Goal: Task Accomplishment & Management: Manage account settings

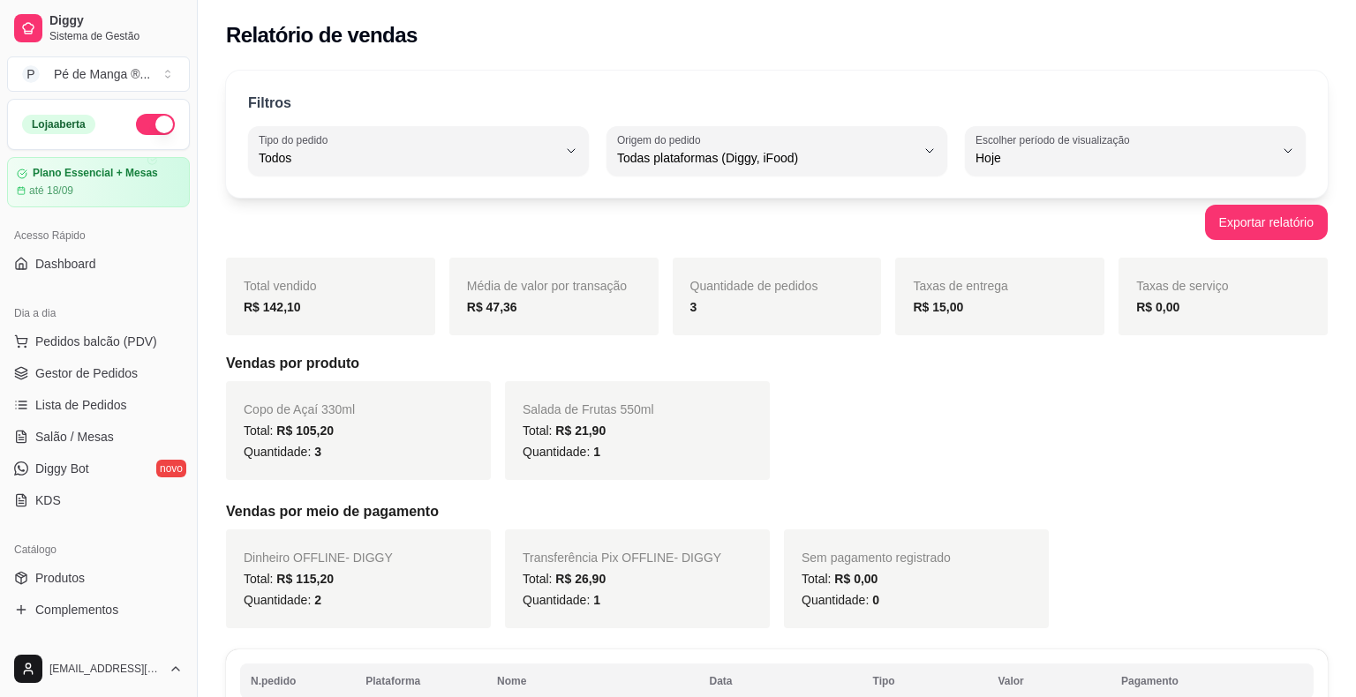
select select "ALL"
select select "0"
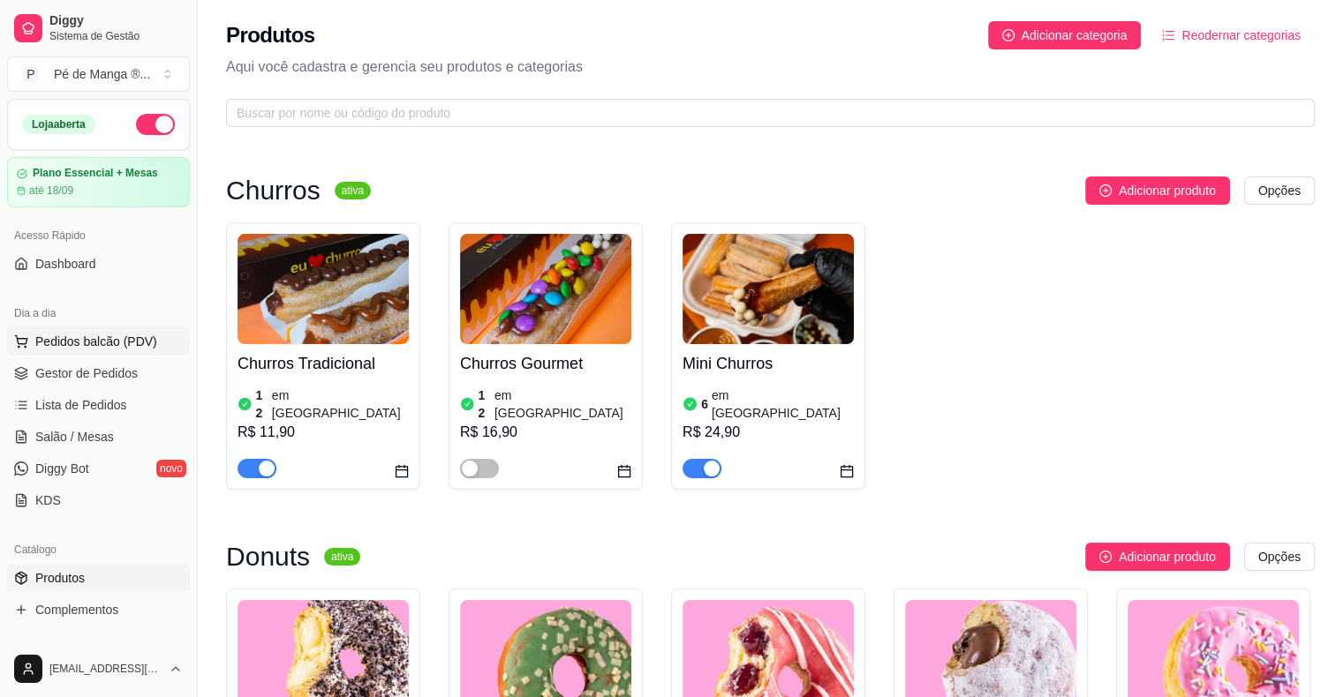
click at [117, 348] on span "Pedidos balcão (PDV)" at bounding box center [96, 342] width 122 height 18
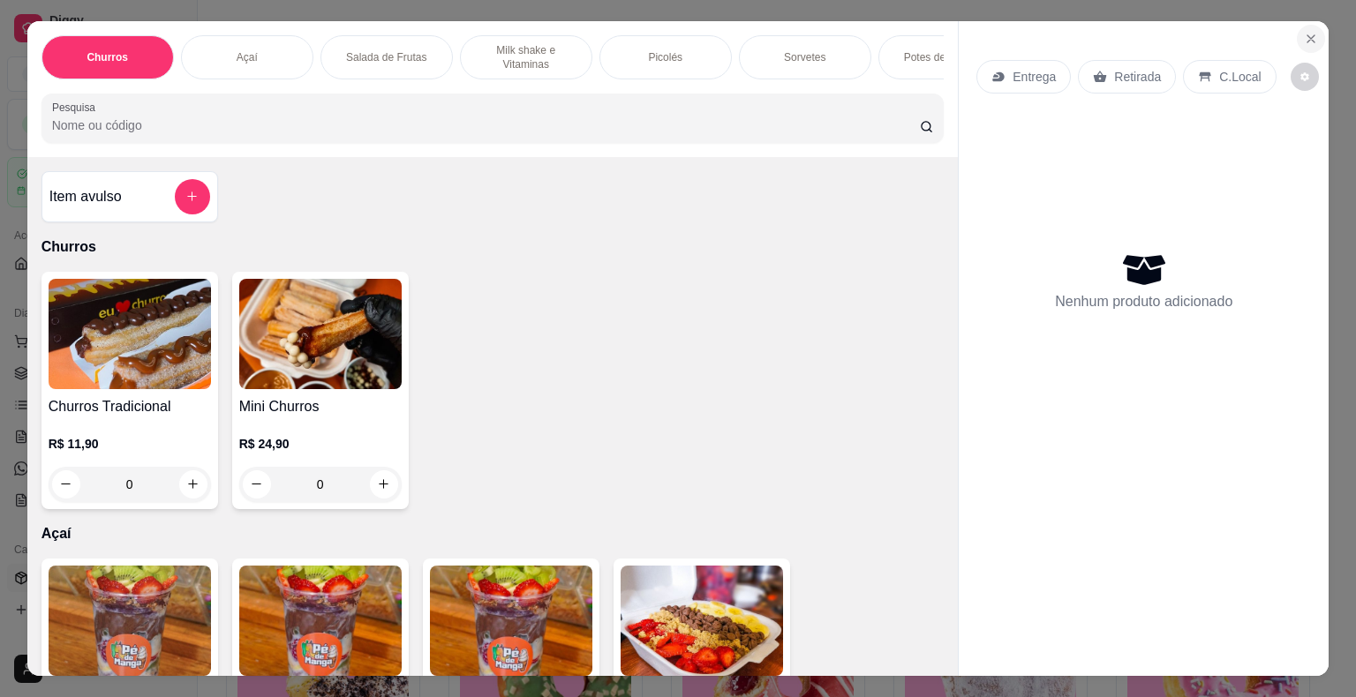
click at [1304, 32] on icon "Close" at bounding box center [1311, 39] width 14 height 14
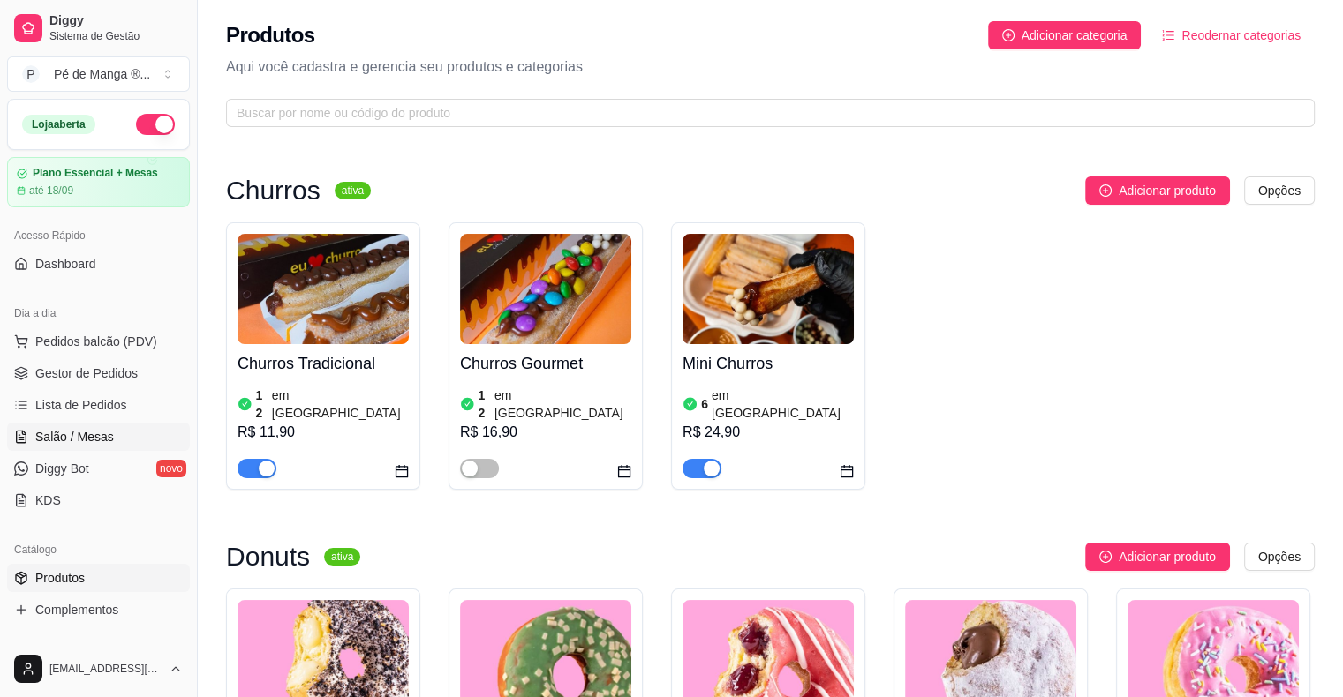
click at [124, 436] on link "Salão / Mesas" at bounding box center [98, 437] width 183 height 28
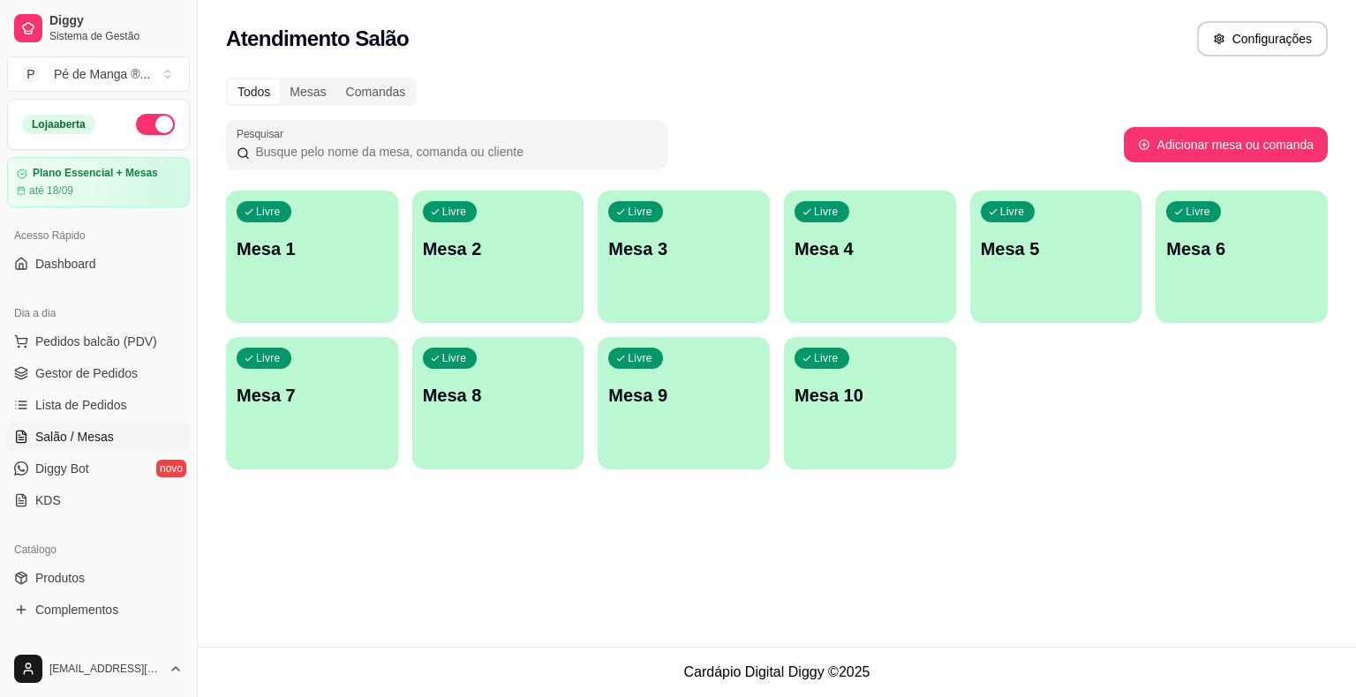
click at [309, 222] on div "Livre Mesa 1" at bounding box center [312, 246] width 172 height 111
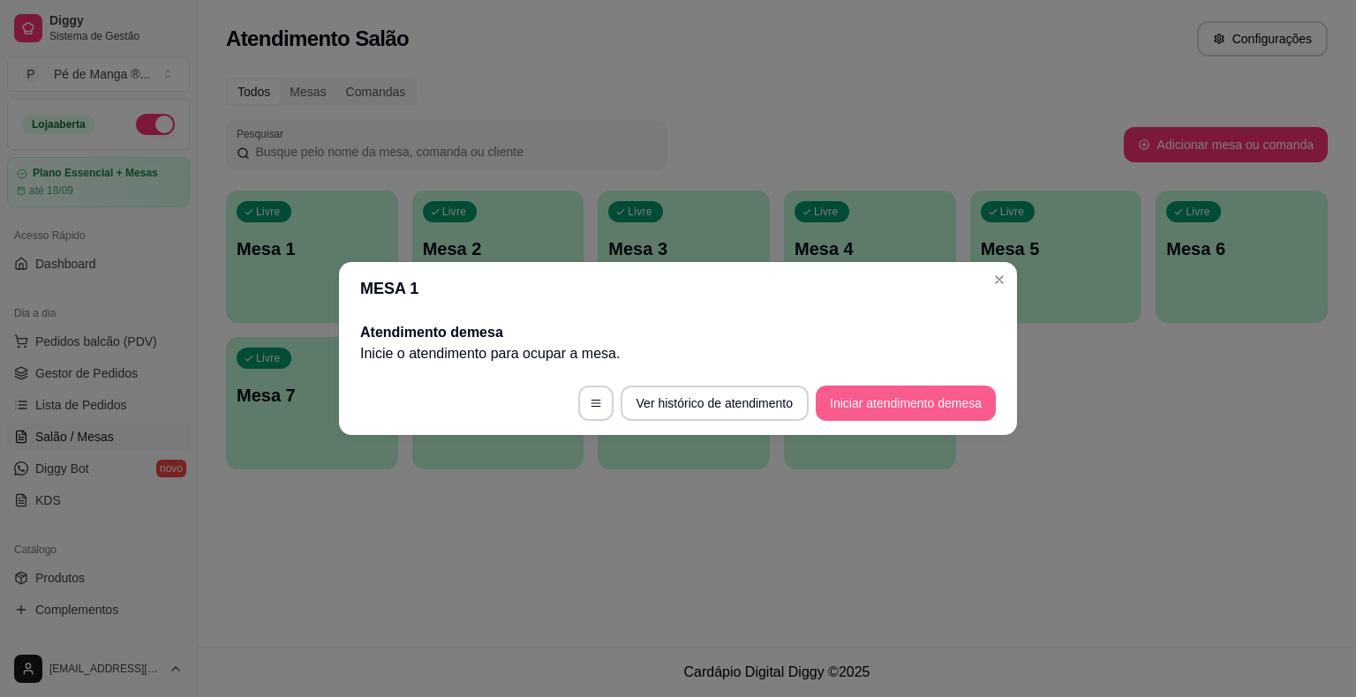
click at [931, 395] on button "Iniciar atendimento de mesa" at bounding box center [906, 403] width 180 height 35
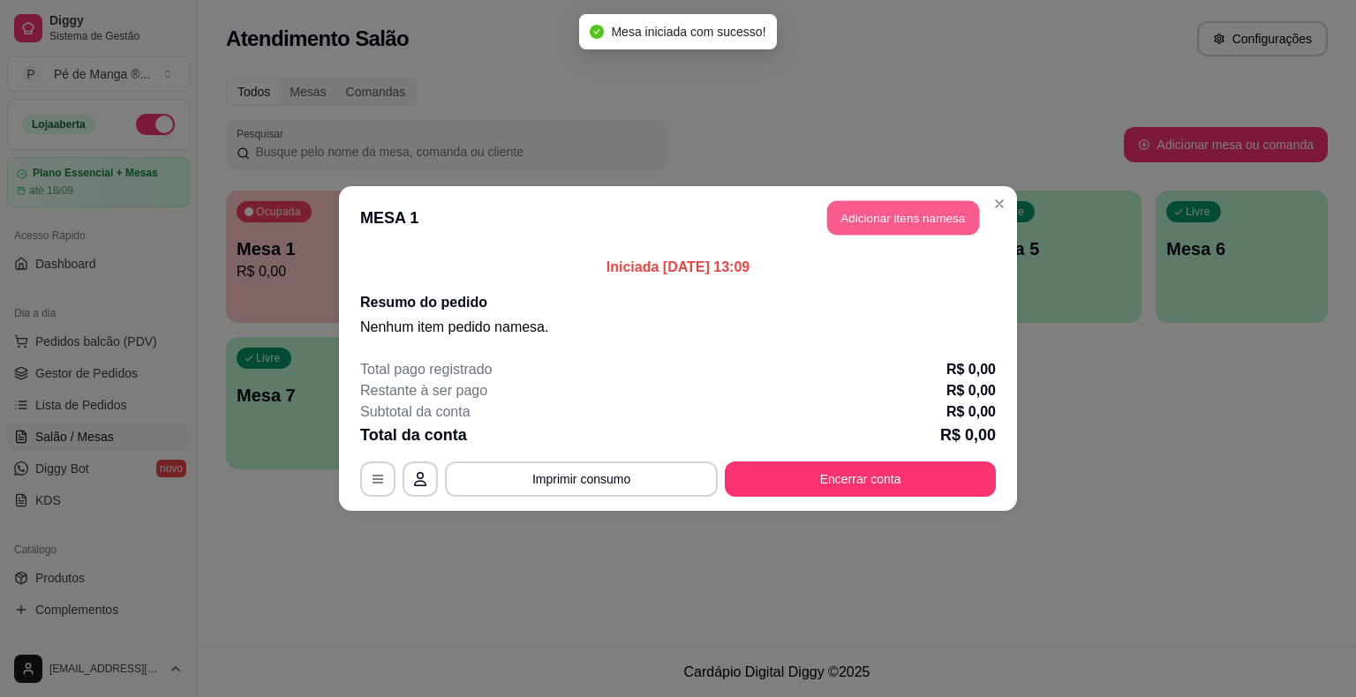
click at [894, 216] on button "Adicionar itens na mesa" at bounding box center [903, 218] width 152 height 34
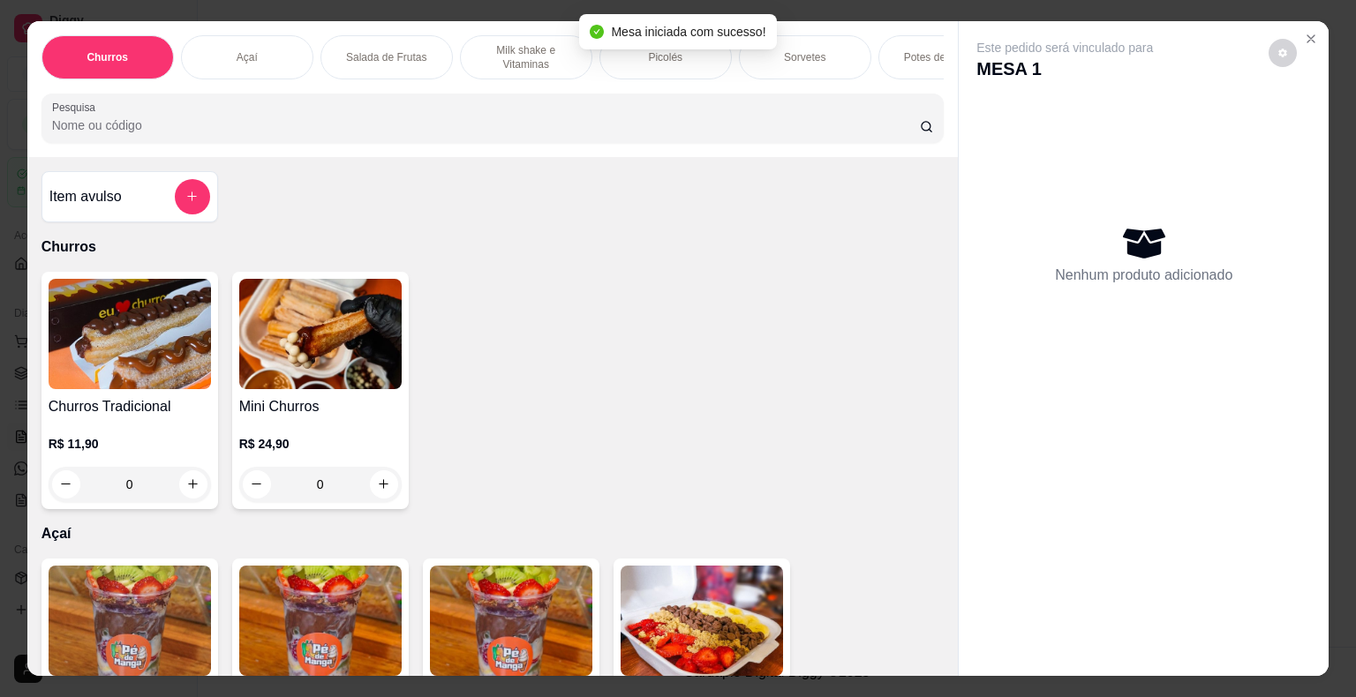
click at [498, 48] on p "Milk shake e Vitaminas" at bounding box center [526, 57] width 102 height 28
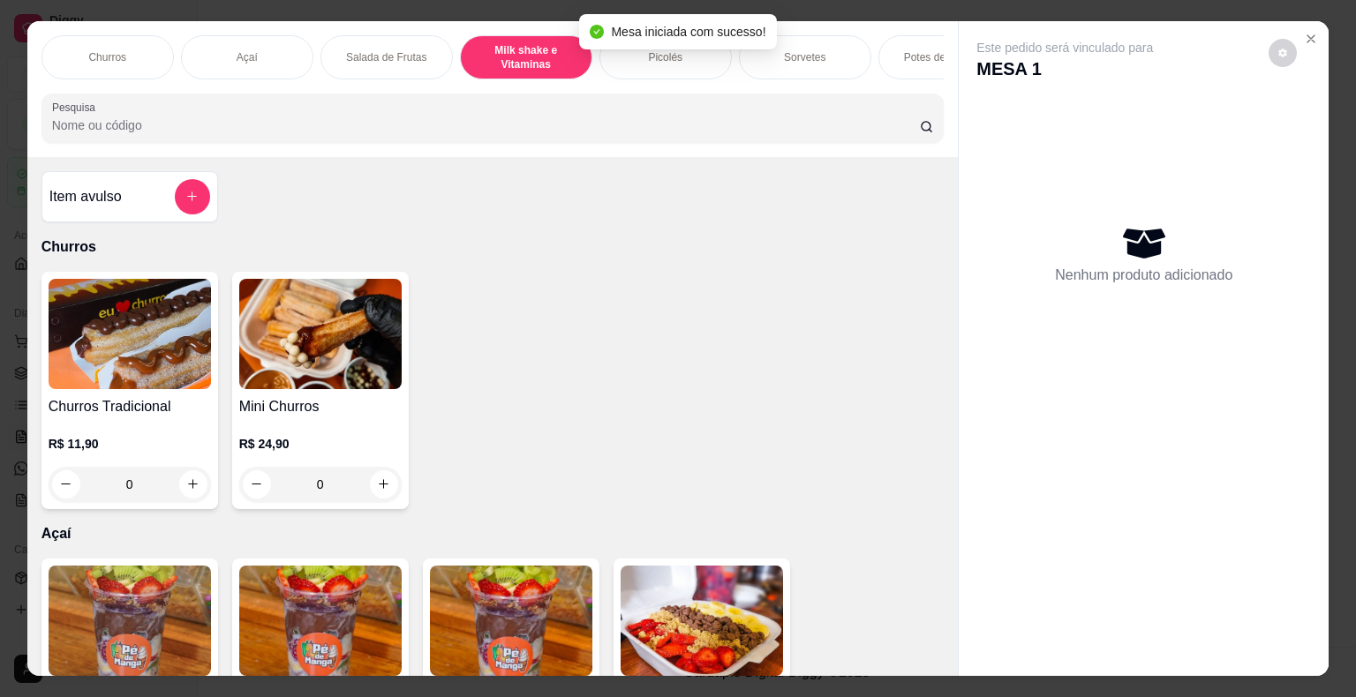
scroll to position [42, 0]
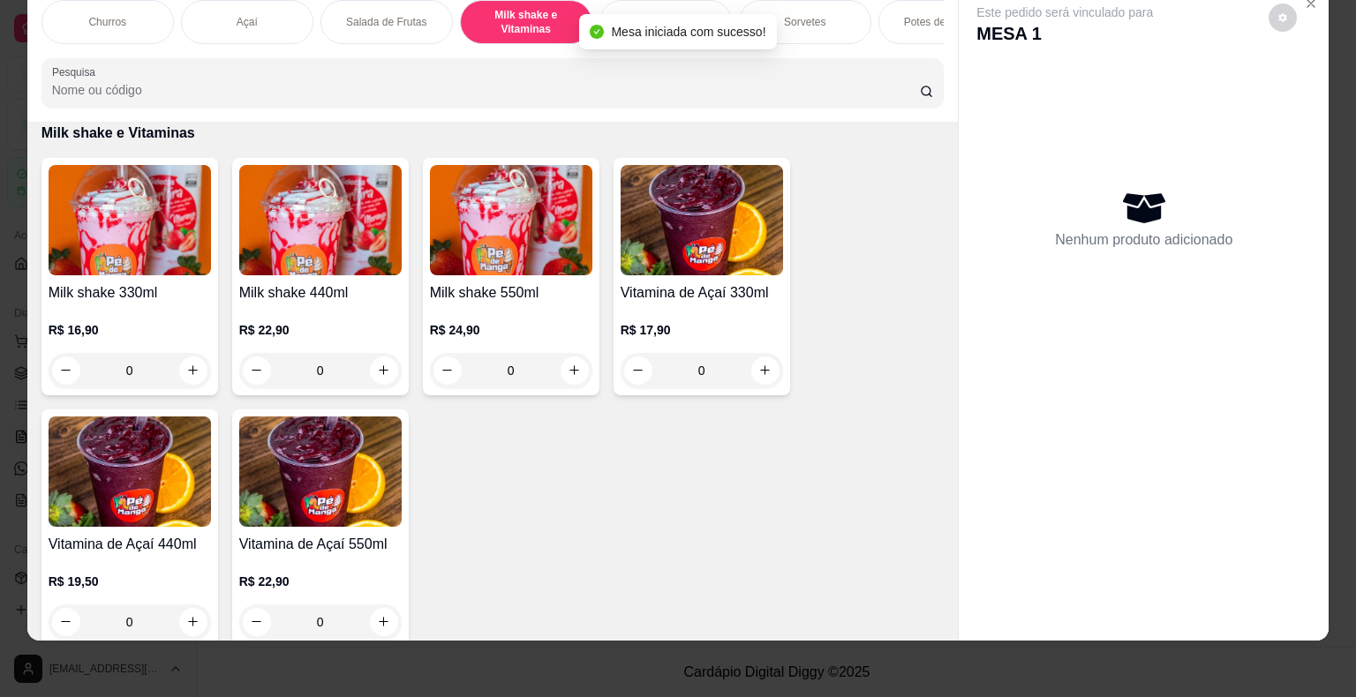
click at [518, 312] on div "R$ 24,90 0" at bounding box center [511, 346] width 162 height 85
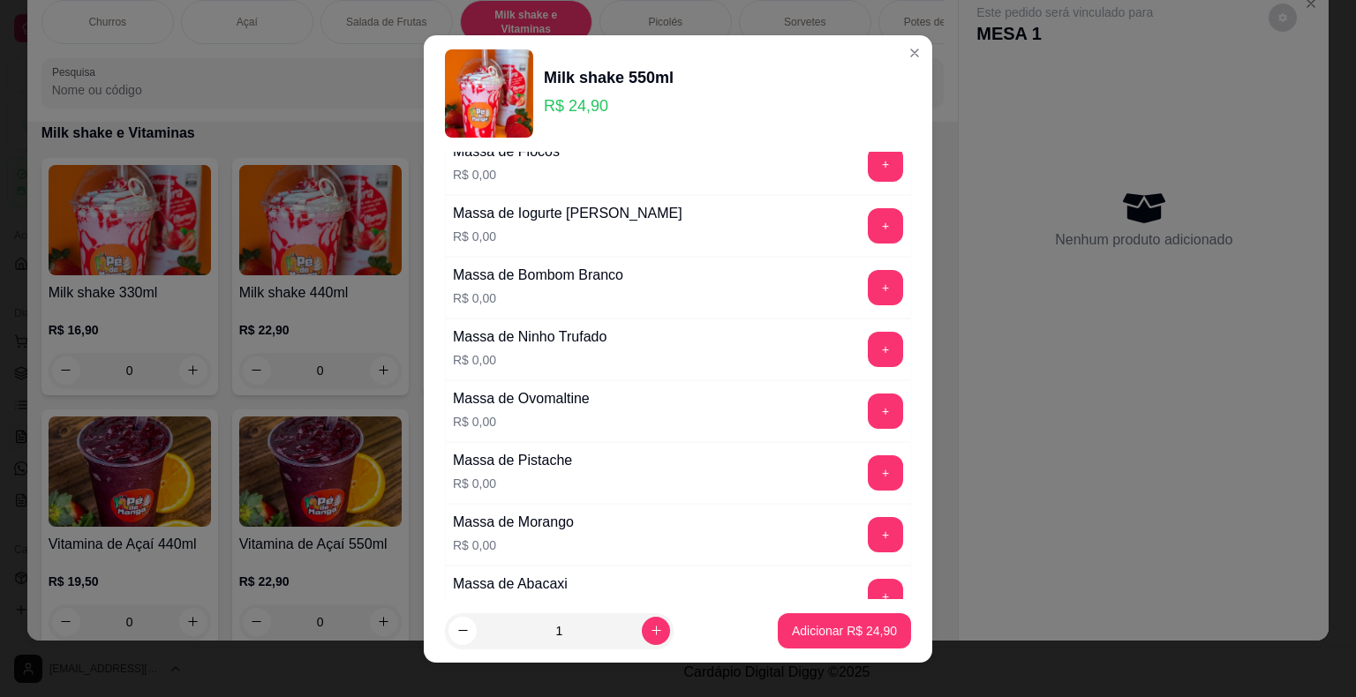
scroll to position [177, 0]
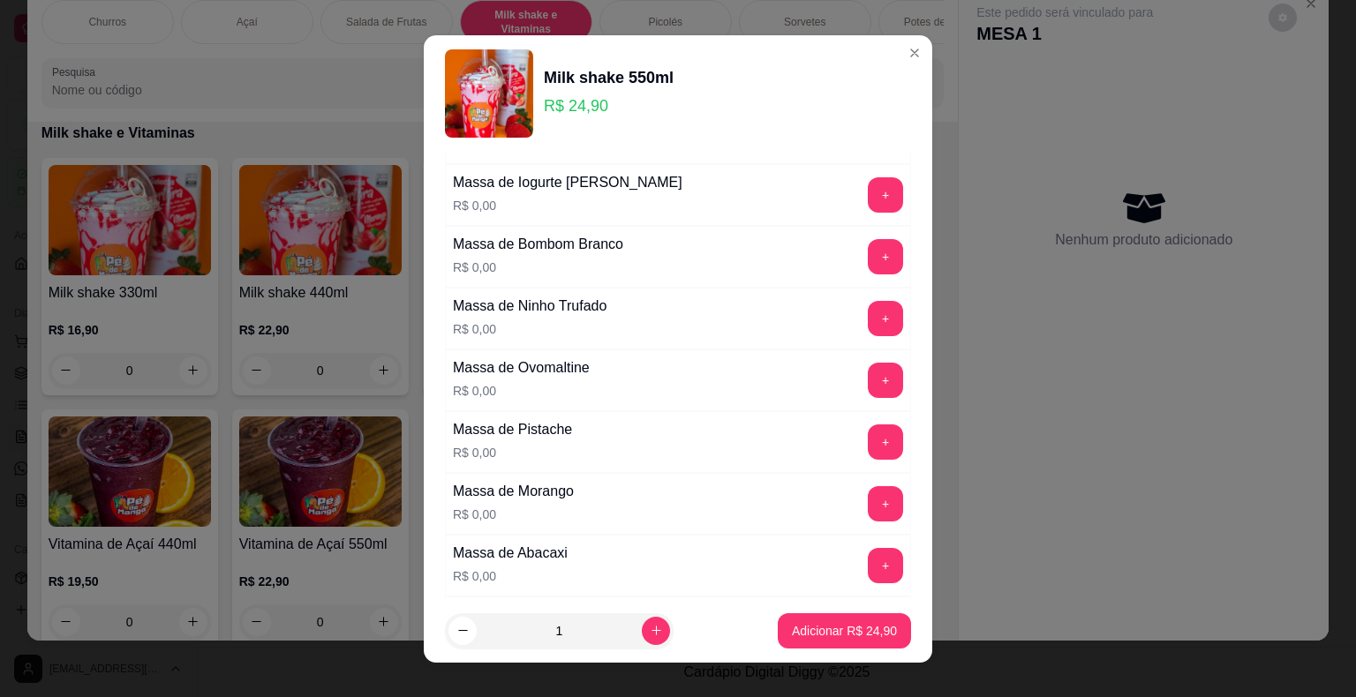
click at [868, 387] on button "+" at bounding box center [885, 380] width 35 height 35
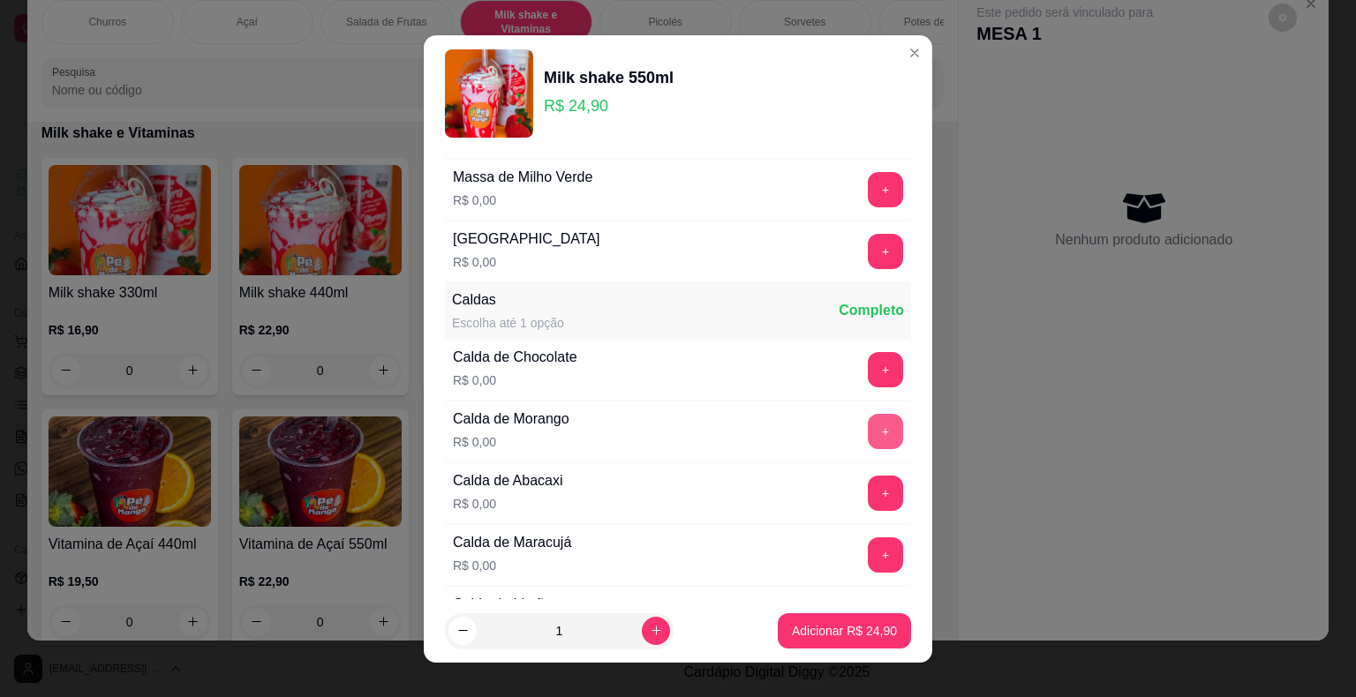
scroll to position [1059, 0]
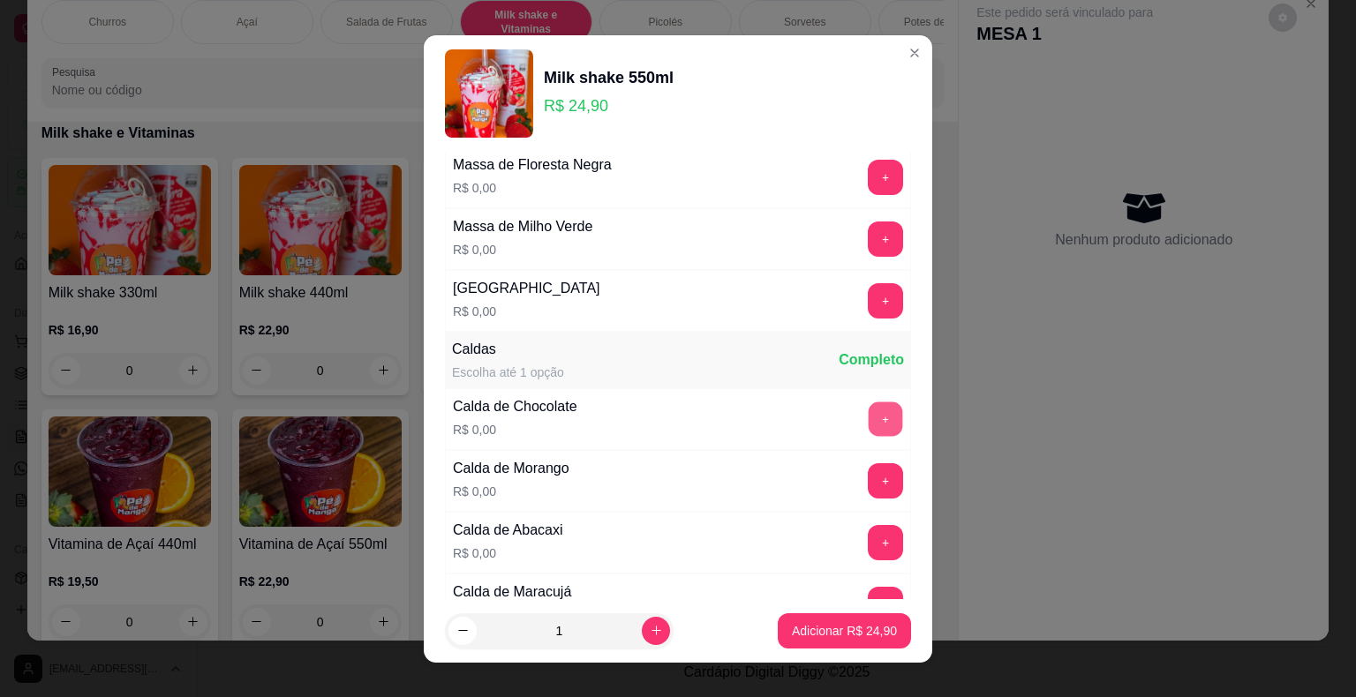
click at [869, 418] on button "+" at bounding box center [886, 419] width 34 height 34
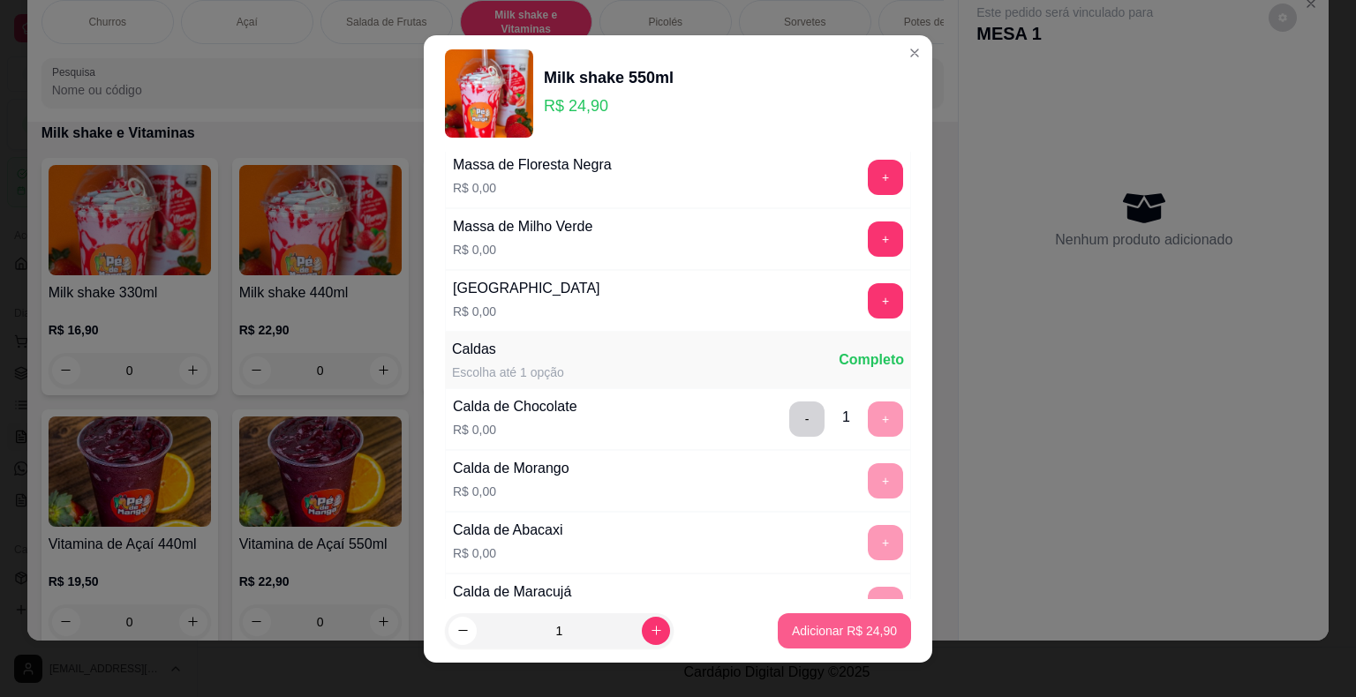
click at [858, 636] on p "Adicionar R$ 24,90" at bounding box center [844, 631] width 105 height 18
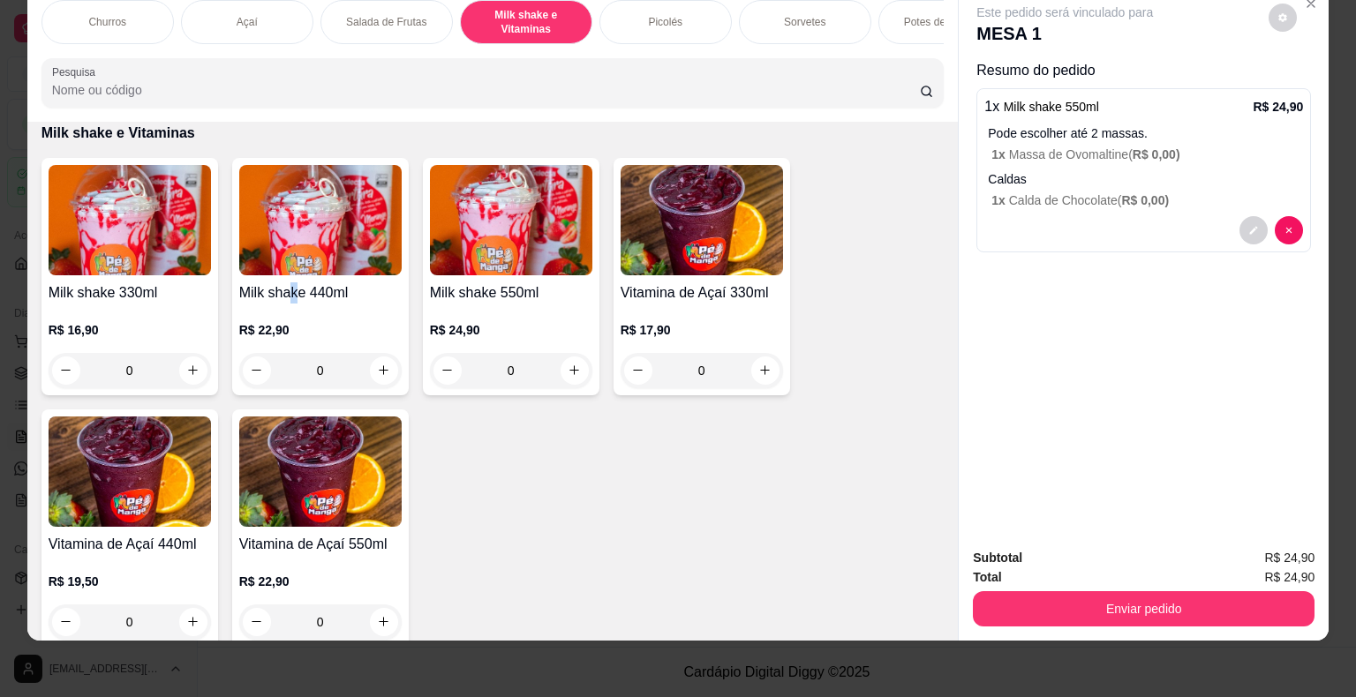
click at [289, 276] on div "Milk shake 440ml R$ 22,90 0" at bounding box center [320, 276] width 177 height 237
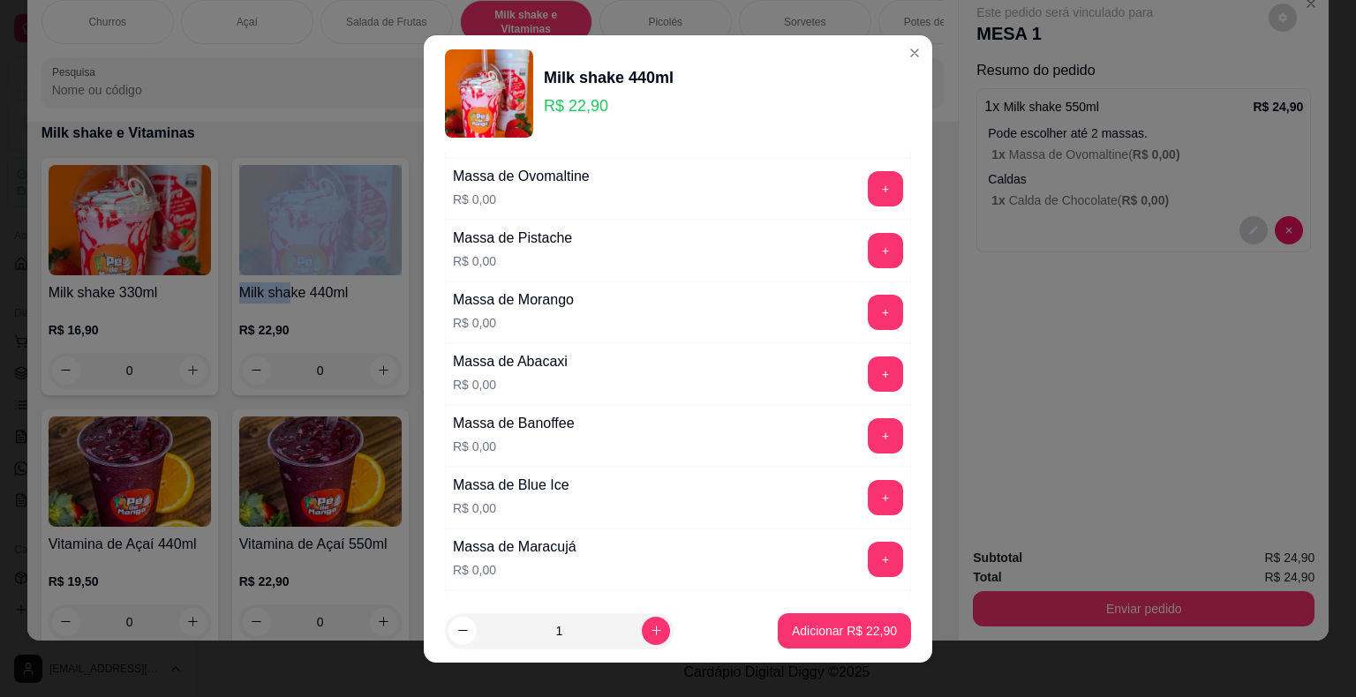
scroll to position [441, 0]
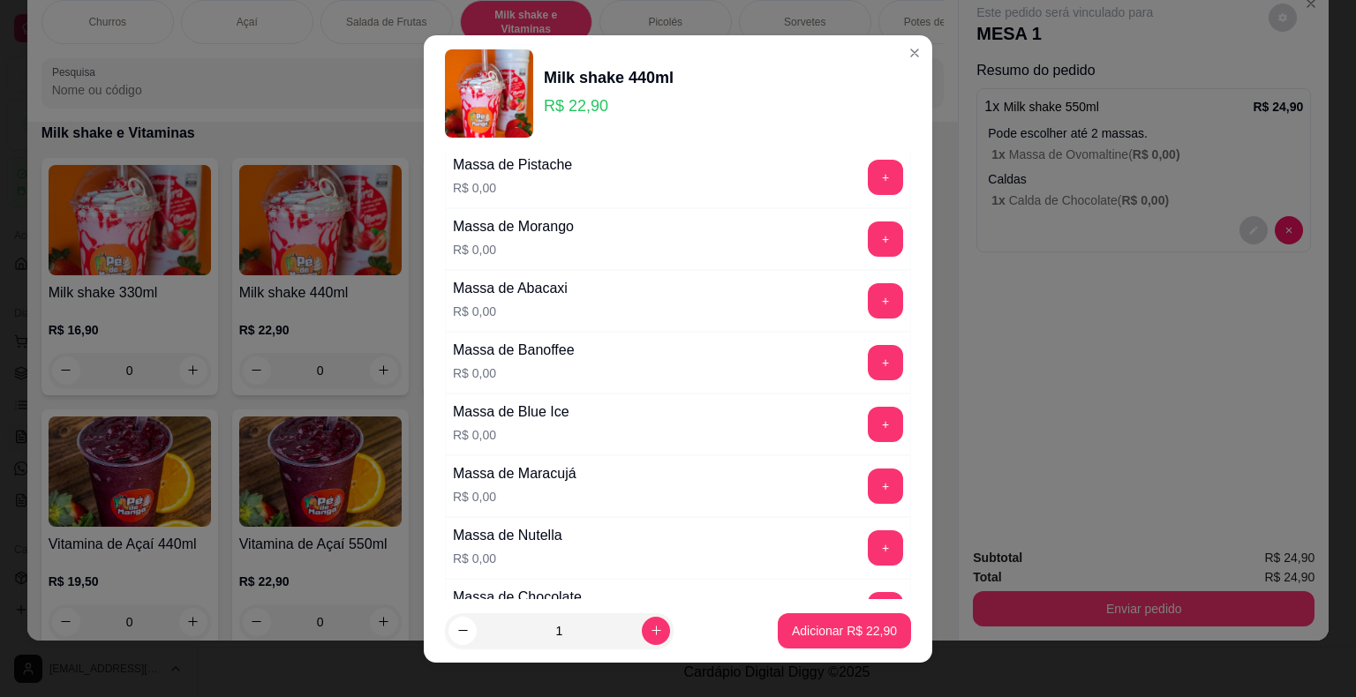
click at [870, 358] on div "+" at bounding box center [885, 362] width 49 height 35
click at [869, 356] on button "+" at bounding box center [886, 362] width 34 height 34
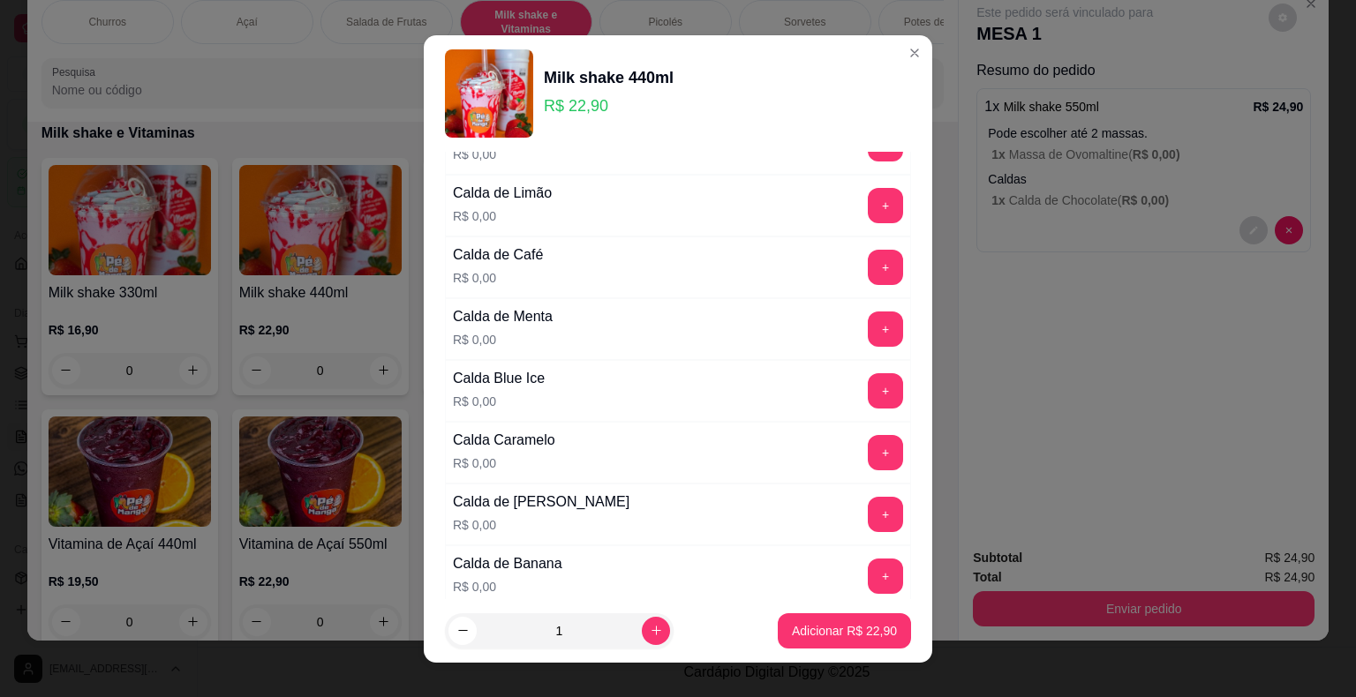
scroll to position [1589, 0]
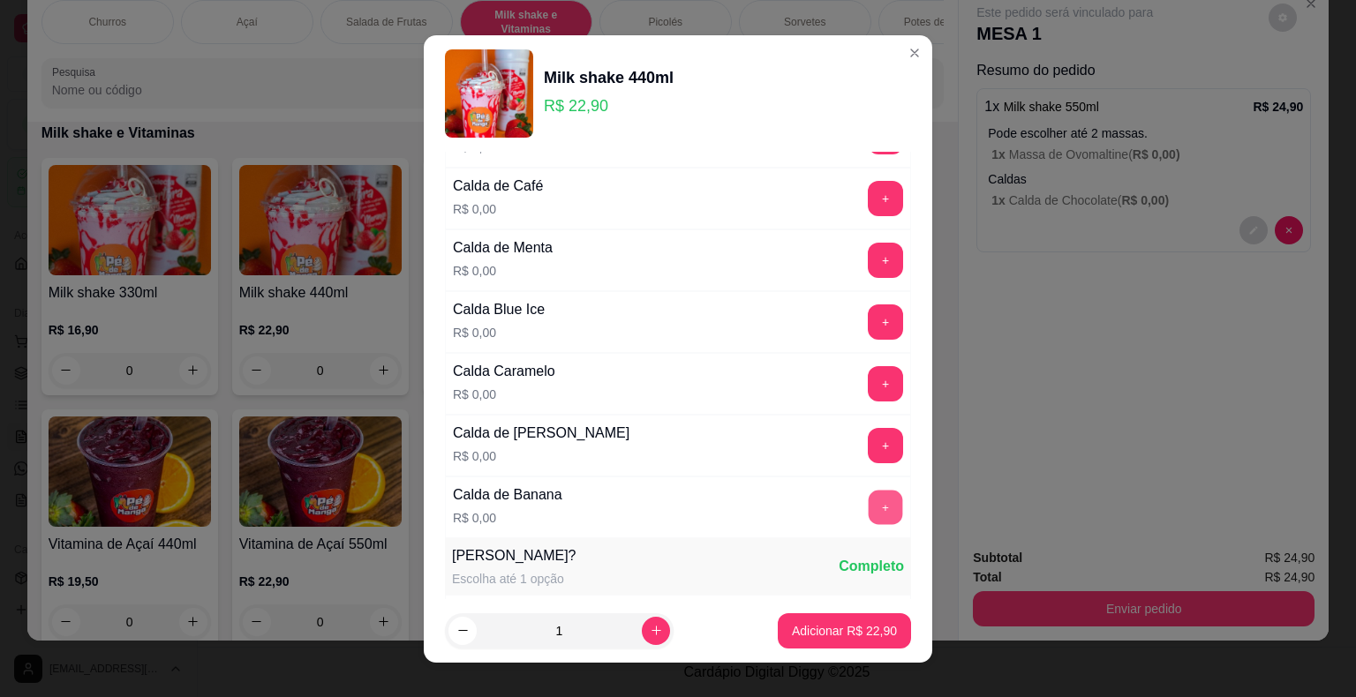
click at [869, 496] on button "+" at bounding box center [886, 507] width 34 height 34
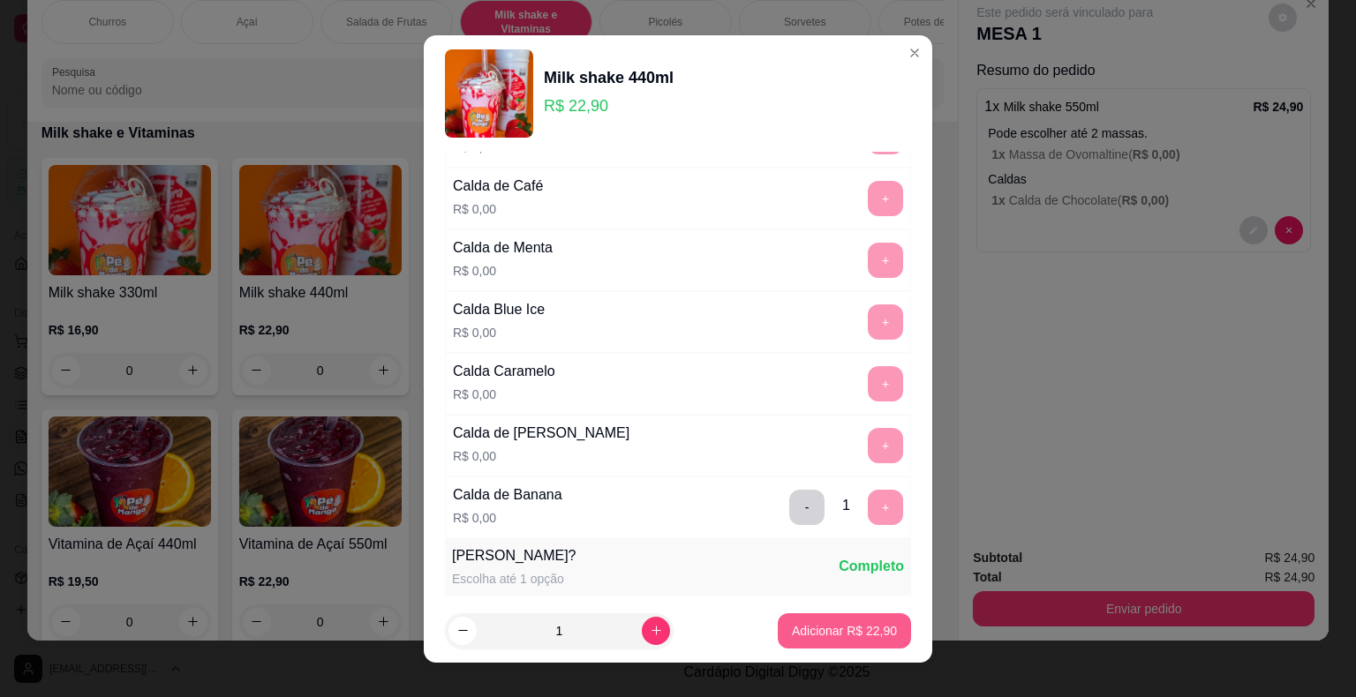
click at [872, 632] on p "Adicionar R$ 22,90" at bounding box center [844, 631] width 105 height 18
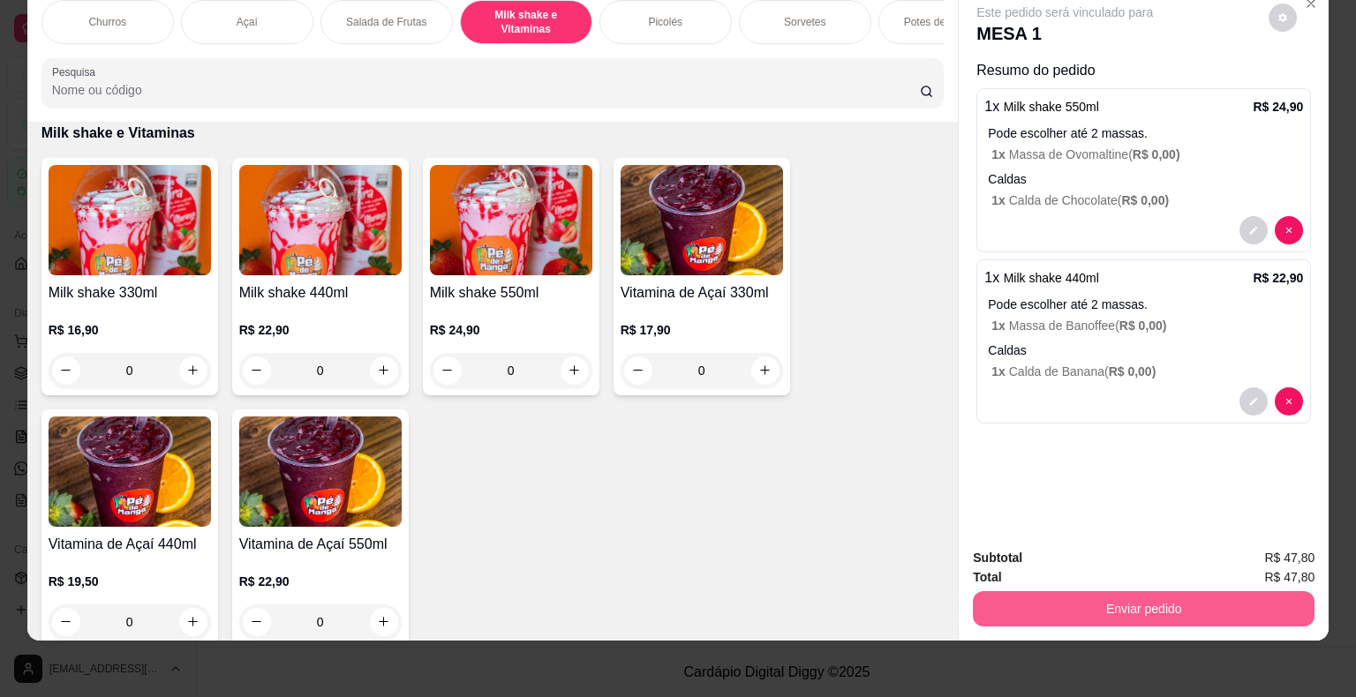
click at [1020, 606] on button "Enviar pedido" at bounding box center [1144, 608] width 342 height 35
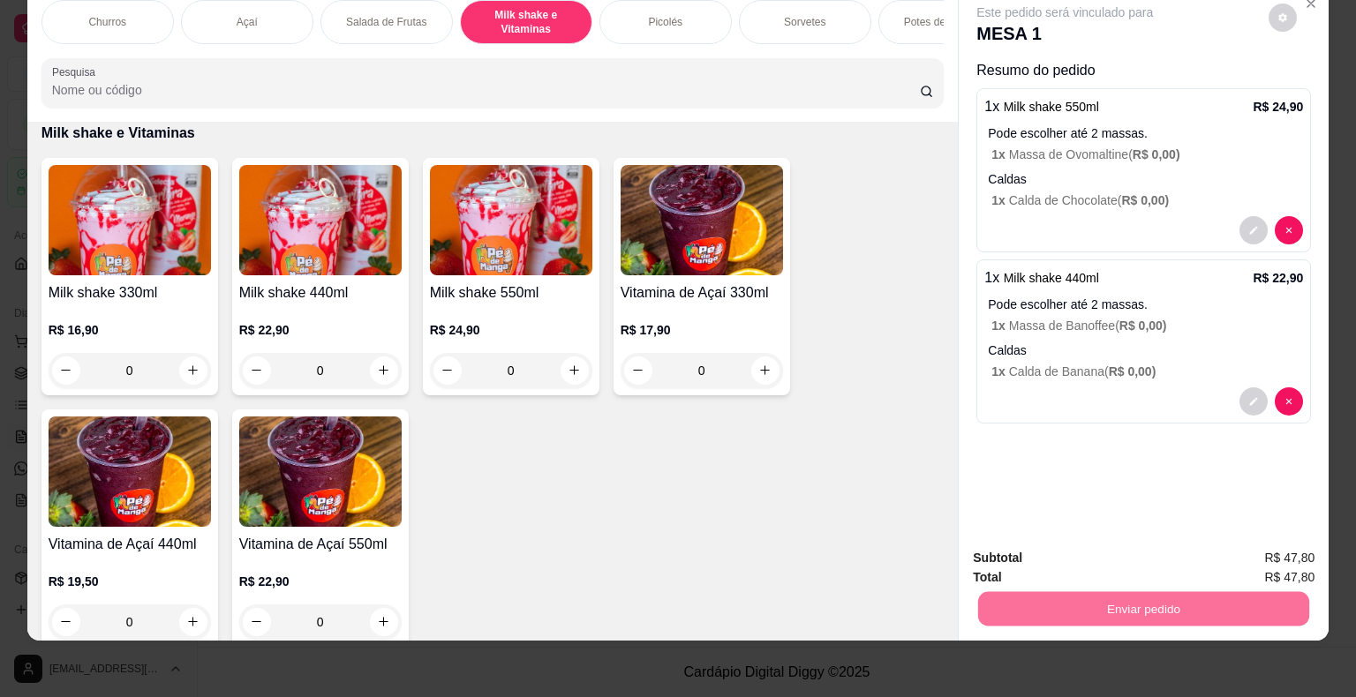
click at [1020, 551] on button "Não registrar e enviar pedido" at bounding box center [1085, 552] width 178 height 33
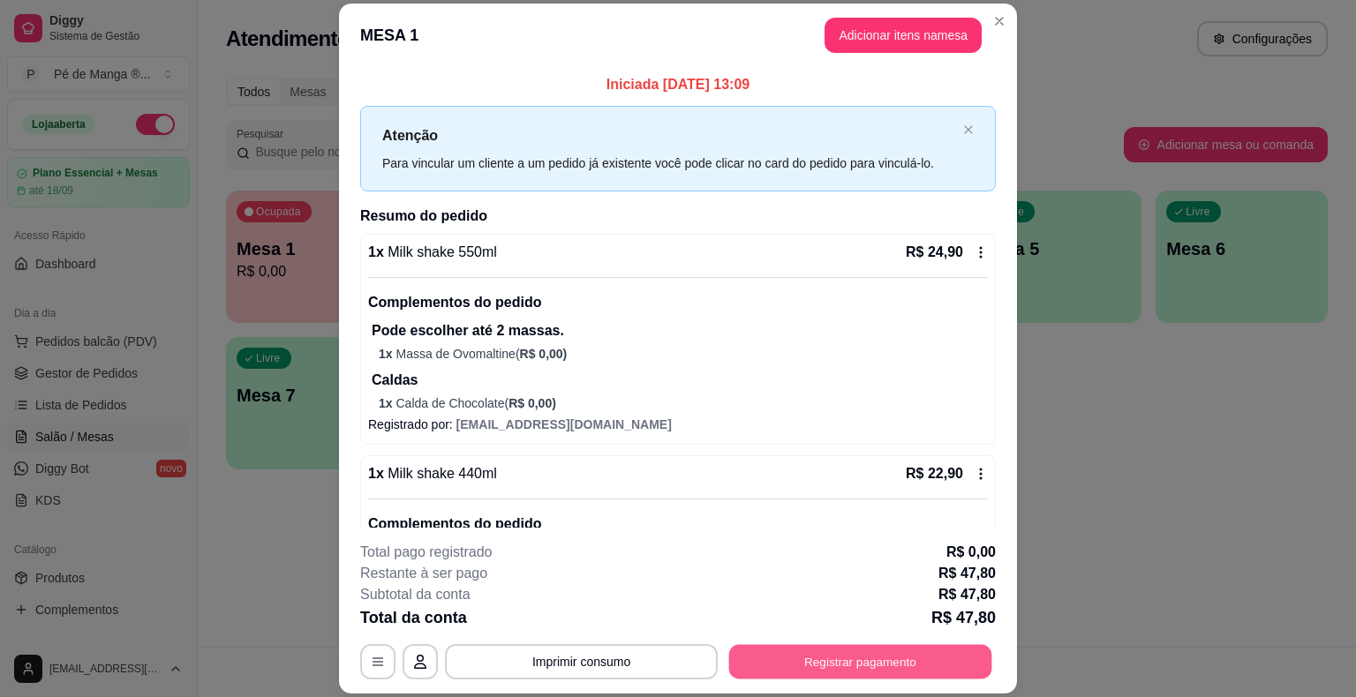
click at [813, 662] on button "Registrar pagamento" at bounding box center [860, 662] width 263 height 34
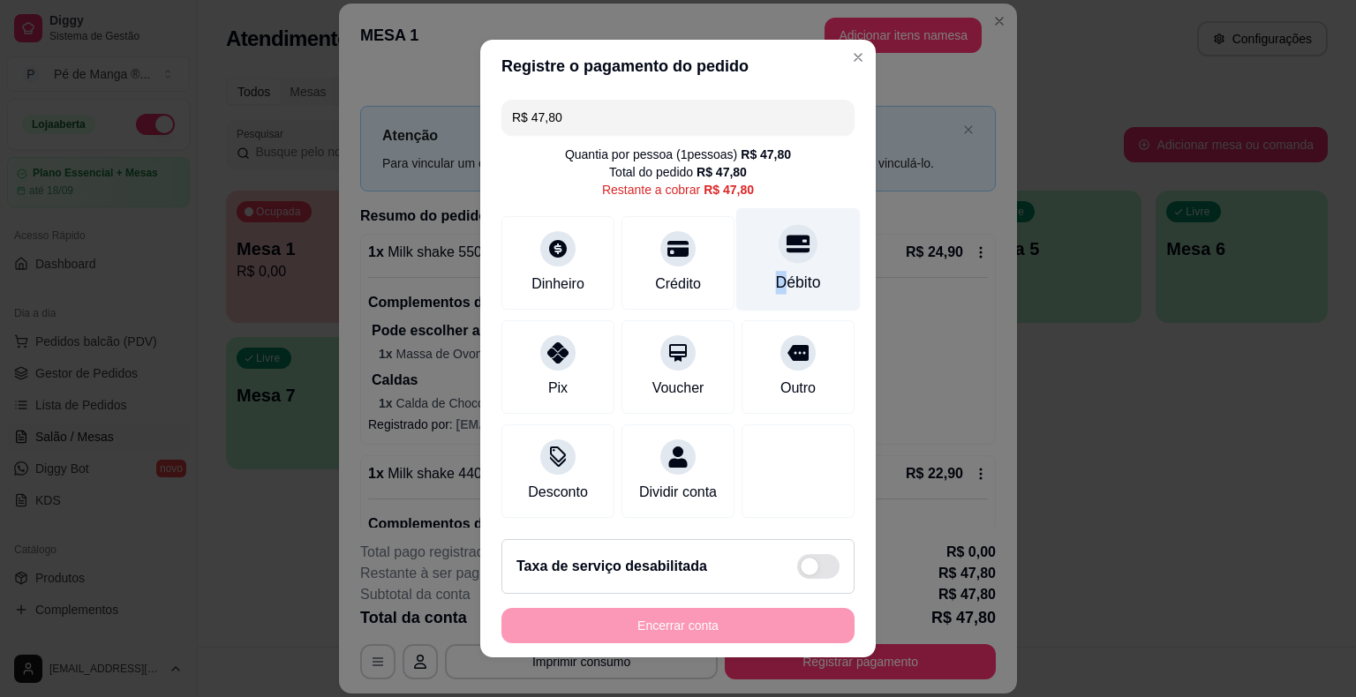
click at [776, 275] on div "Débito" at bounding box center [798, 282] width 45 height 23
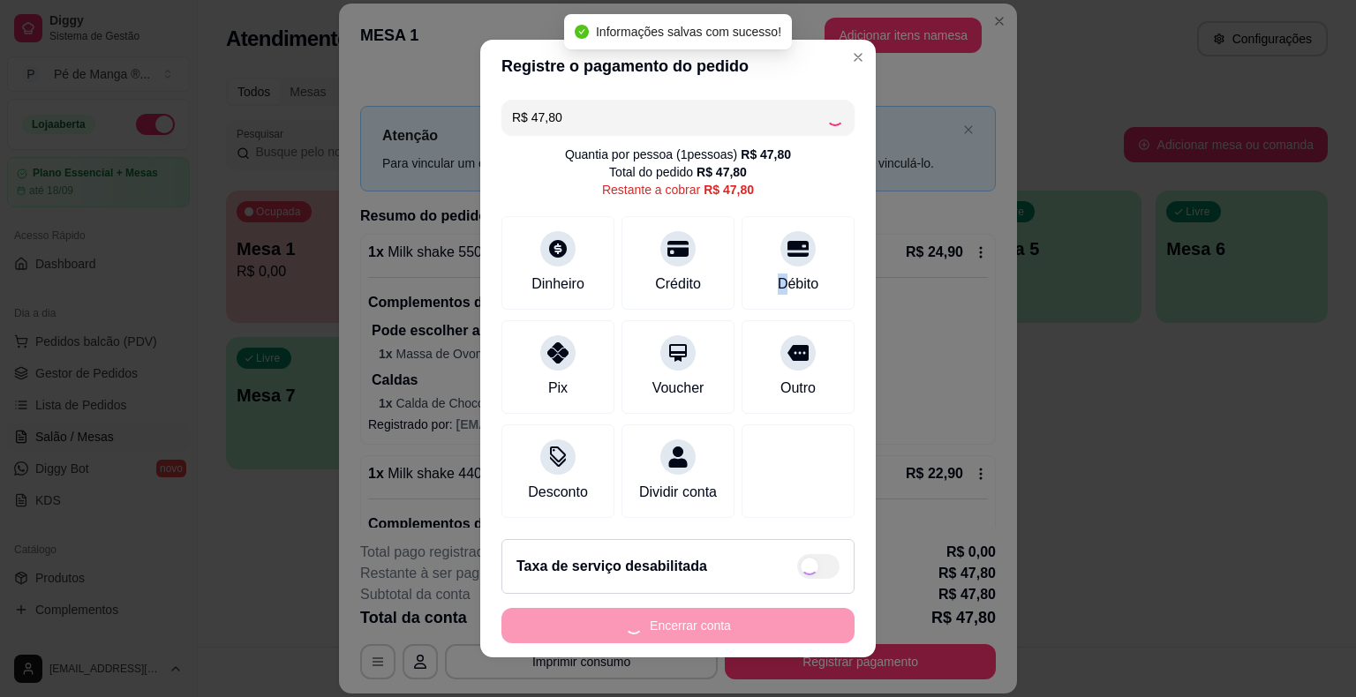
type input "R$ 0,00"
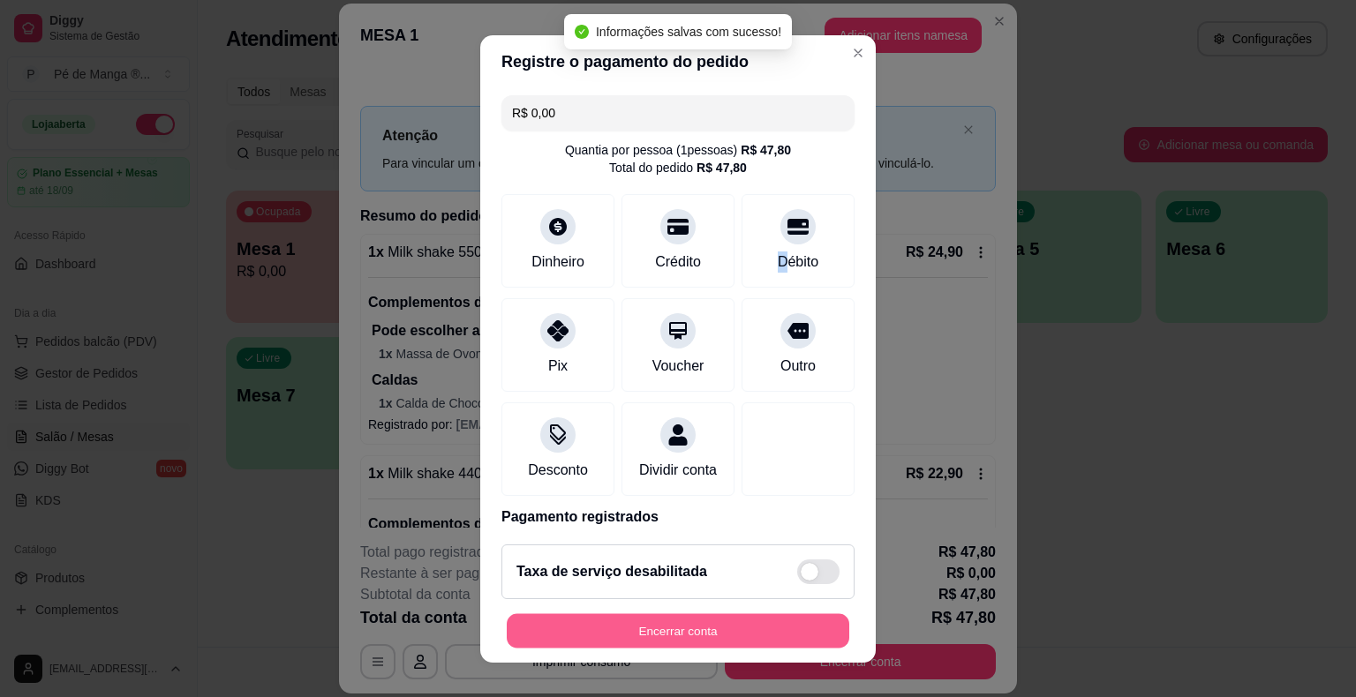
click at [749, 627] on button "Encerrar conta" at bounding box center [678, 631] width 343 height 34
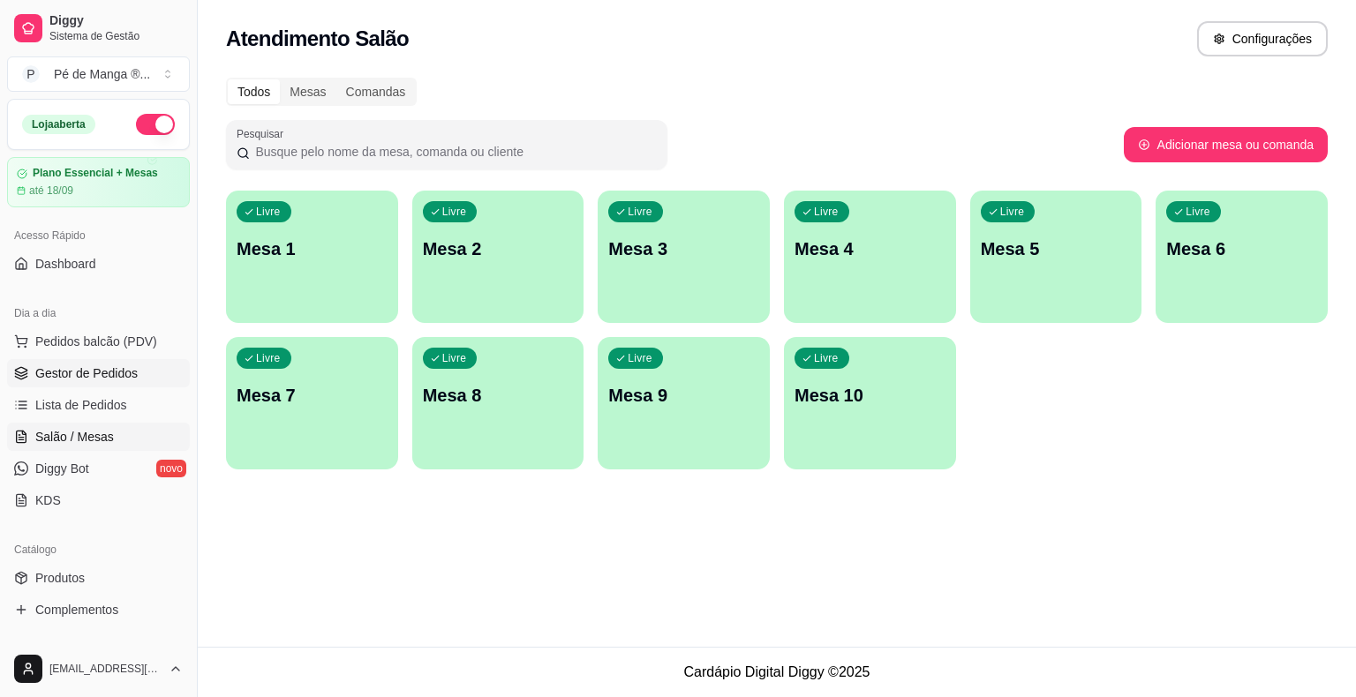
click at [102, 372] on span "Gestor de Pedidos" at bounding box center [86, 374] width 102 height 18
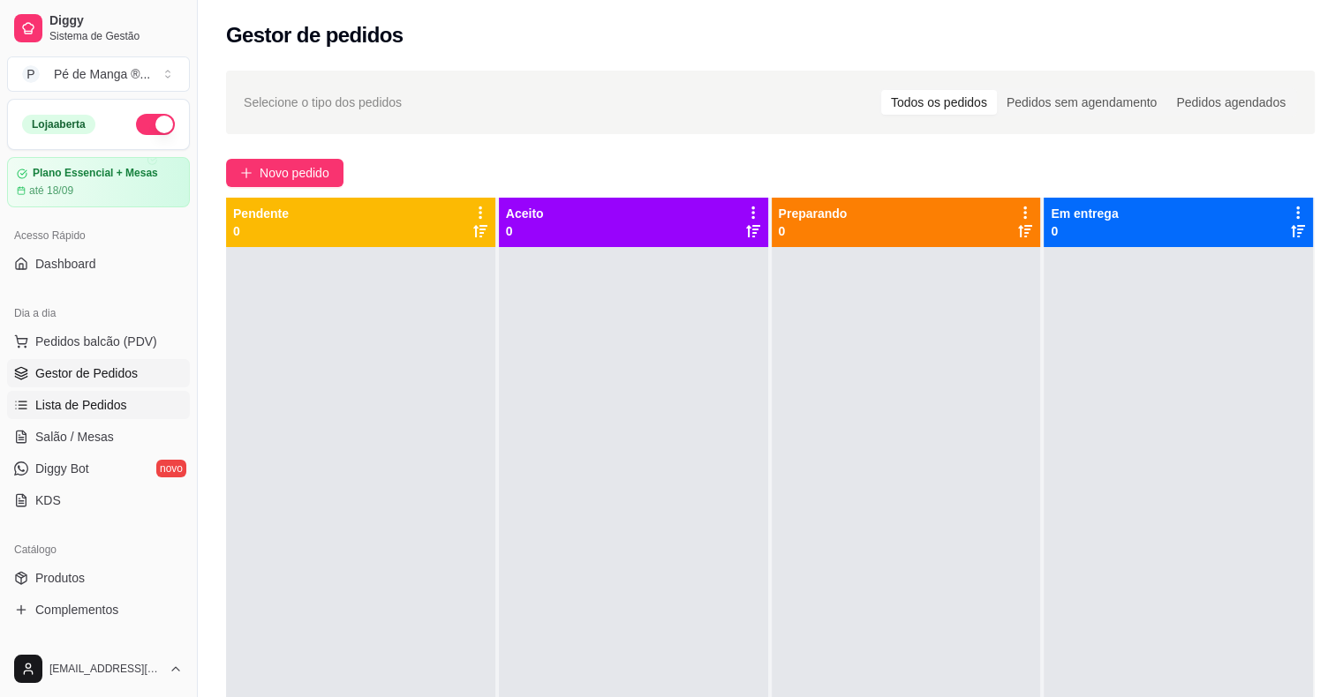
click at [81, 416] on link "Lista de Pedidos" at bounding box center [98, 405] width 183 height 28
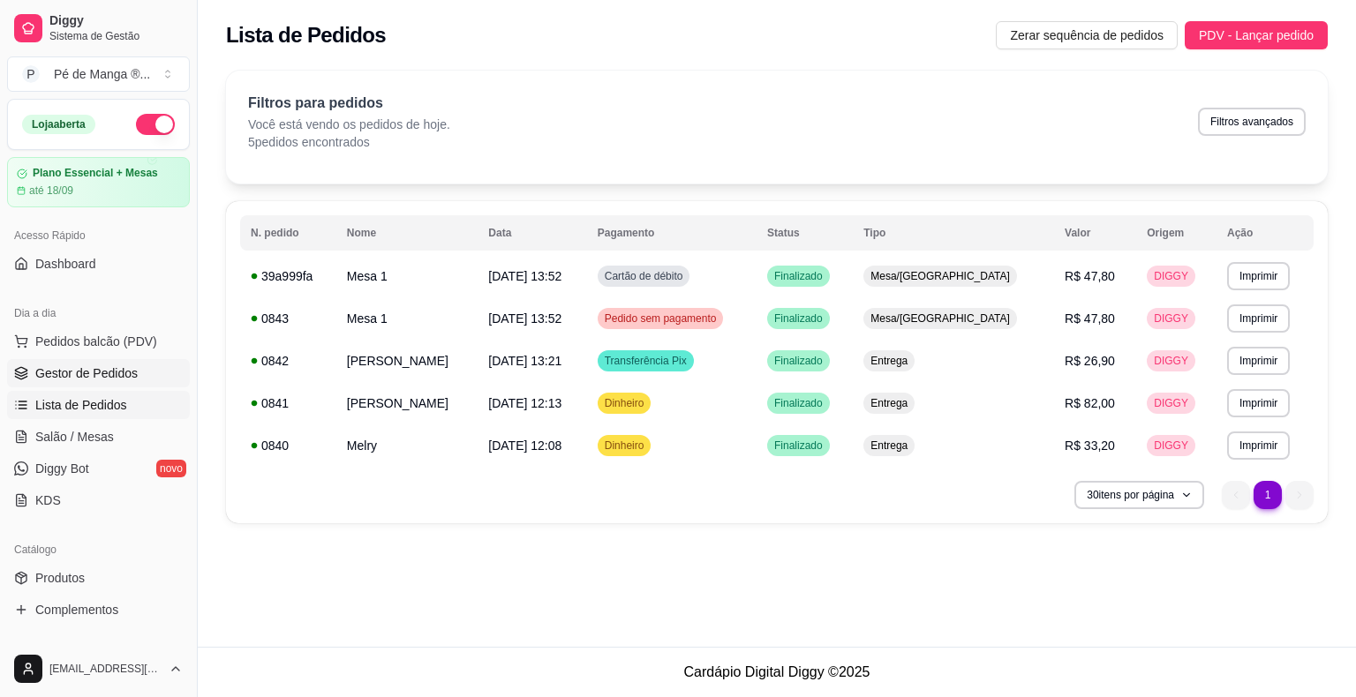
click at [157, 380] on link "Gestor de Pedidos" at bounding box center [98, 373] width 183 height 28
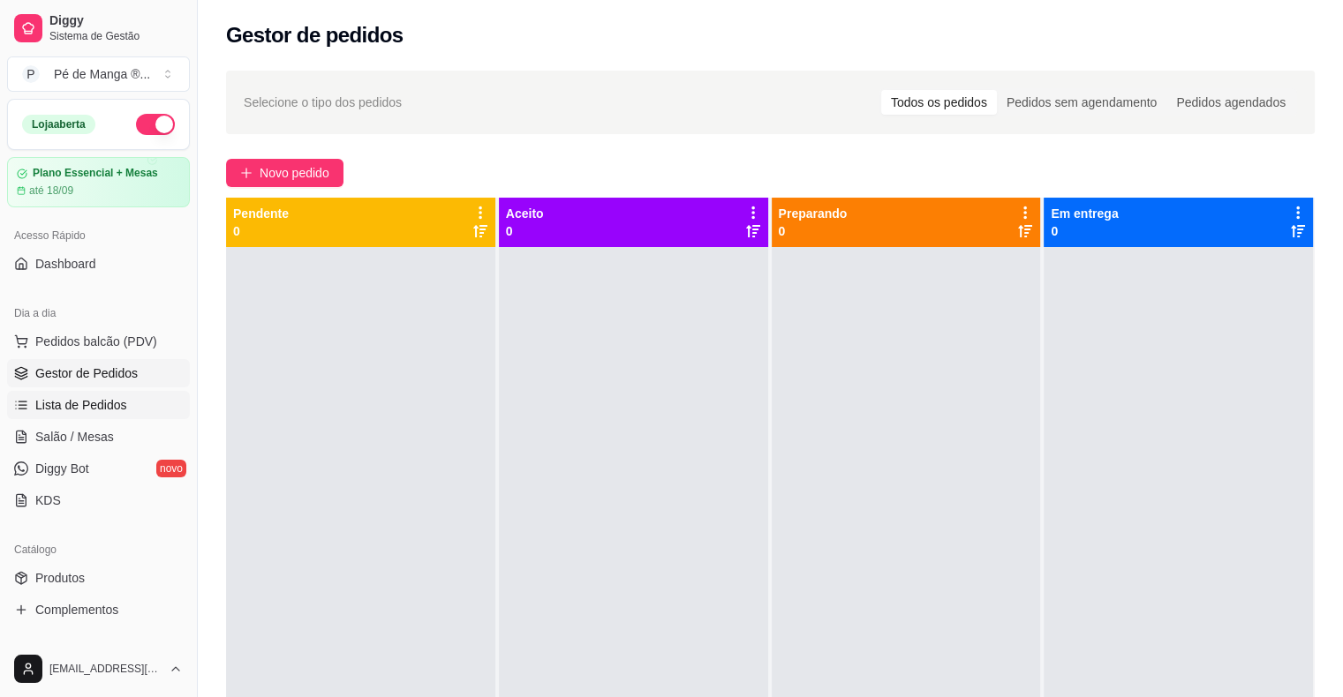
click at [142, 413] on link "Lista de Pedidos" at bounding box center [98, 405] width 183 height 28
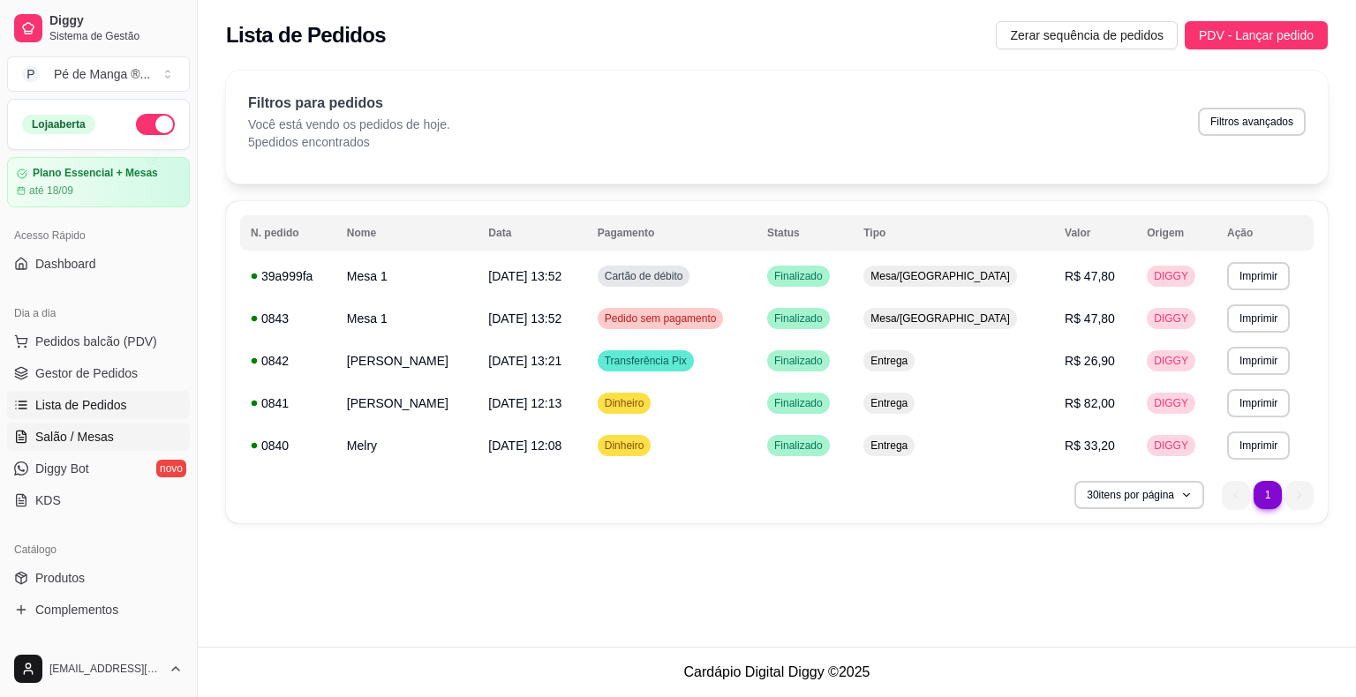
click at [127, 441] on link "Salão / Mesas" at bounding box center [98, 437] width 183 height 28
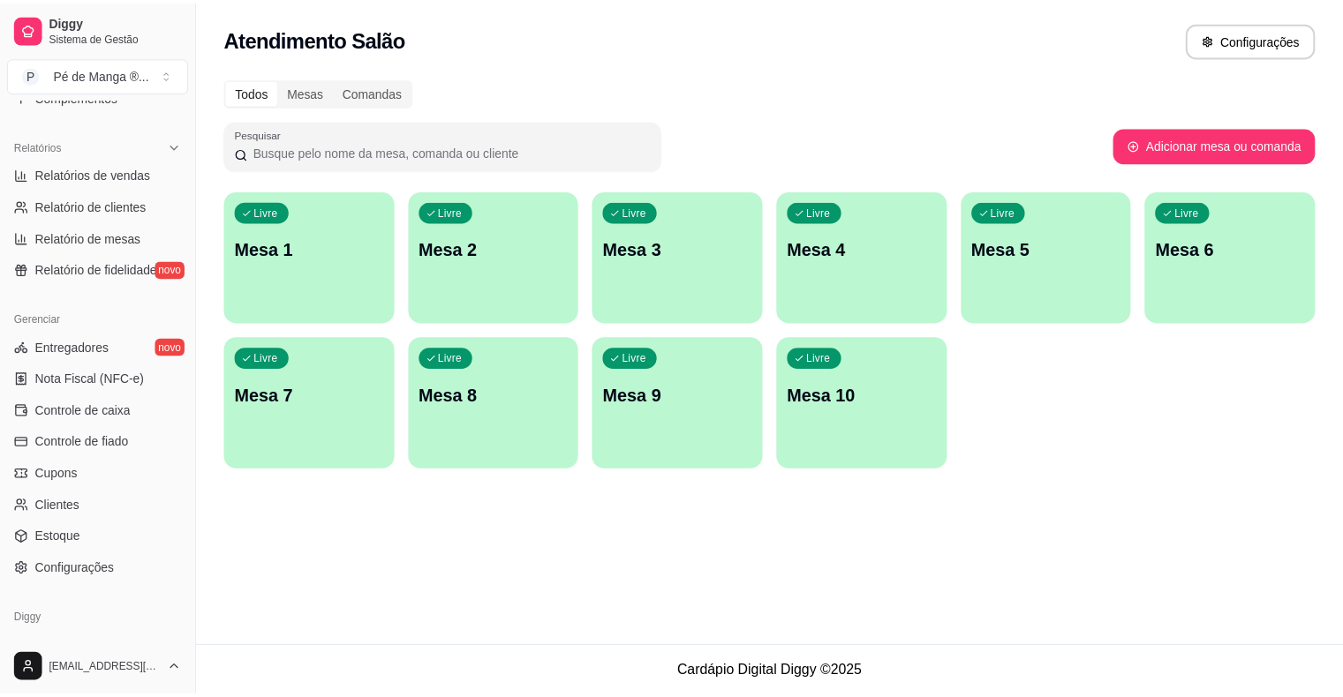
scroll to position [484, 0]
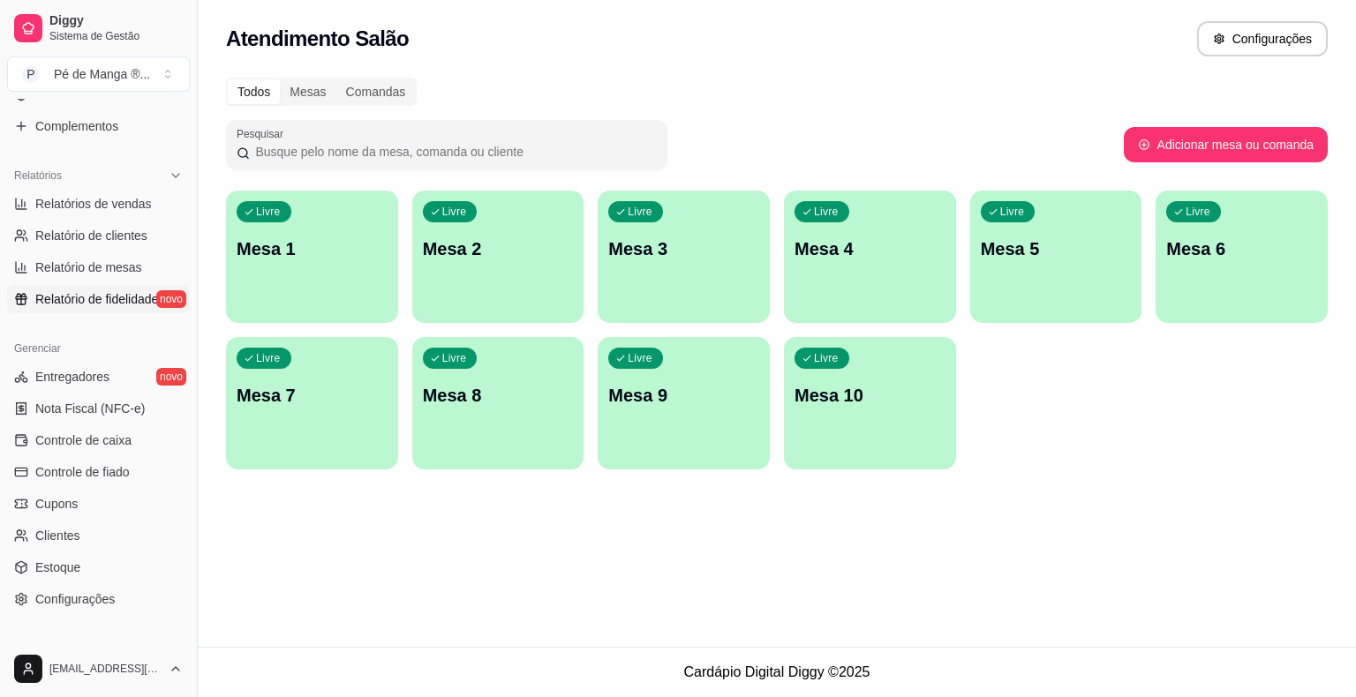
click at [126, 301] on span "Relatório de fidelidade" at bounding box center [96, 299] width 123 height 18
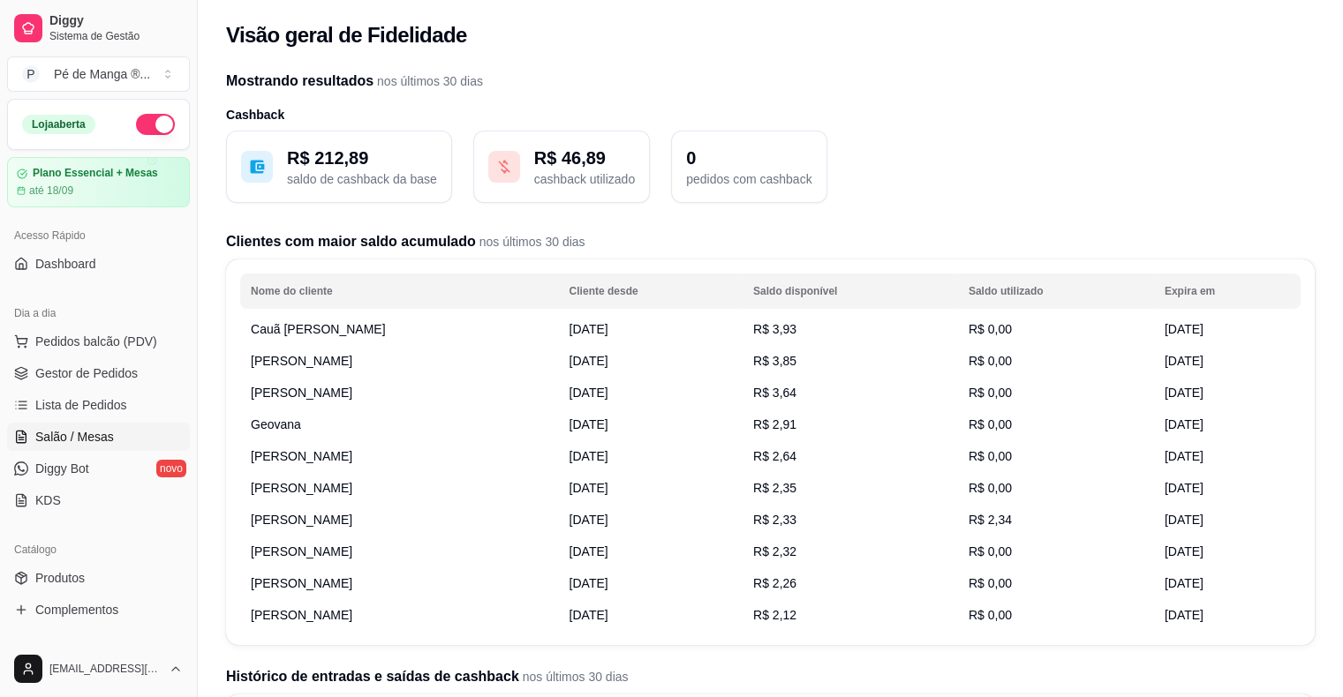
click at [136, 438] on link "Salão / Mesas" at bounding box center [98, 437] width 183 height 28
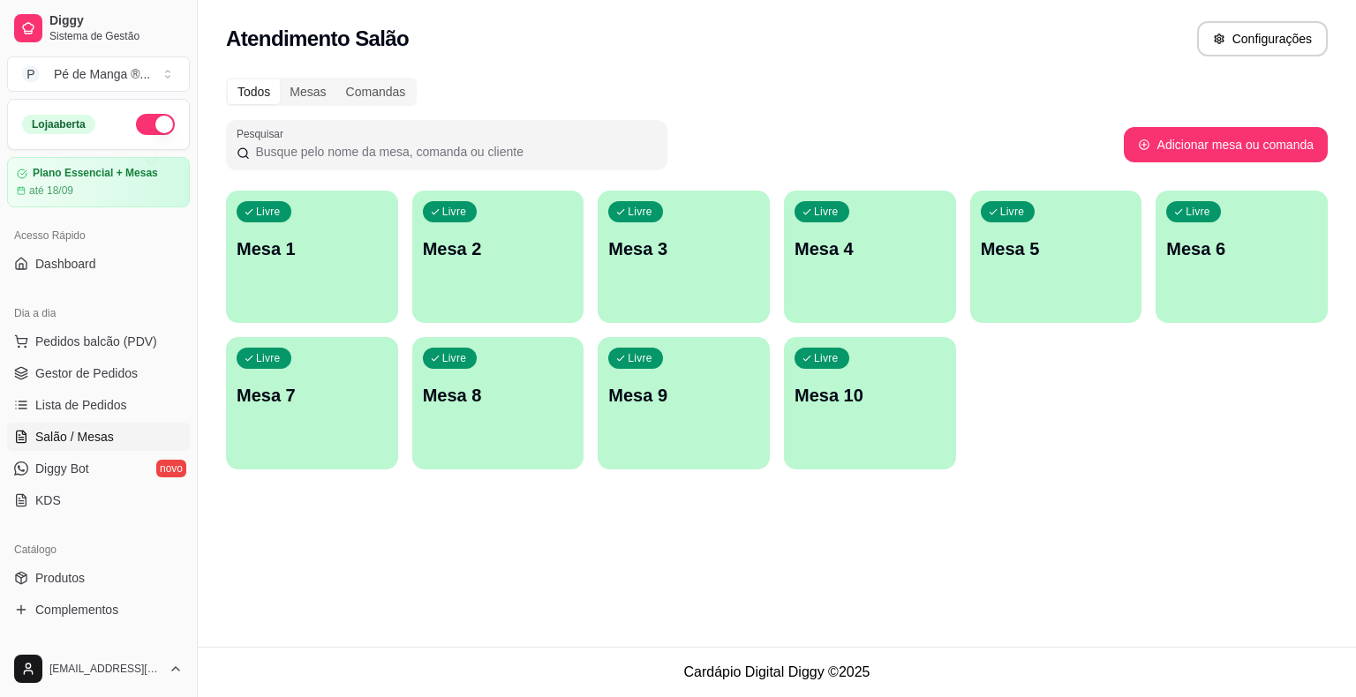
click at [410, 591] on div "Atendimento Salão Configurações Todos Mesas Comandas Pesquisar Adicionar mesa o…" at bounding box center [777, 323] width 1158 height 647
click at [67, 369] on span "Gestor de Pedidos" at bounding box center [86, 374] width 102 height 18
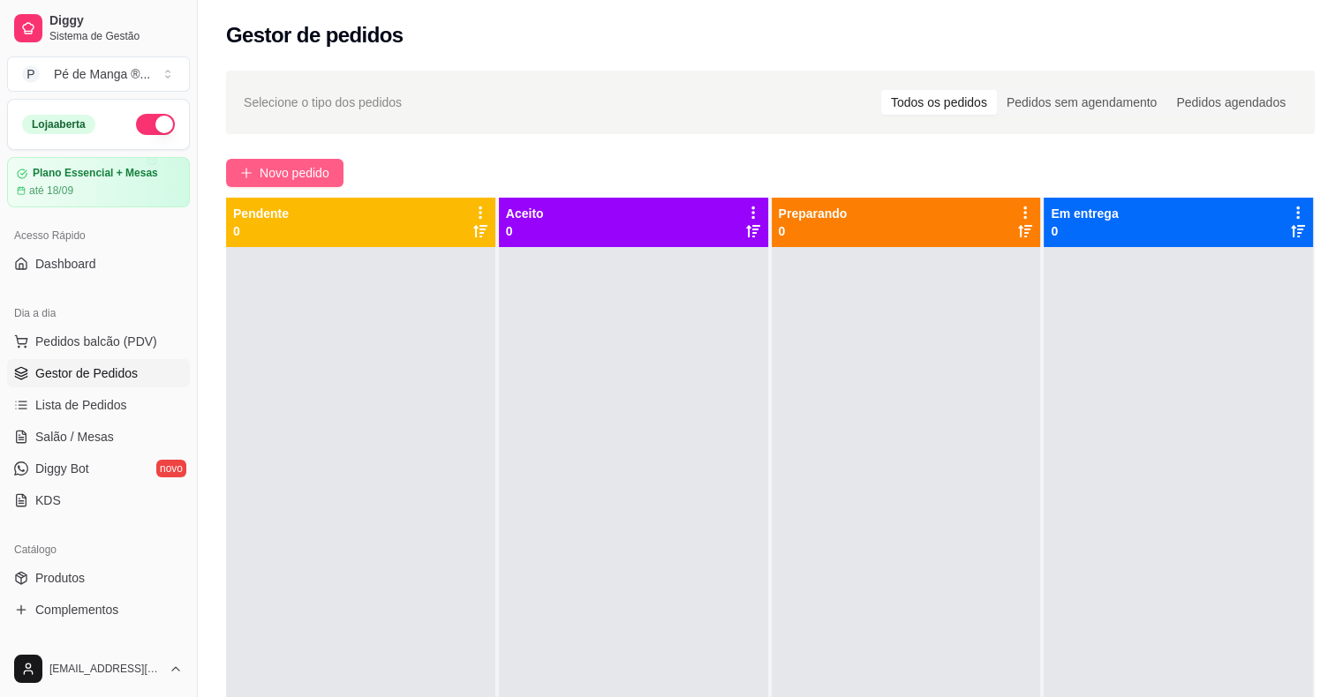
click at [283, 174] on span "Novo pedido" at bounding box center [295, 172] width 70 height 19
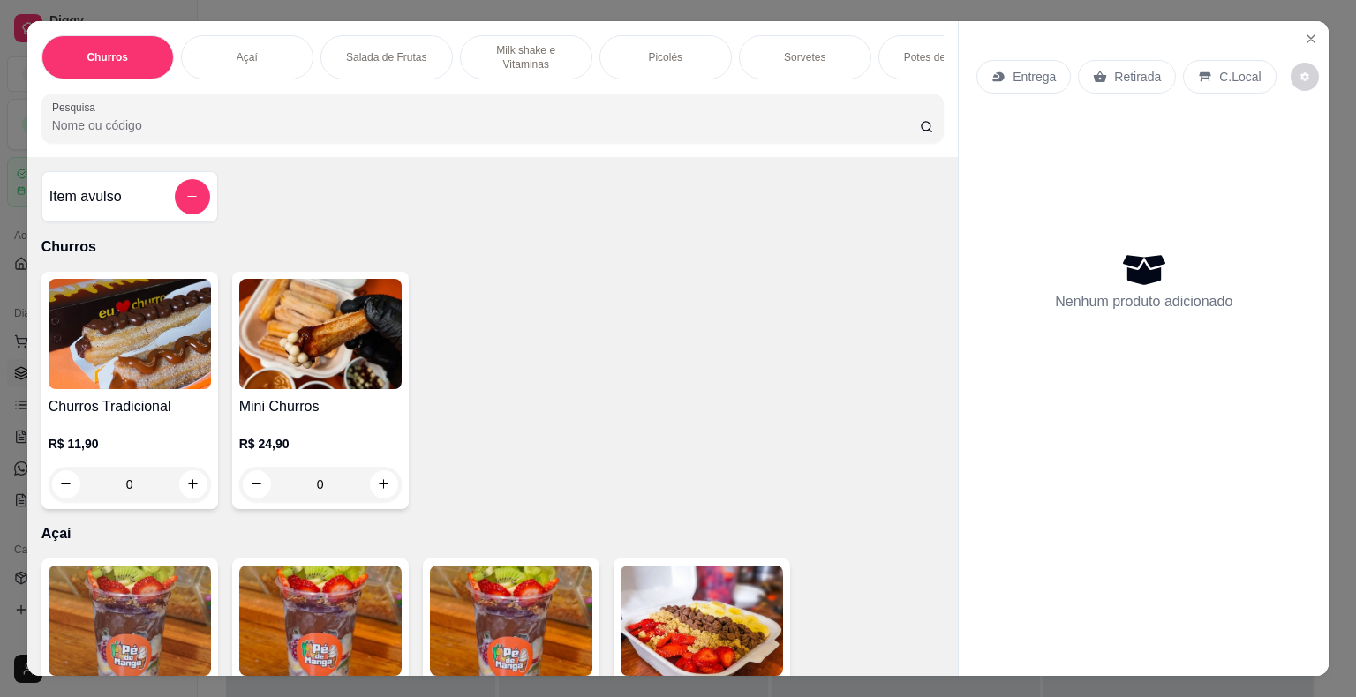
drag, startPoint x: 251, startPoint y: 56, endPoint x: 275, endPoint y: 104, distance: 54.1
click at [255, 62] on div "Açaí" at bounding box center [247, 57] width 132 height 44
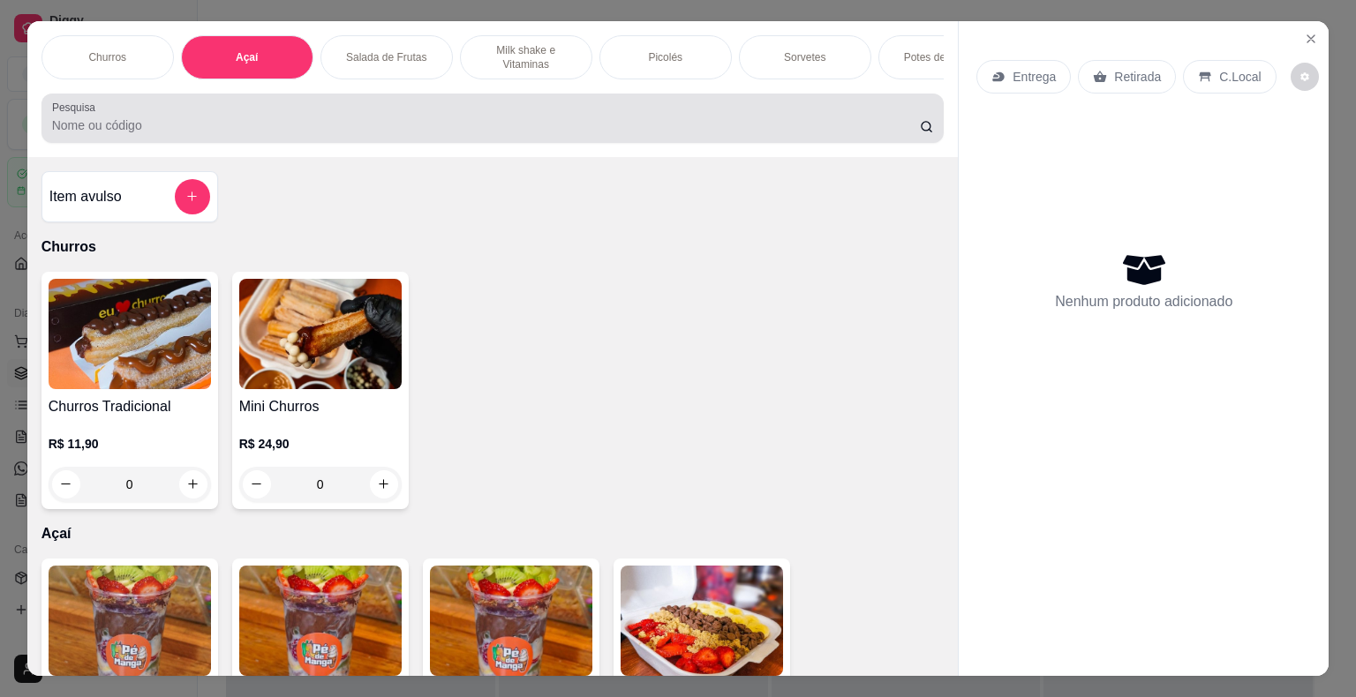
scroll to position [42, 0]
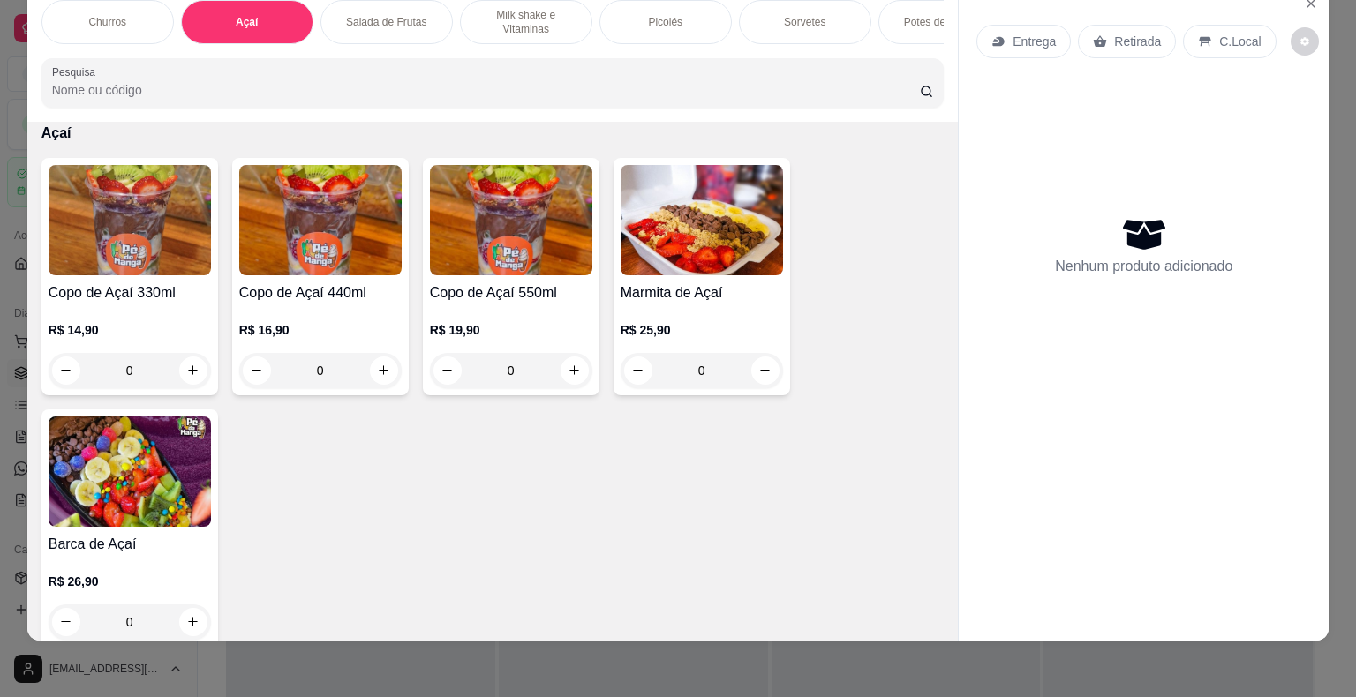
click at [576, 371] on div "0" at bounding box center [511, 370] width 162 height 35
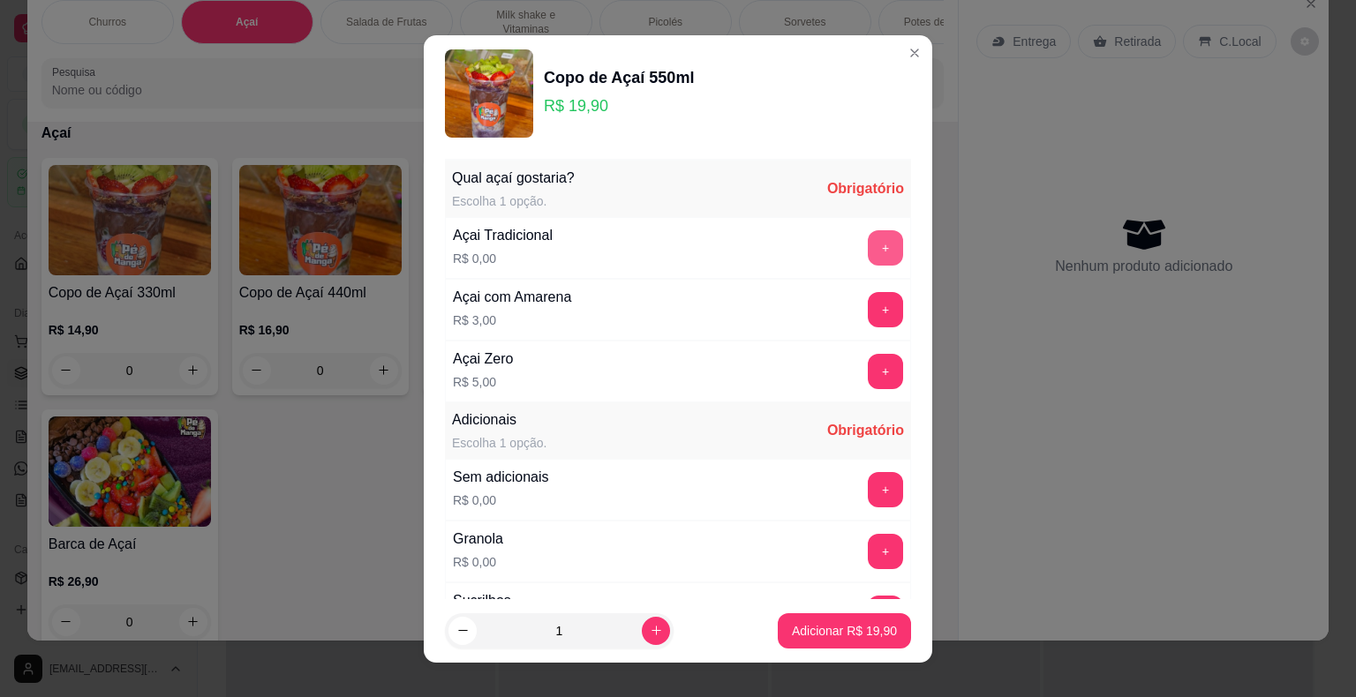
click at [868, 242] on button "+" at bounding box center [885, 247] width 35 height 35
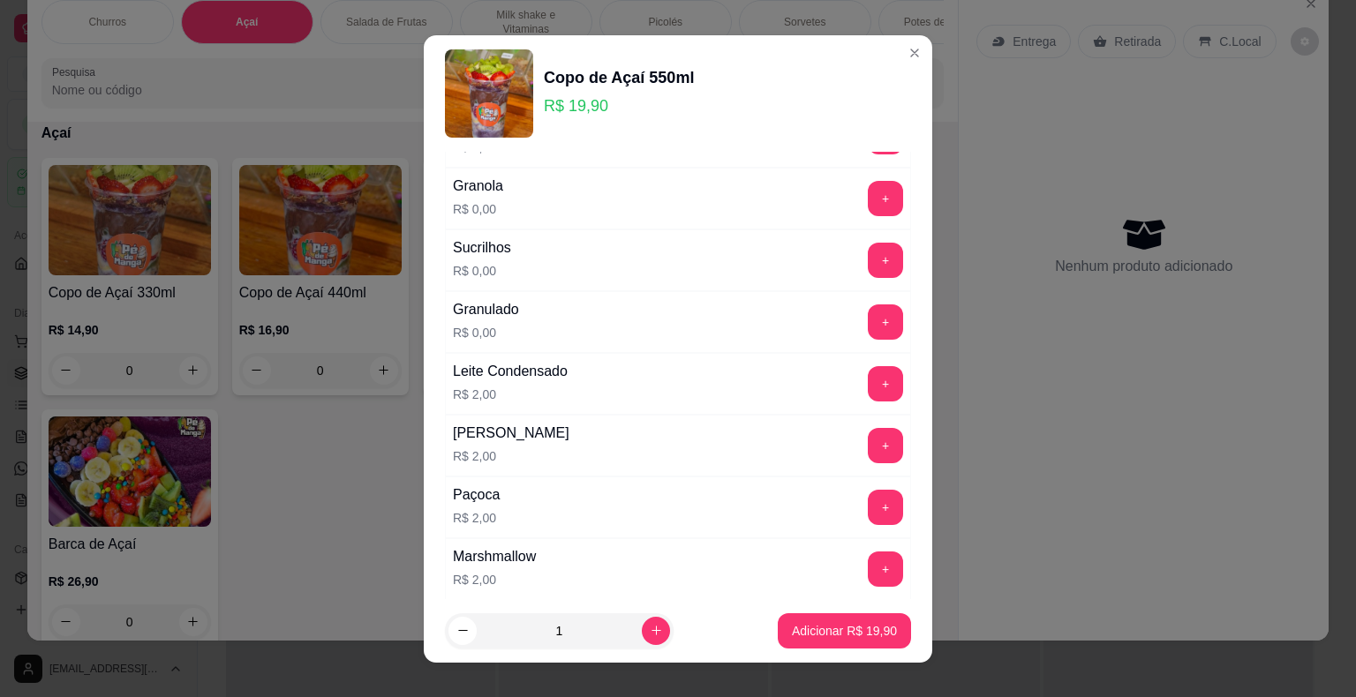
scroll to position [265, 0]
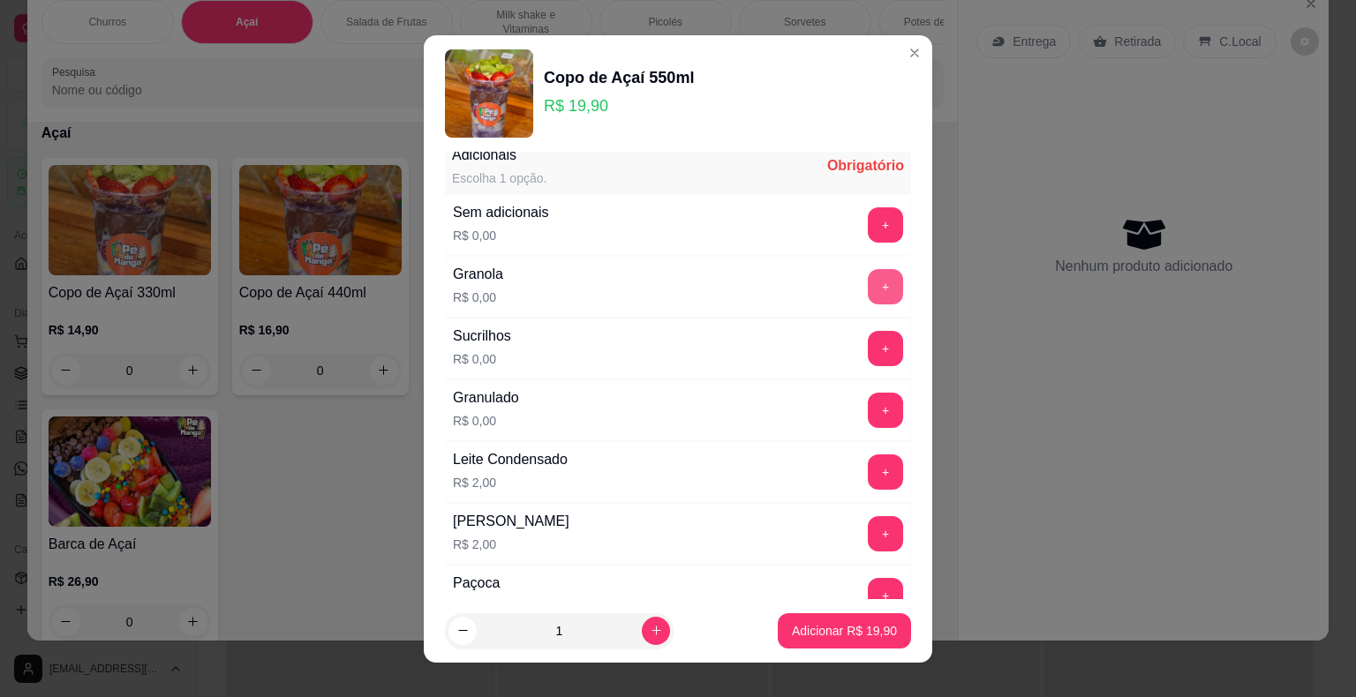
click at [868, 281] on button "+" at bounding box center [885, 286] width 35 height 35
click at [868, 354] on button "+" at bounding box center [885, 348] width 35 height 35
click at [790, 285] on button "-" at bounding box center [807, 286] width 34 height 34
click at [790, 344] on button "-" at bounding box center [807, 348] width 34 height 34
click at [869, 290] on button "+" at bounding box center [886, 286] width 34 height 34
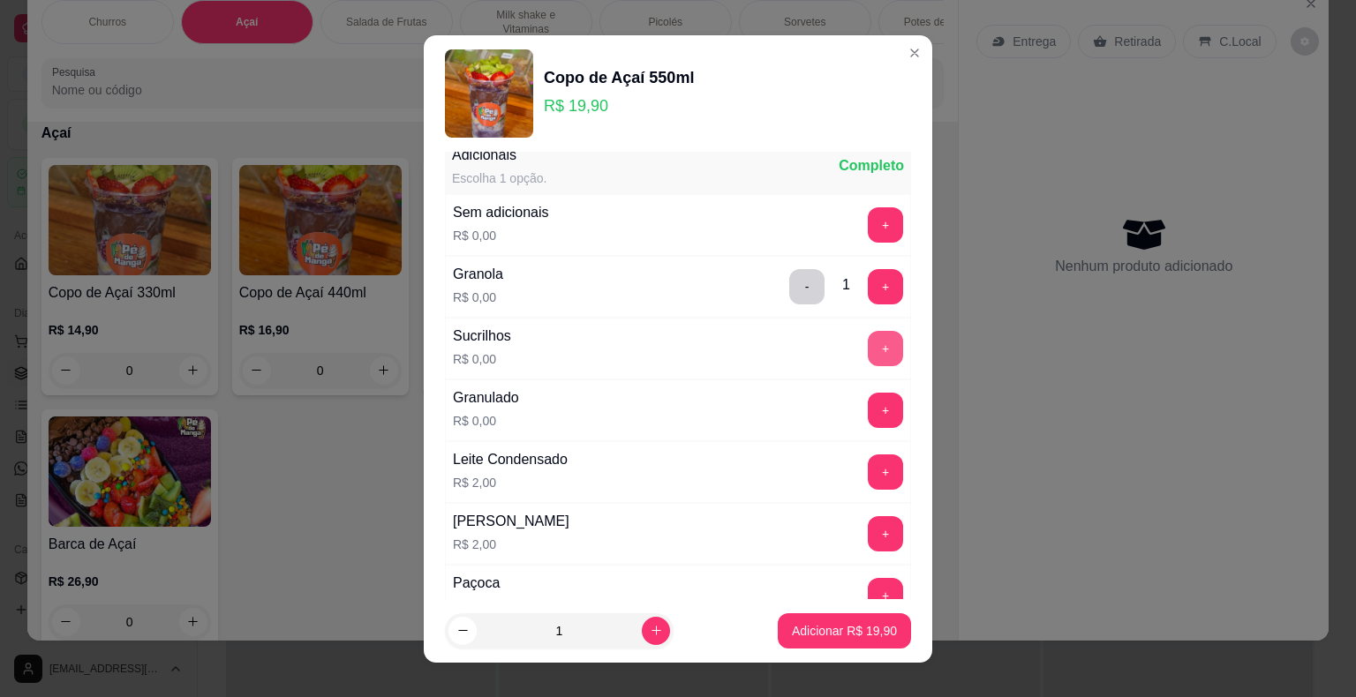
click at [868, 354] on button "+" at bounding box center [885, 348] width 35 height 35
click at [868, 404] on button "+" at bounding box center [885, 410] width 35 height 35
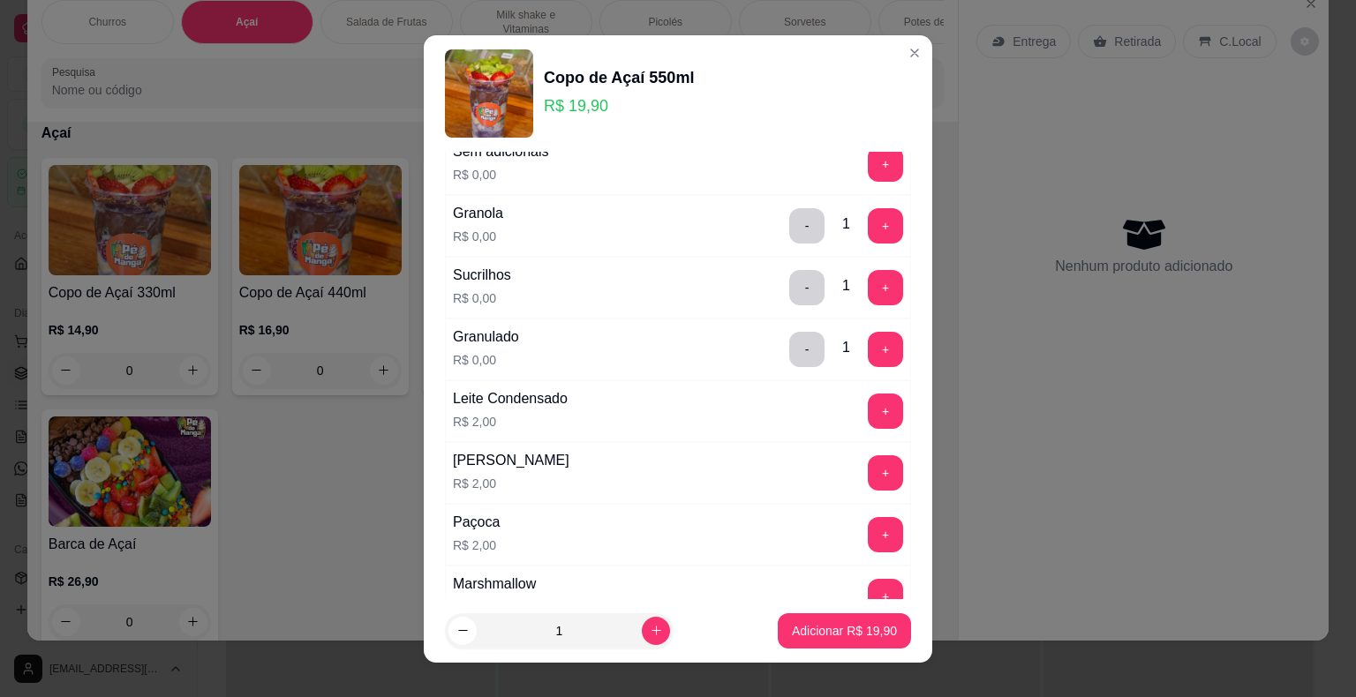
scroll to position [353, 0]
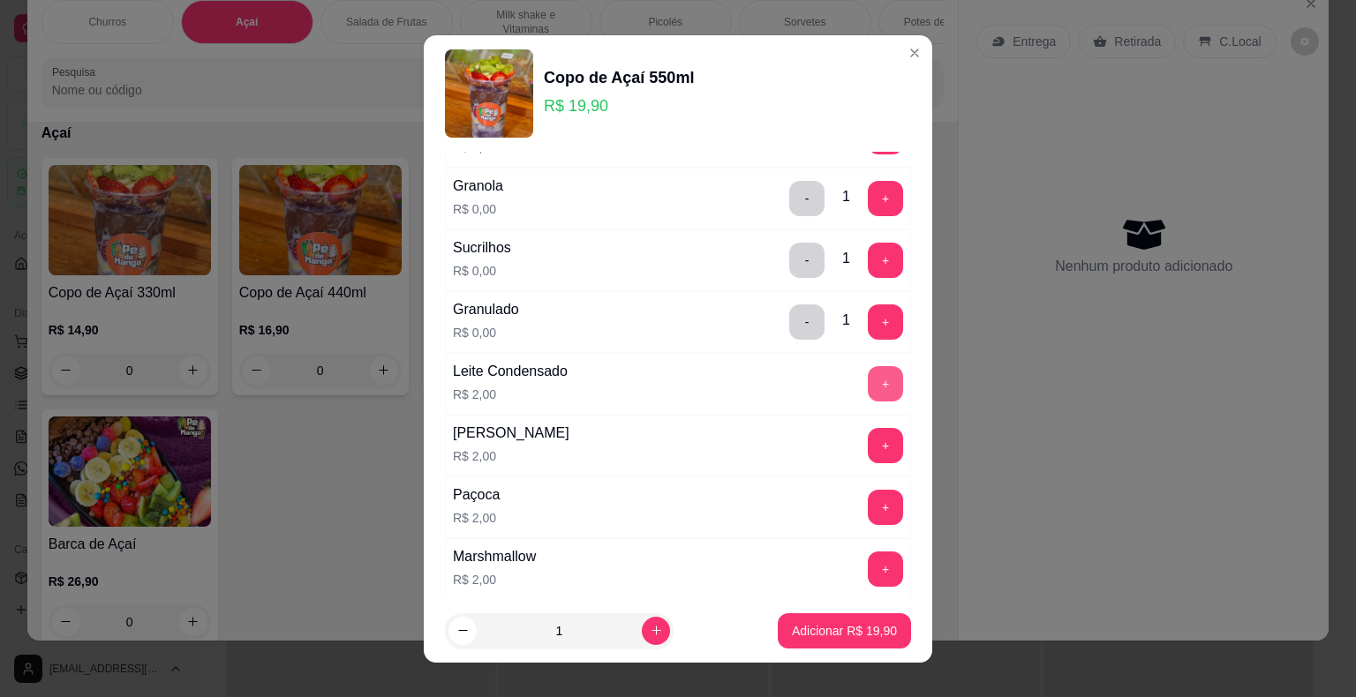
click at [868, 380] on button "+" at bounding box center [885, 383] width 35 height 35
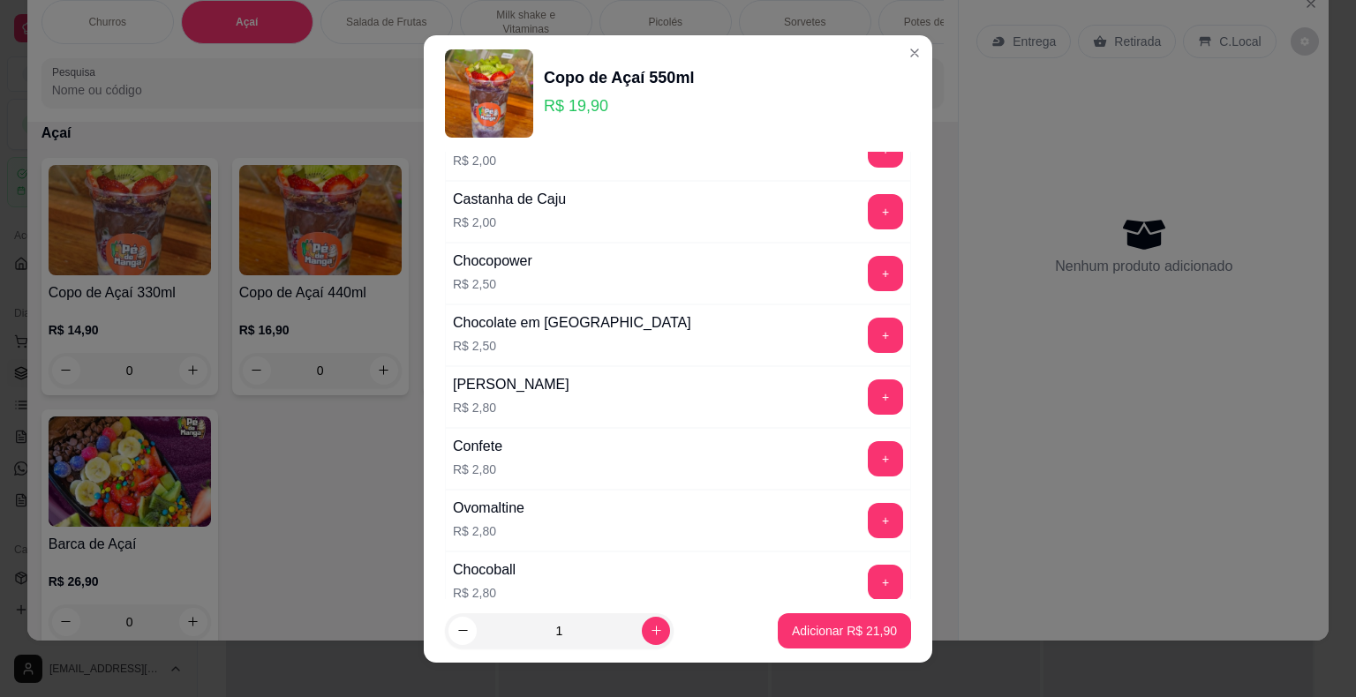
scroll to position [883, 0]
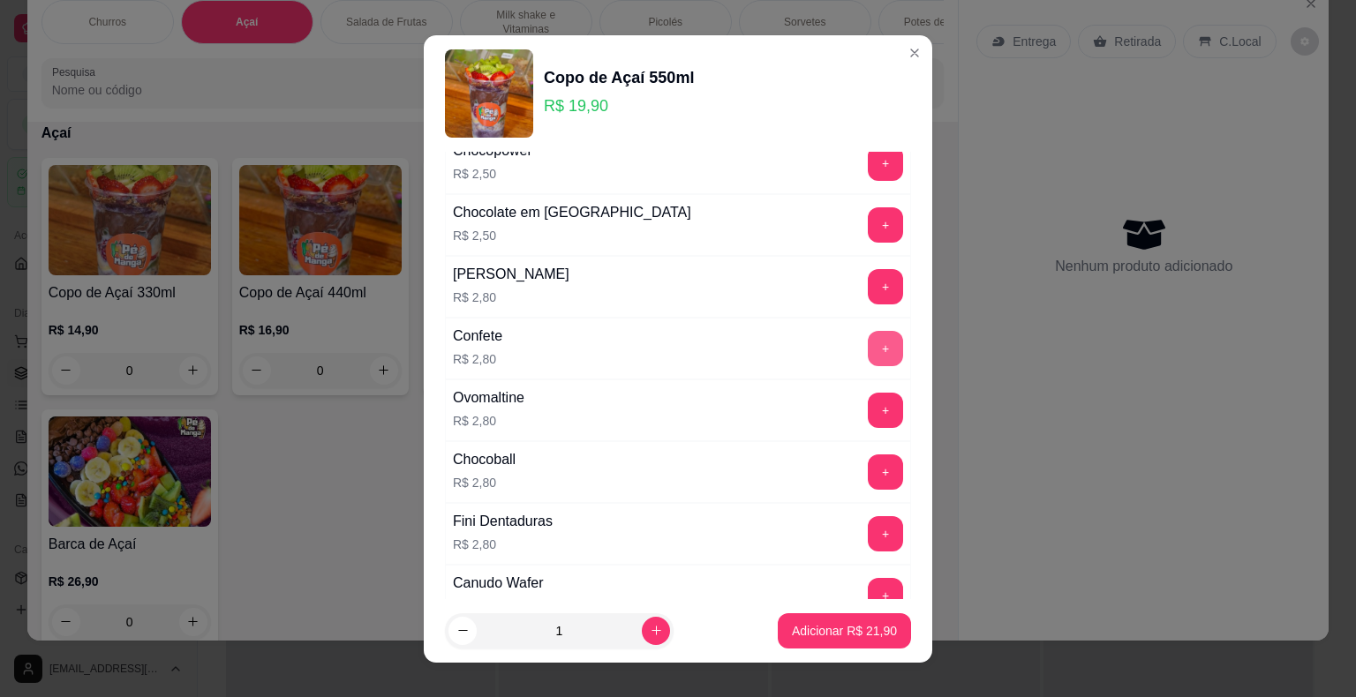
click at [868, 350] on button "+" at bounding box center [885, 348] width 35 height 35
click at [869, 282] on button "+" at bounding box center [886, 286] width 34 height 34
click at [830, 623] on p "Adicionar R$ 27,50" at bounding box center [844, 631] width 105 height 18
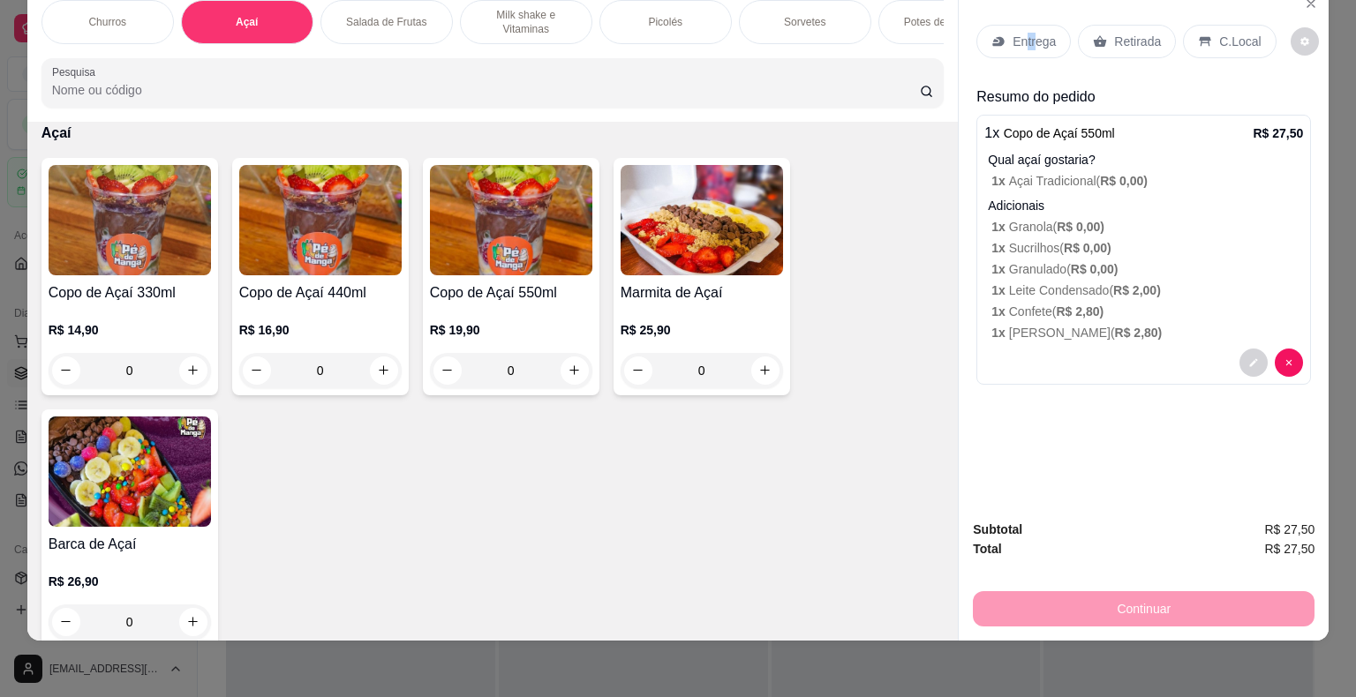
click at [1020, 40] on div "Entrega" at bounding box center [1023, 42] width 94 height 34
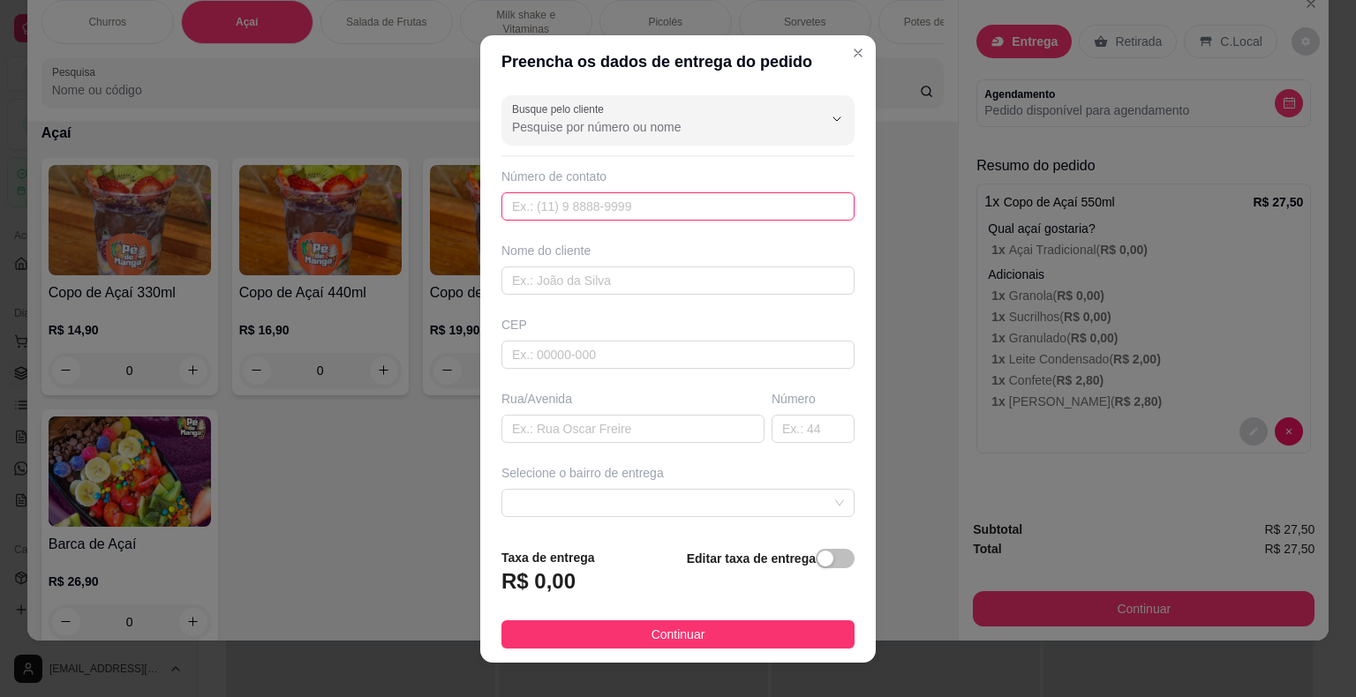
click at [568, 205] on input "text" at bounding box center [677, 206] width 353 height 28
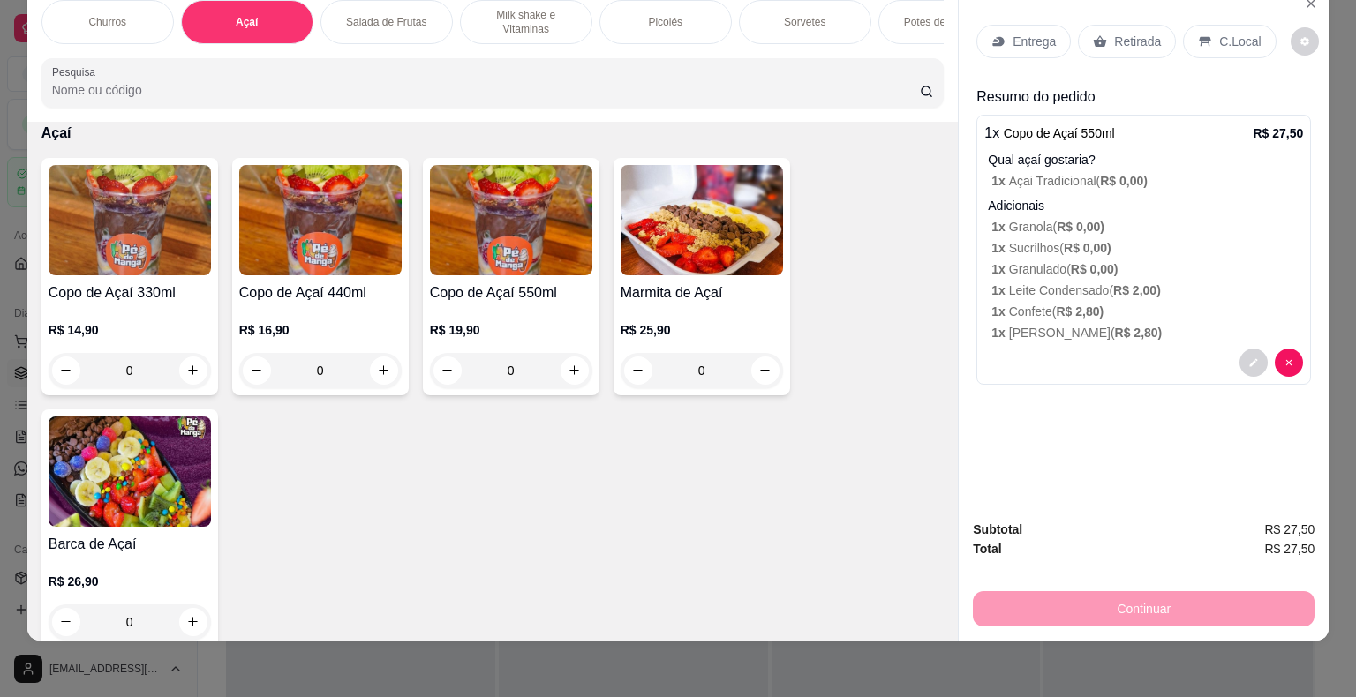
click at [181, 366] on div "0" at bounding box center [130, 370] width 162 height 35
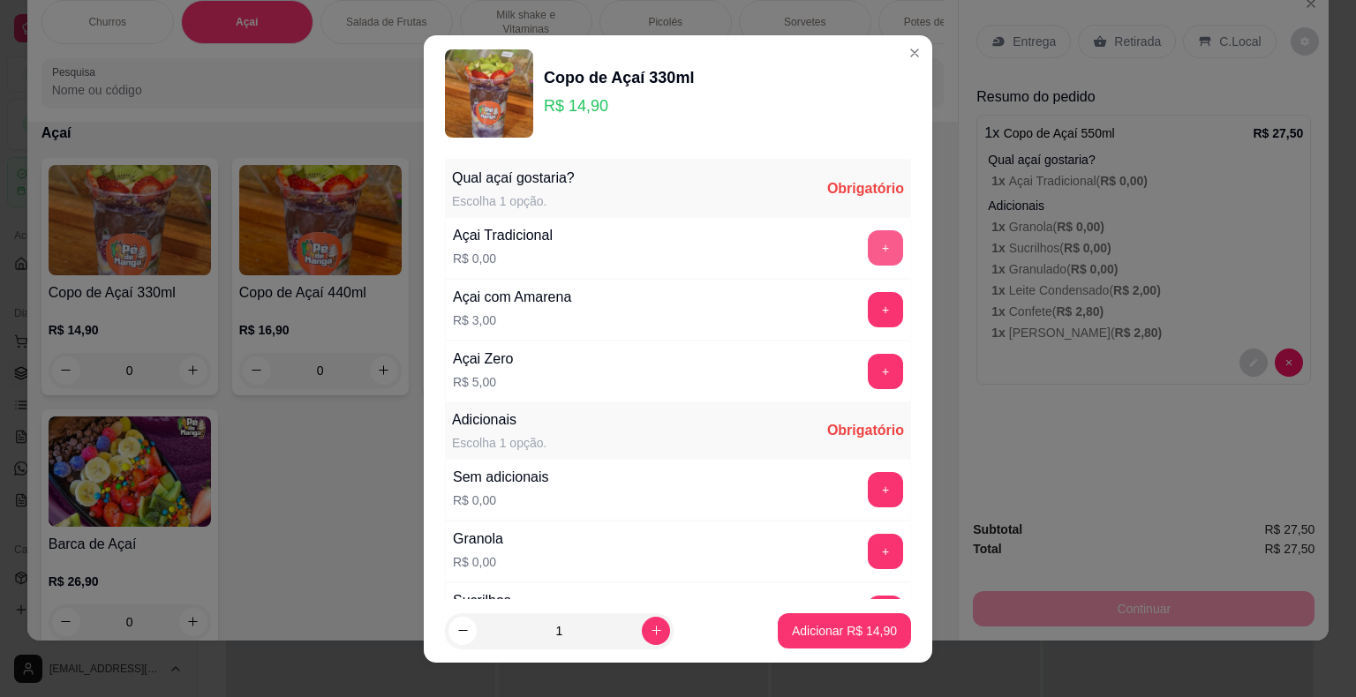
click at [868, 243] on button "+" at bounding box center [885, 247] width 35 height 35
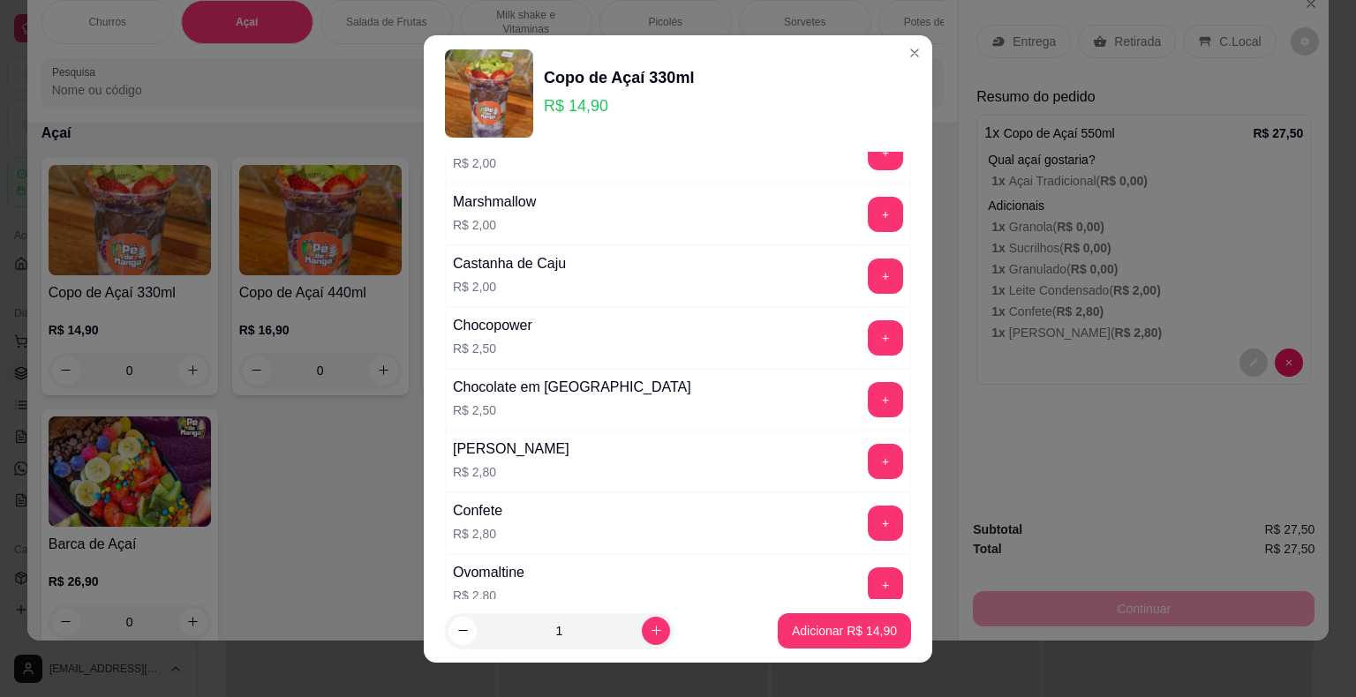
scroll to position [265, 0]
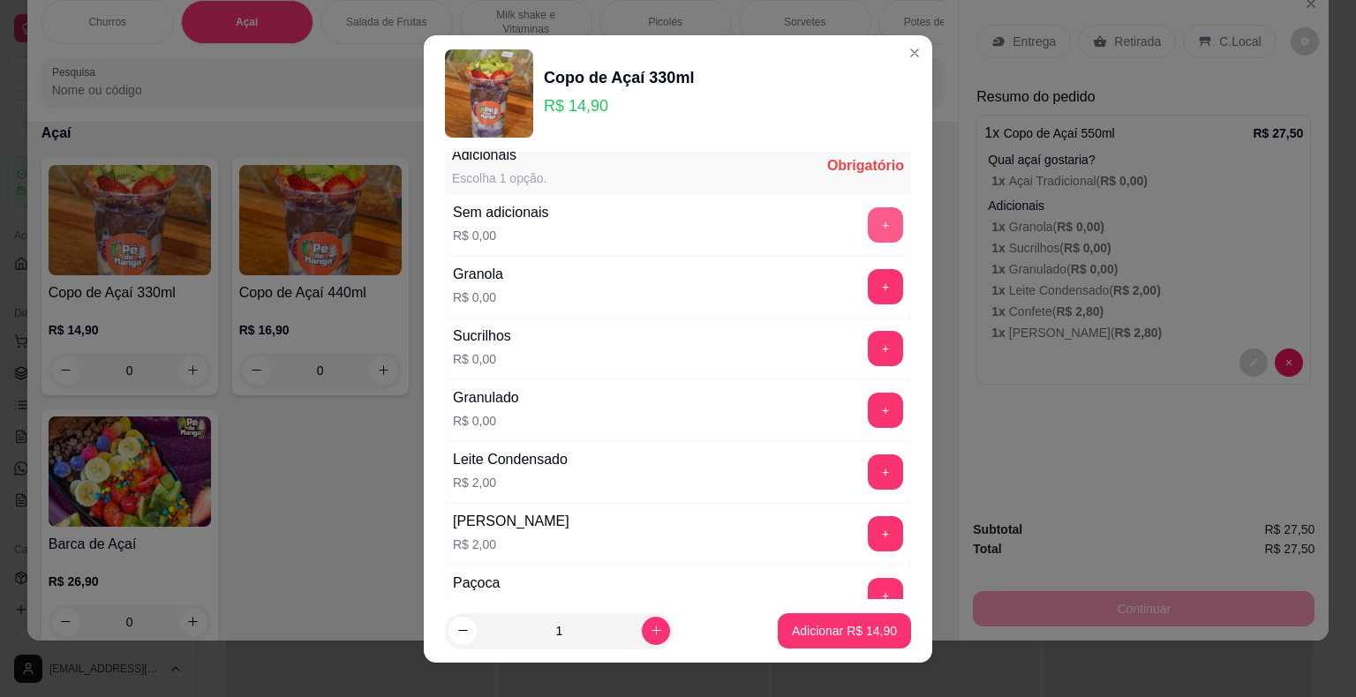
click at [868, 232] on button "+" at bounding box center [885, 224] width 35 height 35
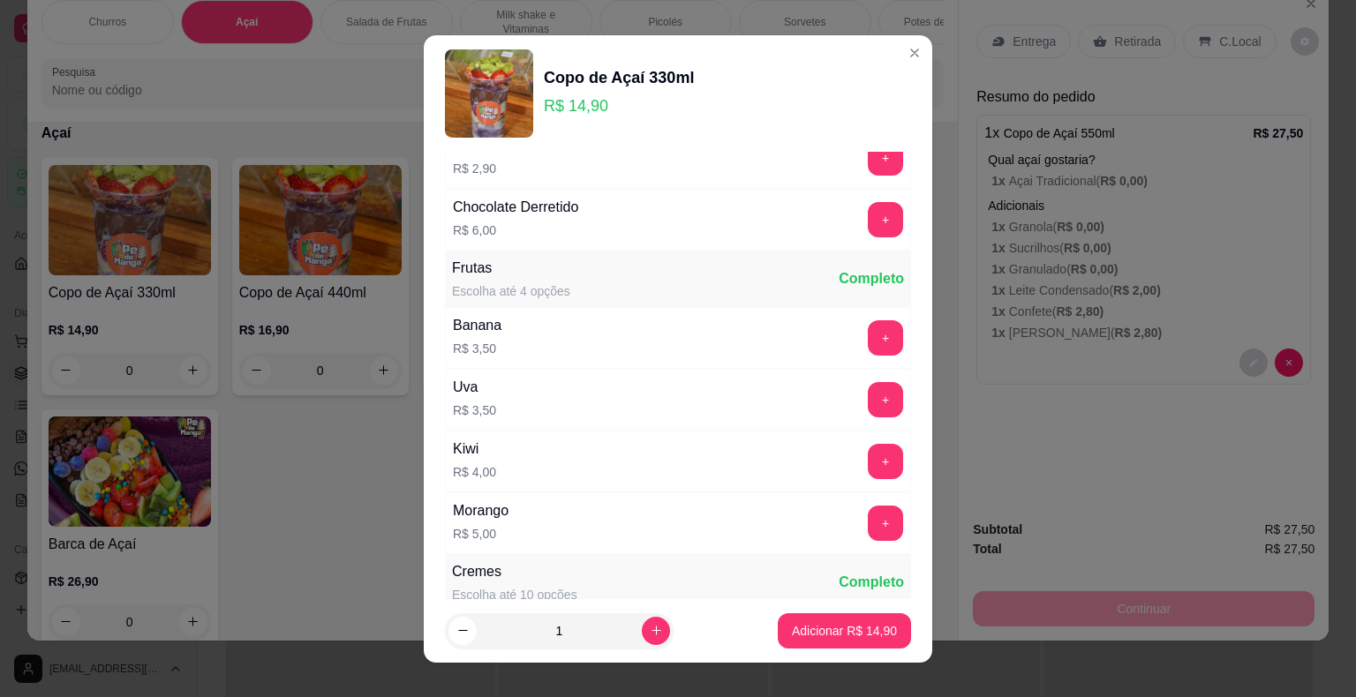
scroll to position [1324, 0]
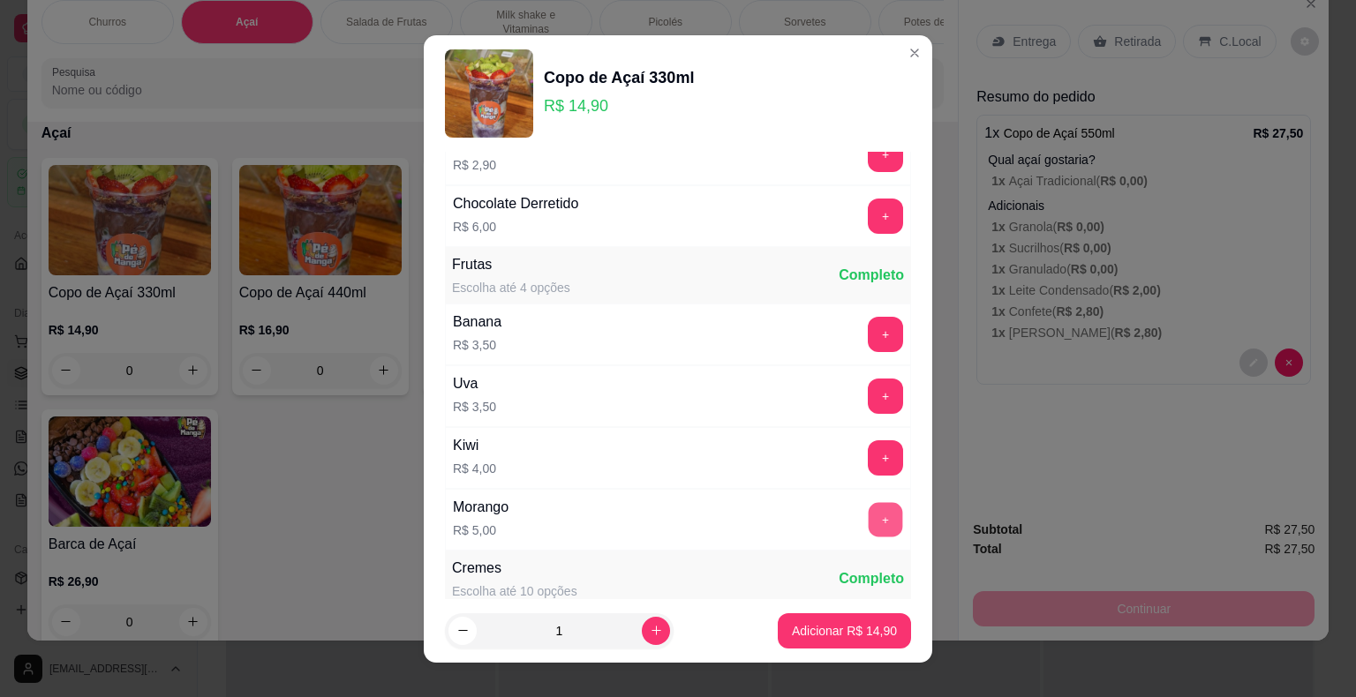
click at [869, 502] on button "+" at bounding box center [886, 519] width 34 height 34
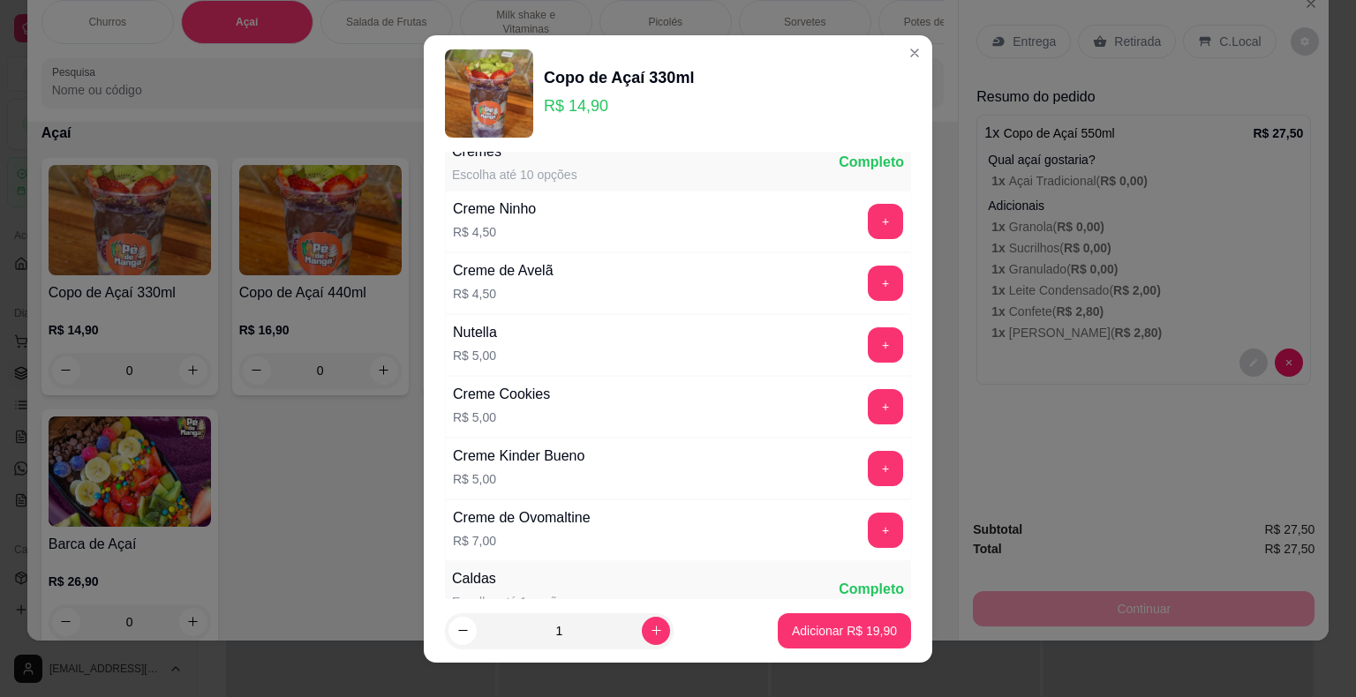
scroll to position [1765, 0]
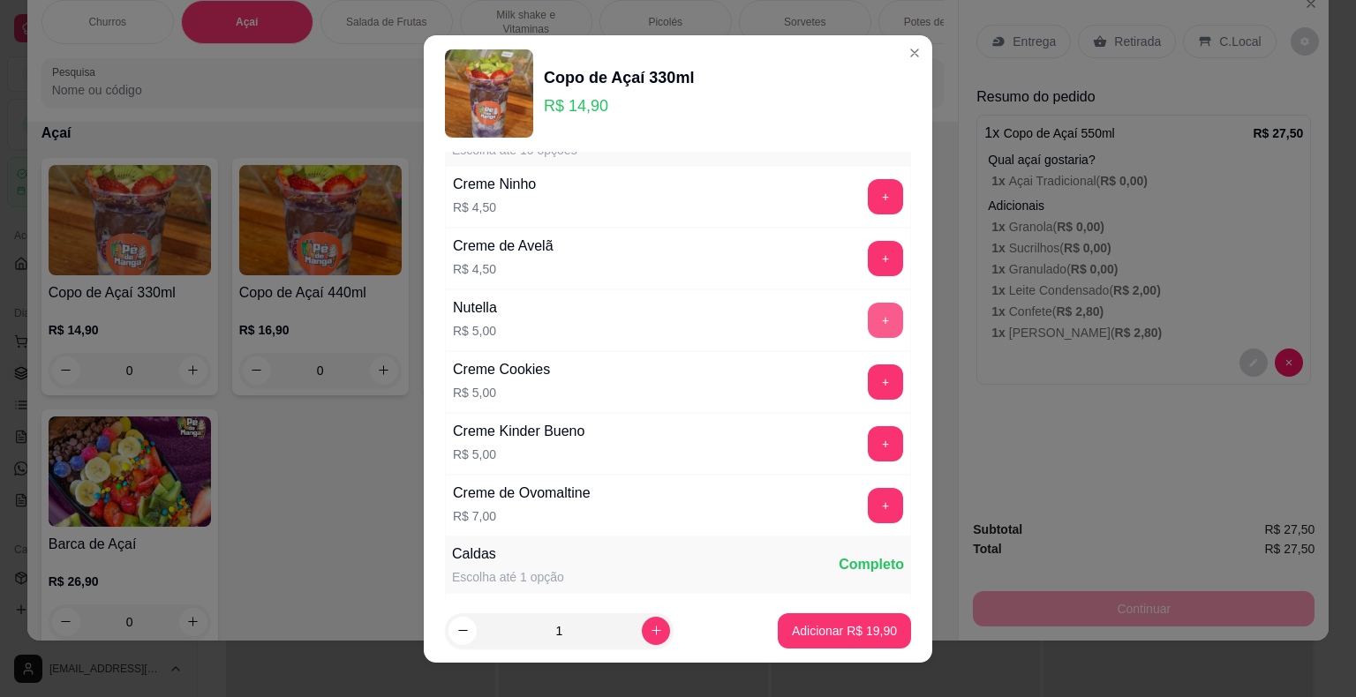
click at [868, 312] on button "+" at bounding box center [885, 320] width 35 height 35
click at [862, 624] on p "Adicionar R$ 24,90" at bounding box center [845, 630] width 102 height 17
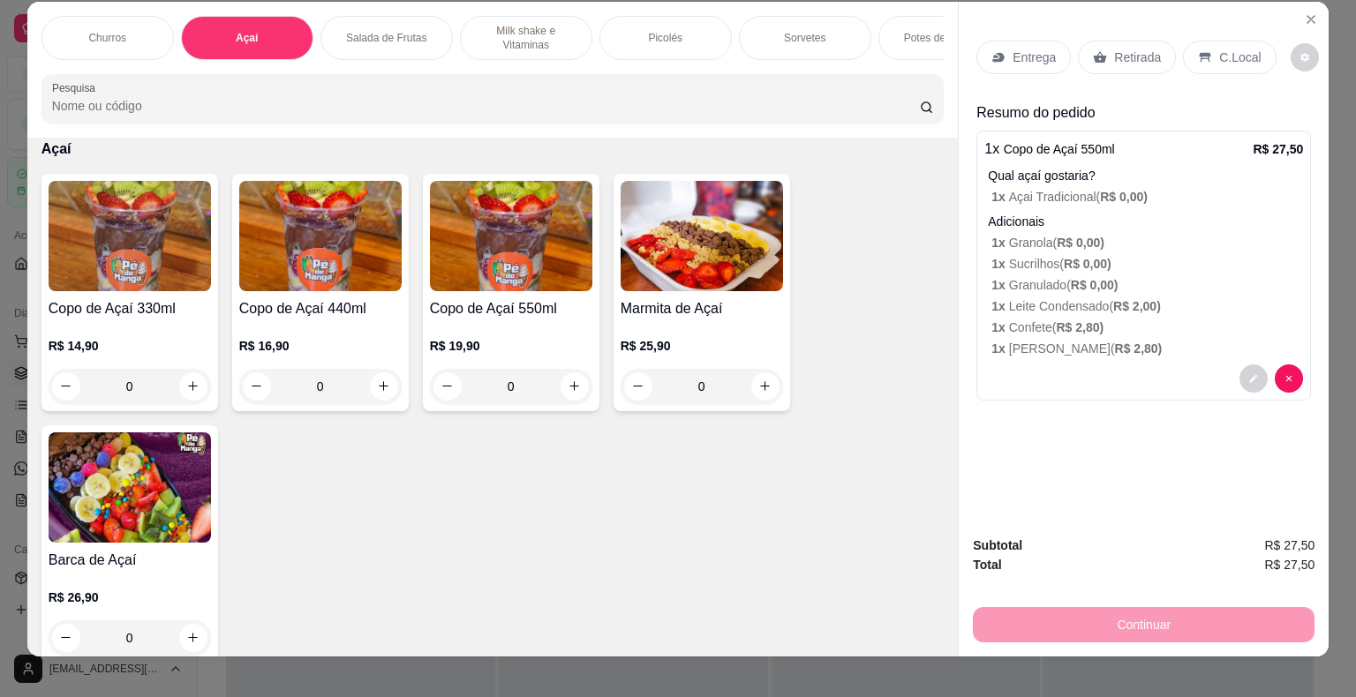
scroll to position [0, 0]
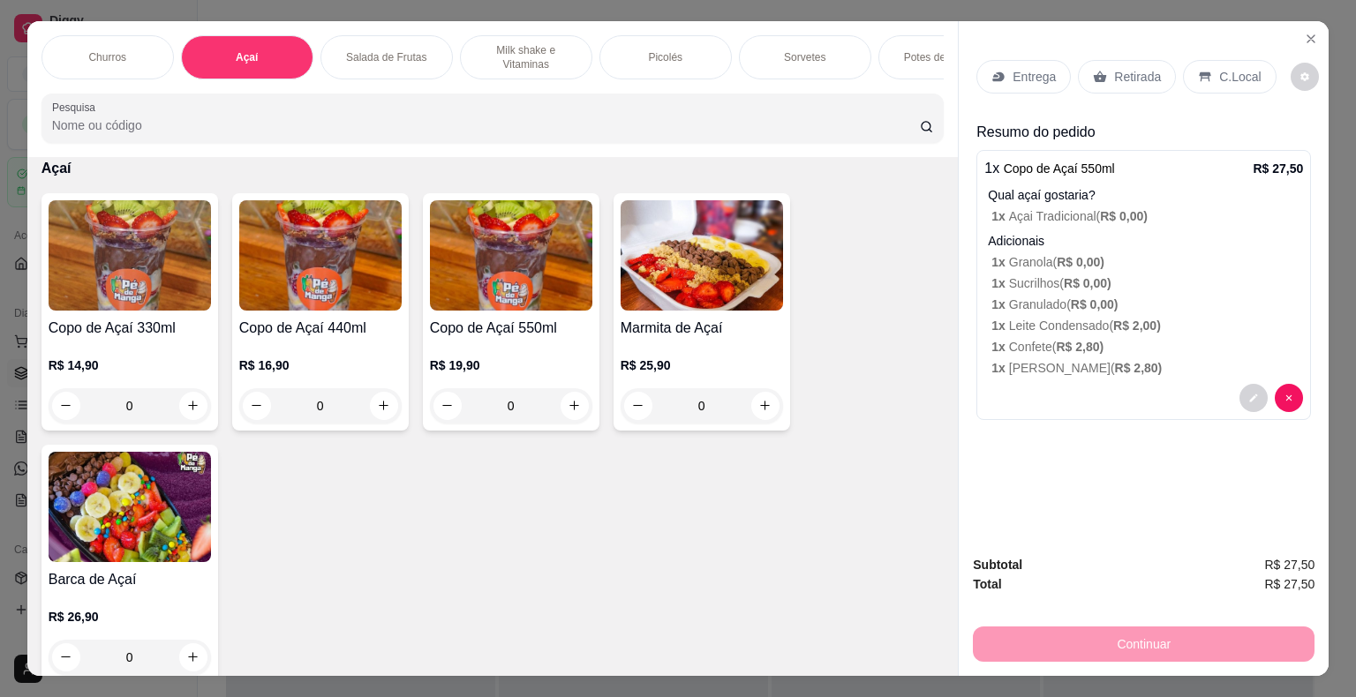
drag, startPoint x: 1020, startPoint y: 87, endPoint x: 1015, endPoint y: 73, distance: 14.3
click at [1020, 84] on div "Entrega Retirada C.Local" at bounding box center [1143, 77] width 335 height 62
click at [1013, 72] on p "Entrega" at bounding box center [1034, 77] width 43 height 18
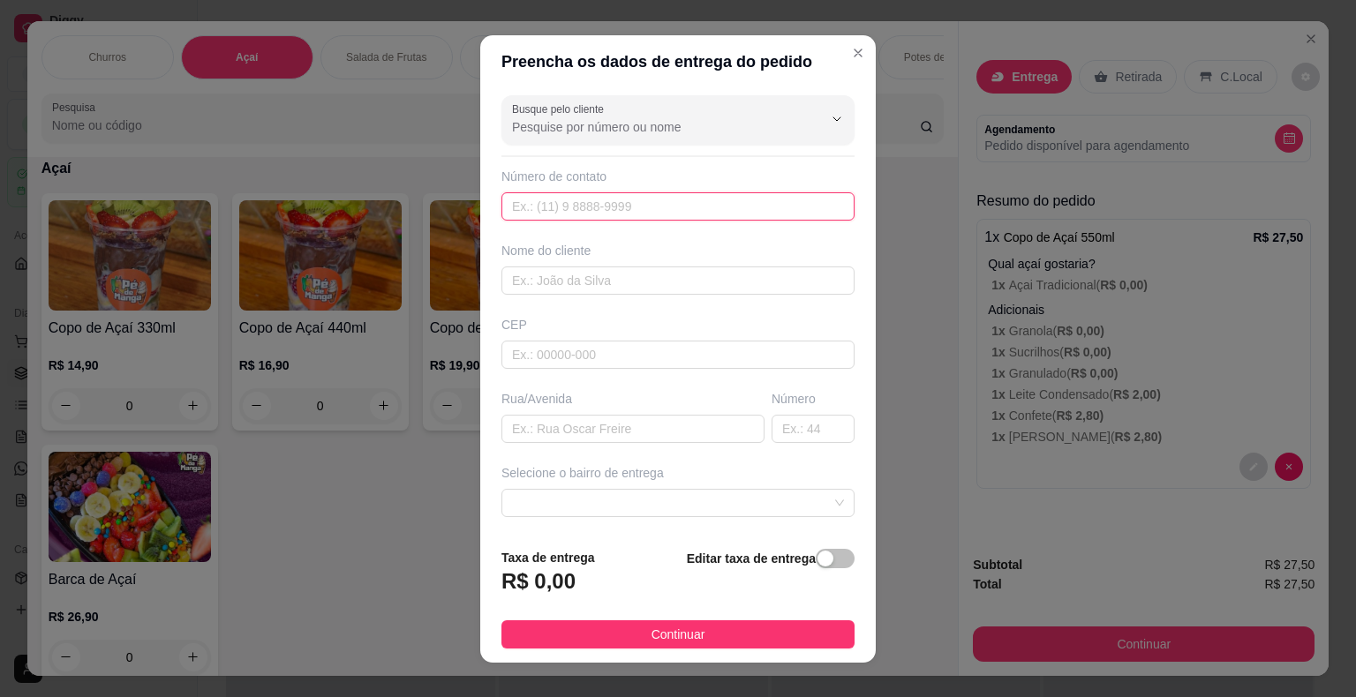
click at [620, 210] on input "text" at bounding box center [677, 206] width 353 height 28
type input "[PHONE_NUMBER]"
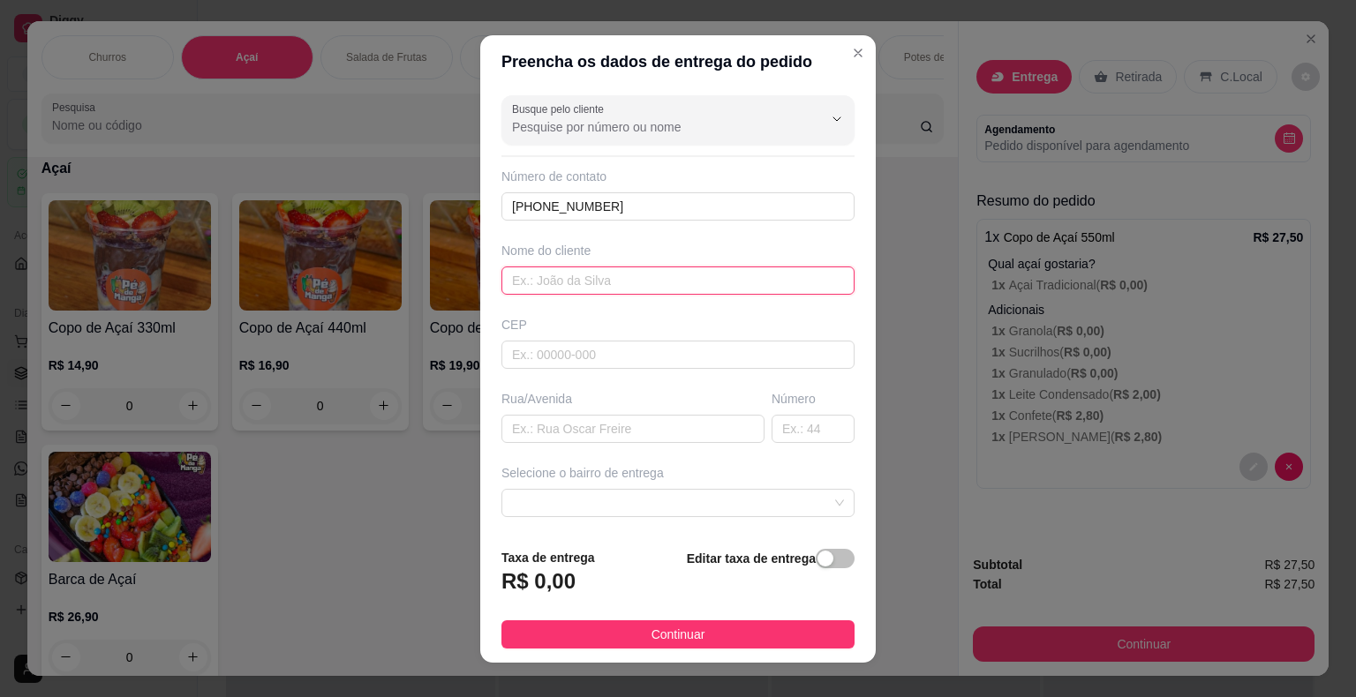
drag, startPoint x: 560, startPoint y: 271, endPoint x: 545, endPoint y: 272, distance: 15.0
click at [555, 277] on input "text" at bounding box center [677, 281] width 353 height 28
type input "A"
type input "m"
type input "Marilei"
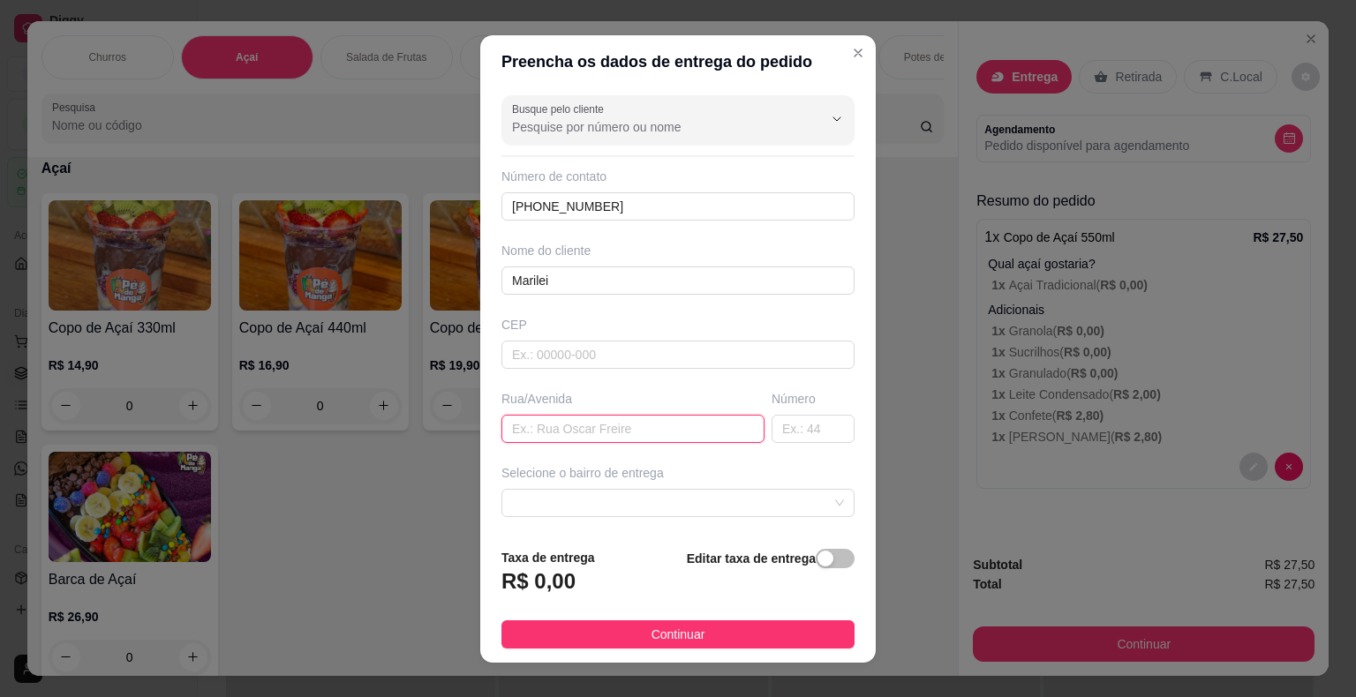
click at [558, 418] on input "text" at bounding box center [632, 429] width 263 height 28
type input "Bazar Social"
drag, startPoint x: 765, startPoint y: 429, endPoint x: 775, endPoint y: 413, distance: 18.6
click at [772, 423] on input "text" at bounding box center [813, 429] width 83 height 28
click at [614, 505] on span at bounding box center [678, 503] width 332 height 26
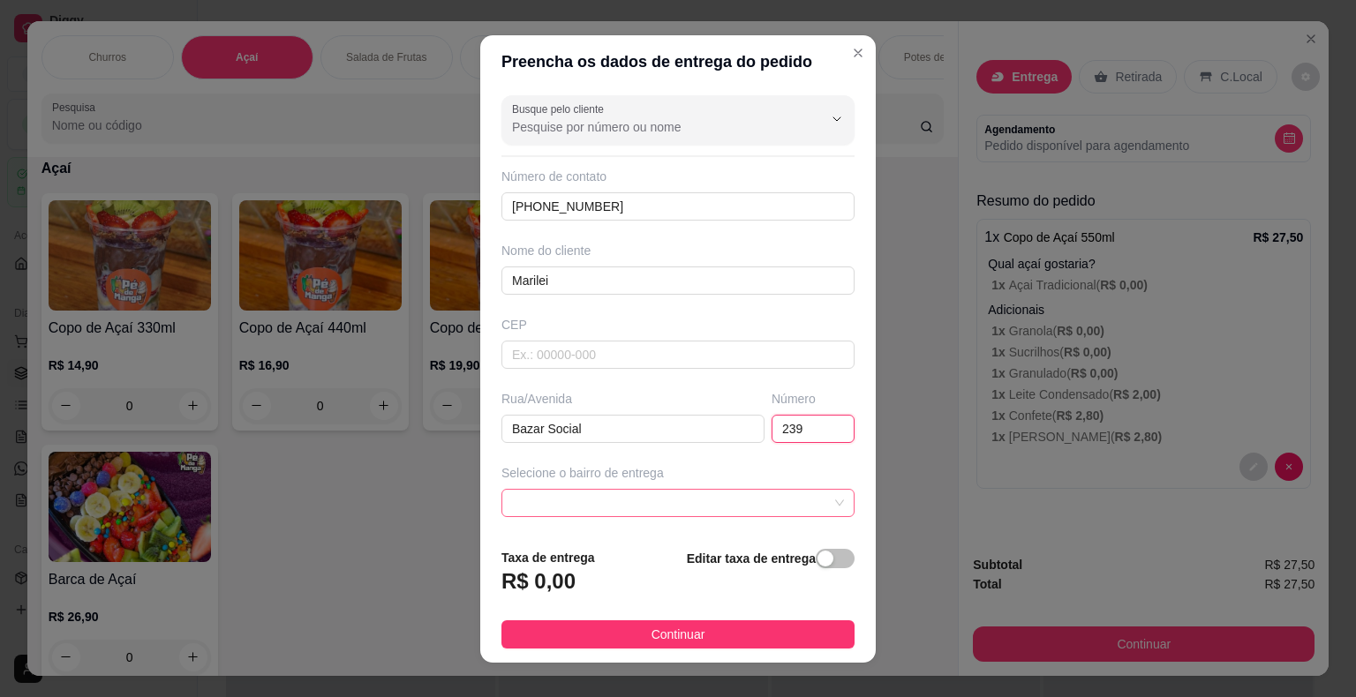
type input "239"
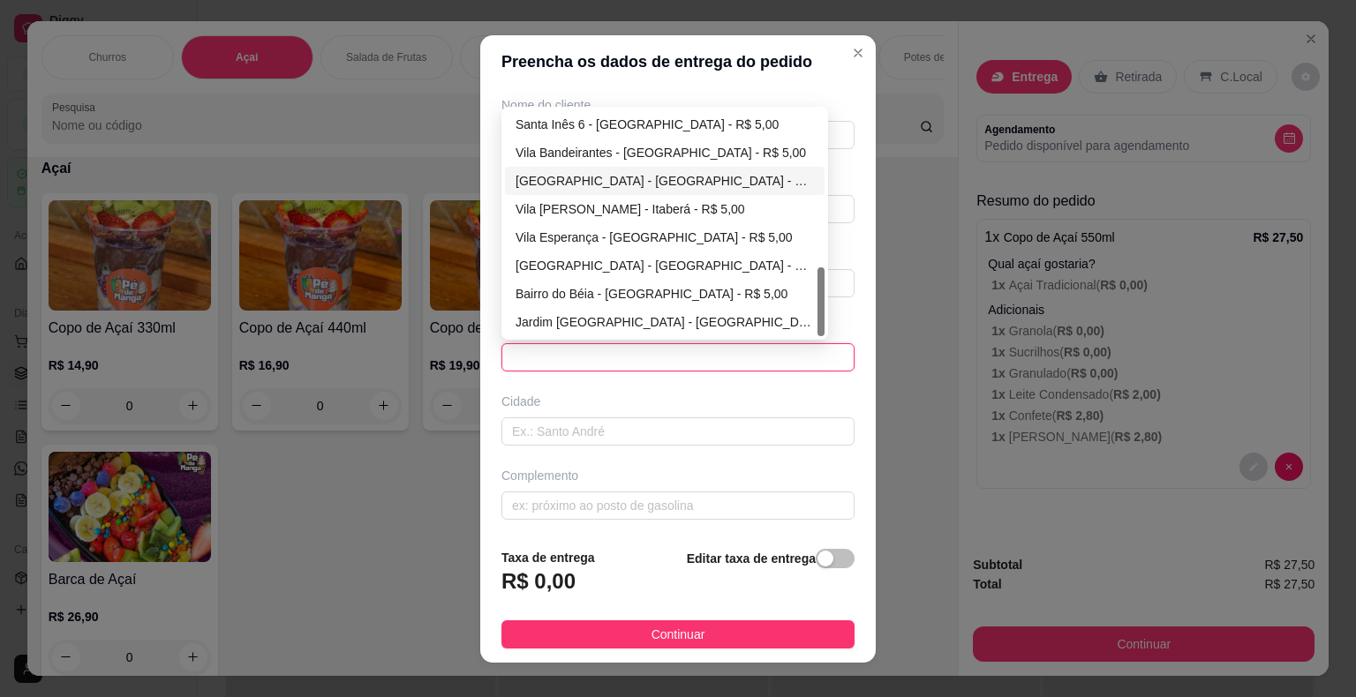
click at [542, 188] on div "[GEOGRAPHIC_DATA] - [GEOGRAPHIC_DATA] - R$ 5,00" at bounding box center [665, 181] width 320 height 28
type input "Itaberá"
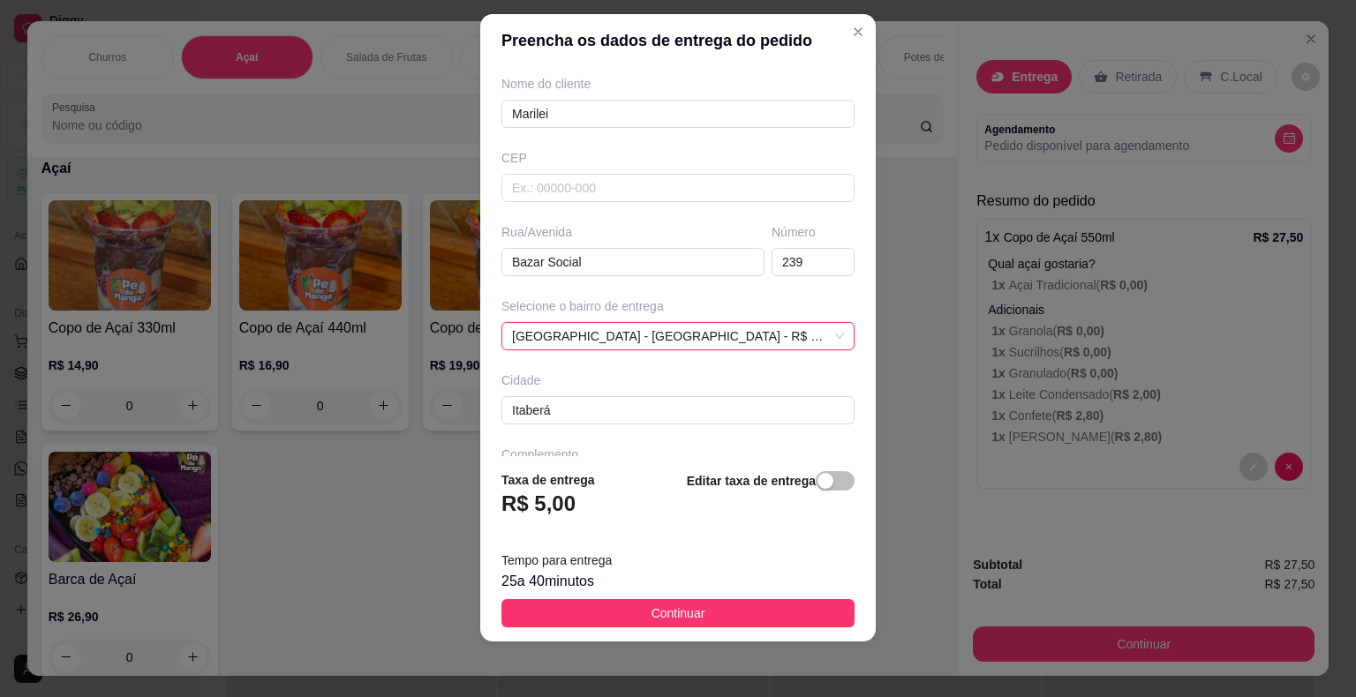
scroll to position [202, 0]
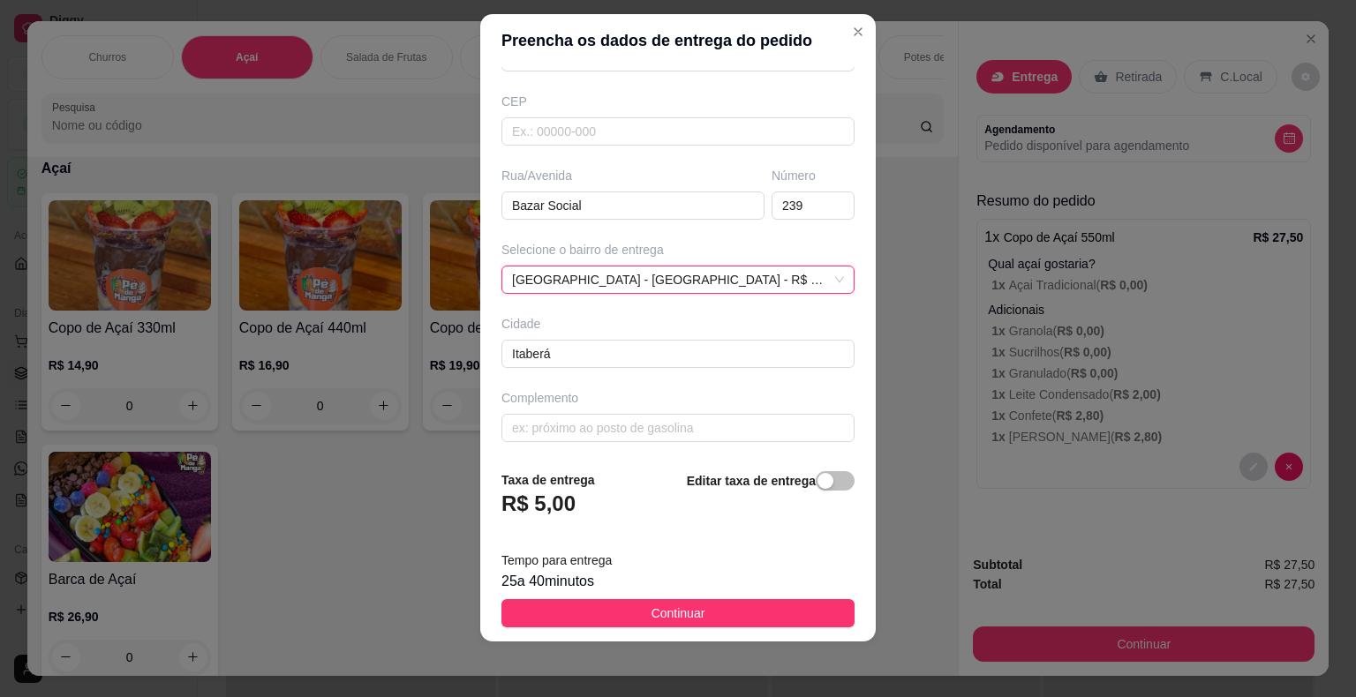
click at [669, 619] on span "Continuar" at bounding box center [678, 613] width 54 height 19
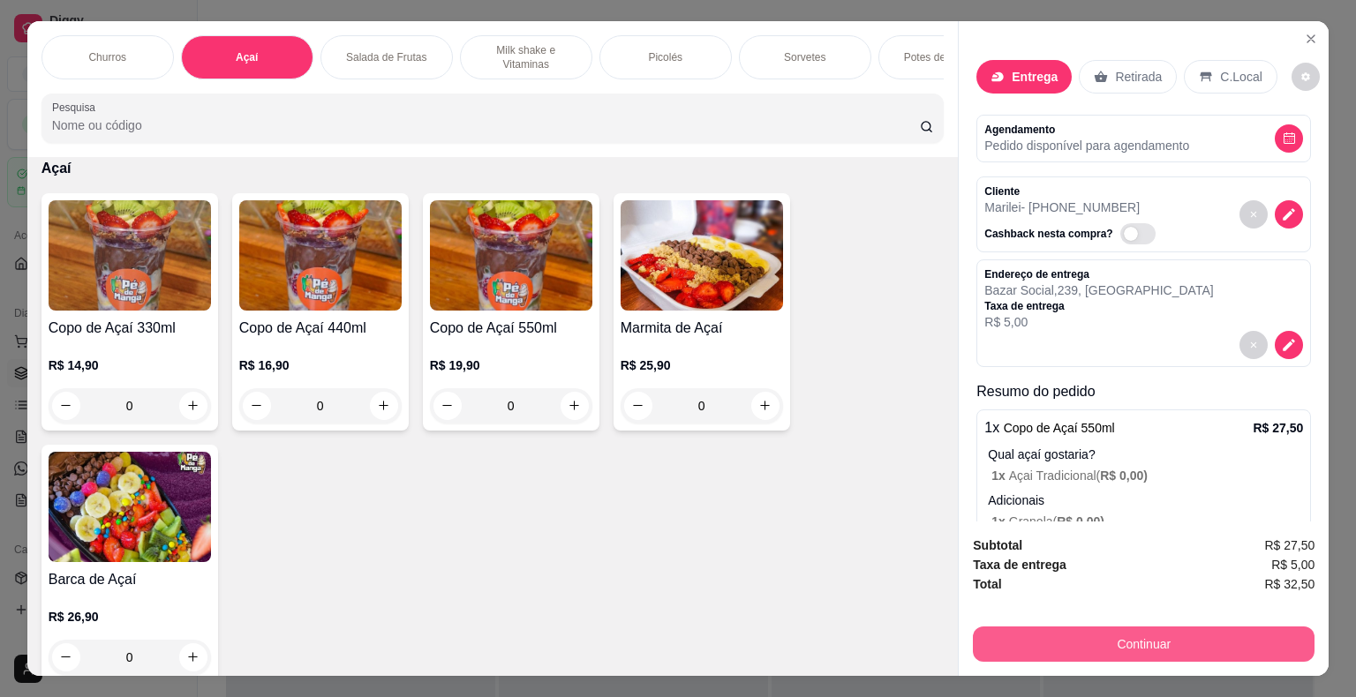
click at [1124, 643] on button "Continuar" at bounding box center [1144, 644] width 342 height 35
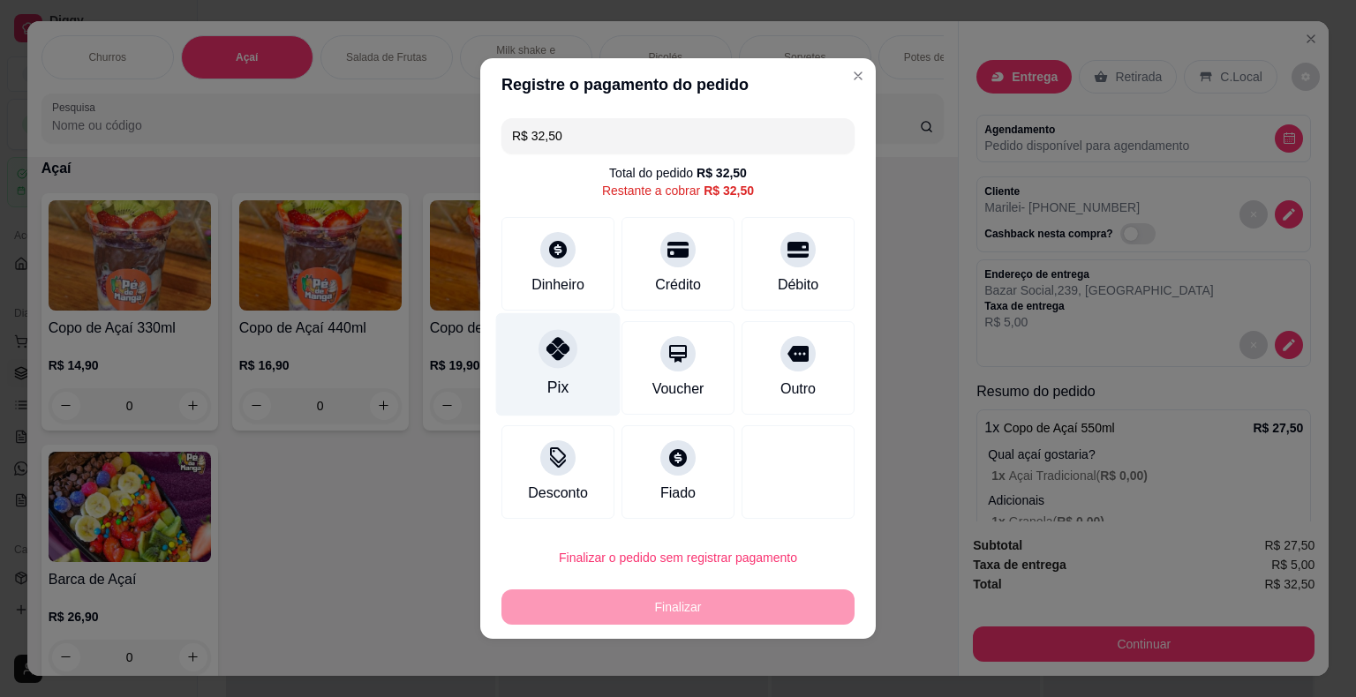
click at [559, 369] on div "Pix" at bounding box center [558, 364] width 124 height 103
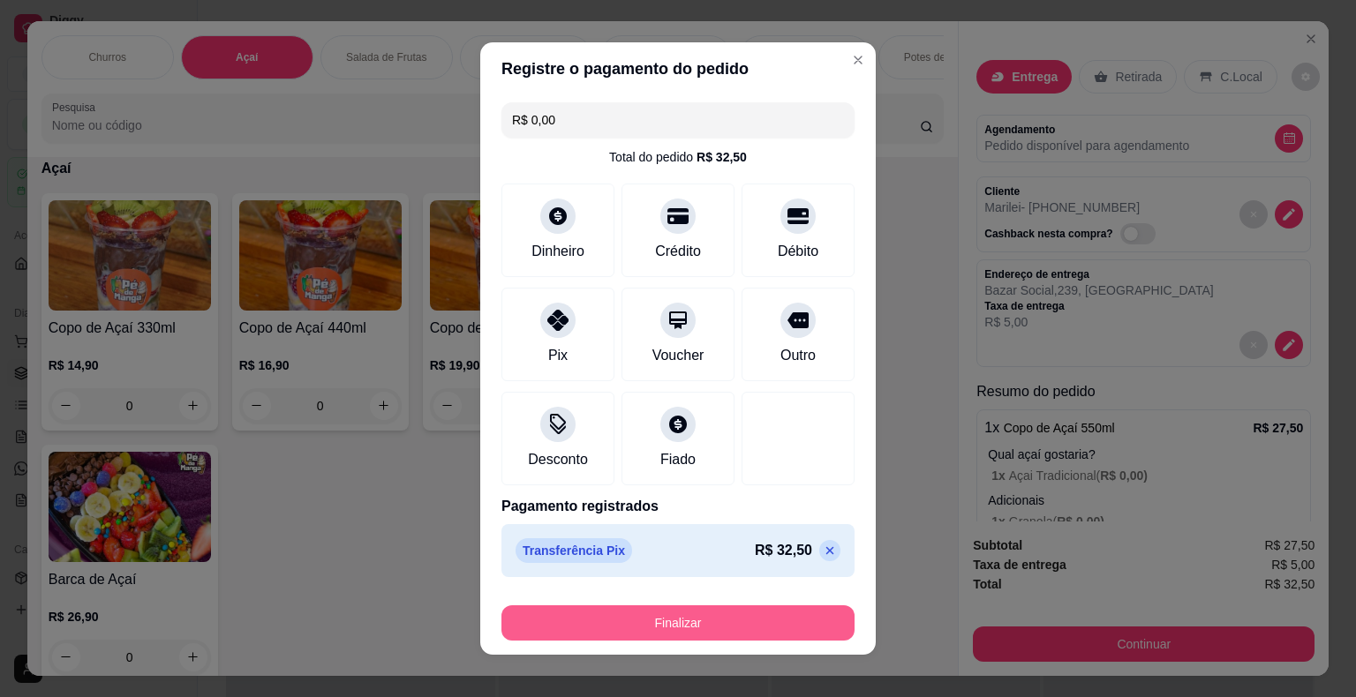
click at [688, 627] on button "Finalizar" at bounding box center [677, 623] width 353 height 35
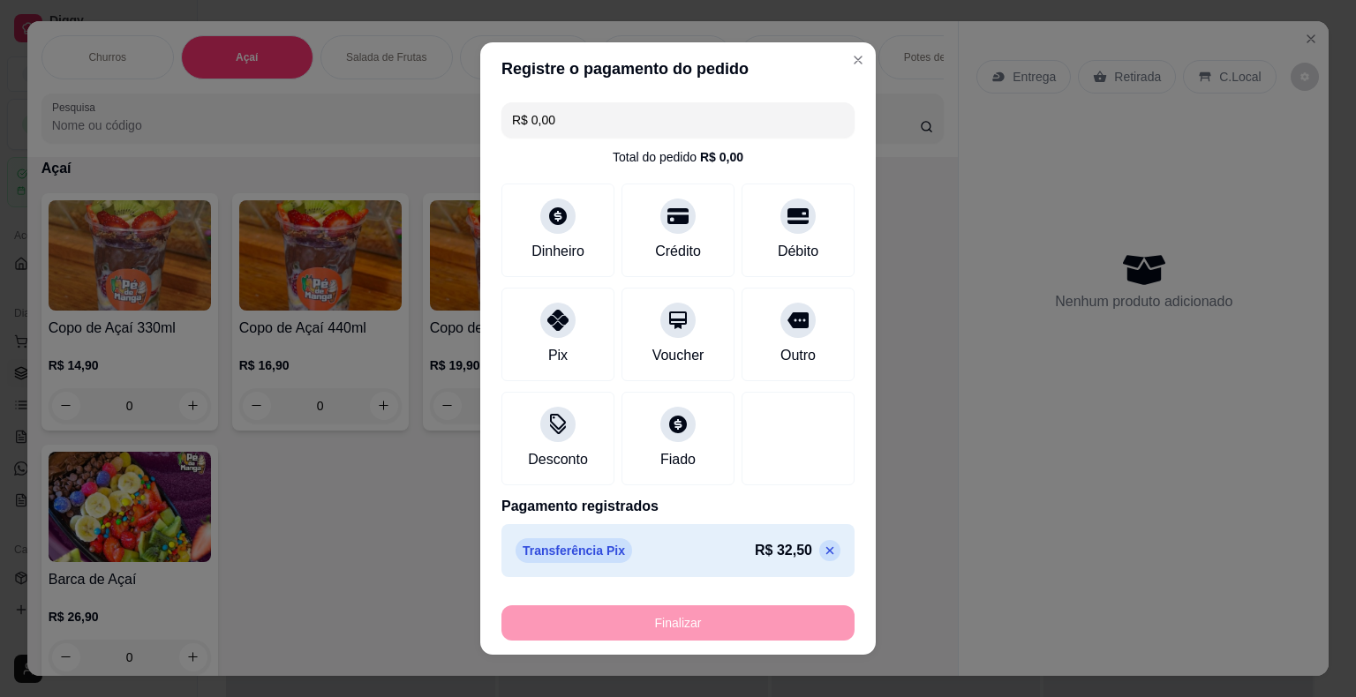
type input "-R$ 32,50"
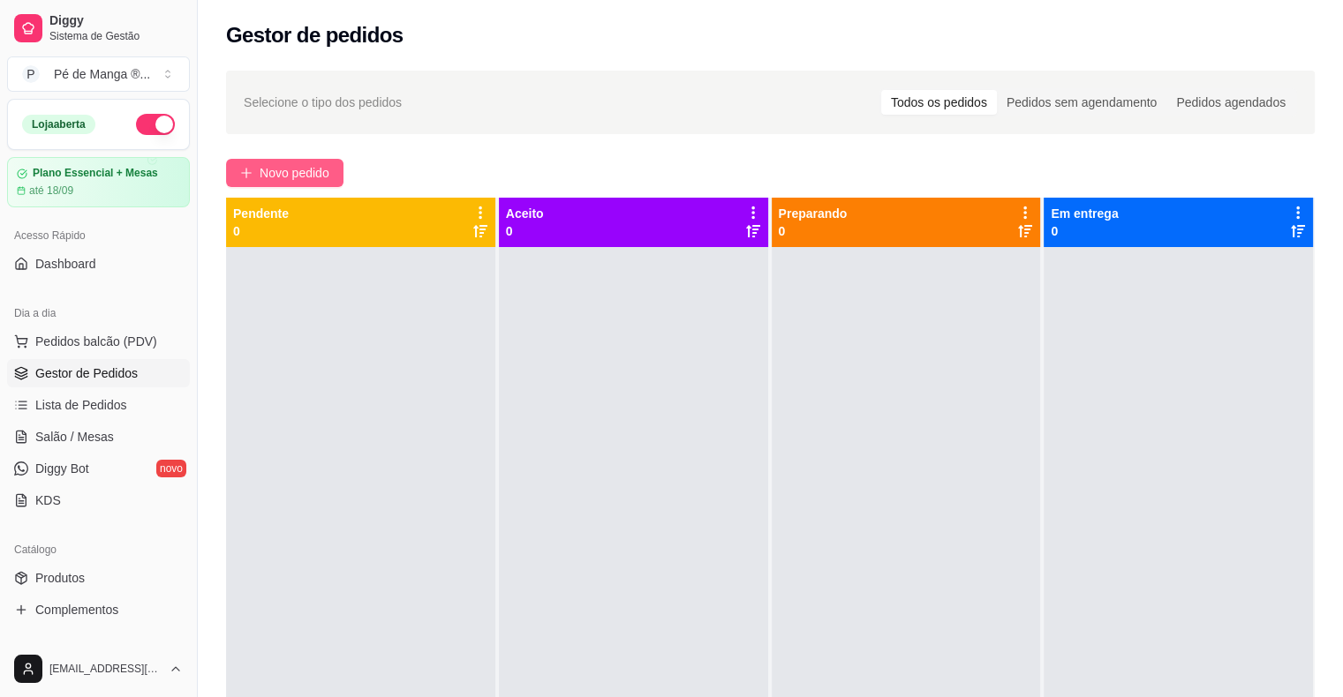
click at [273, 171] on span "Novo pedido" at bounding box center [295, 172] width 70 height 19
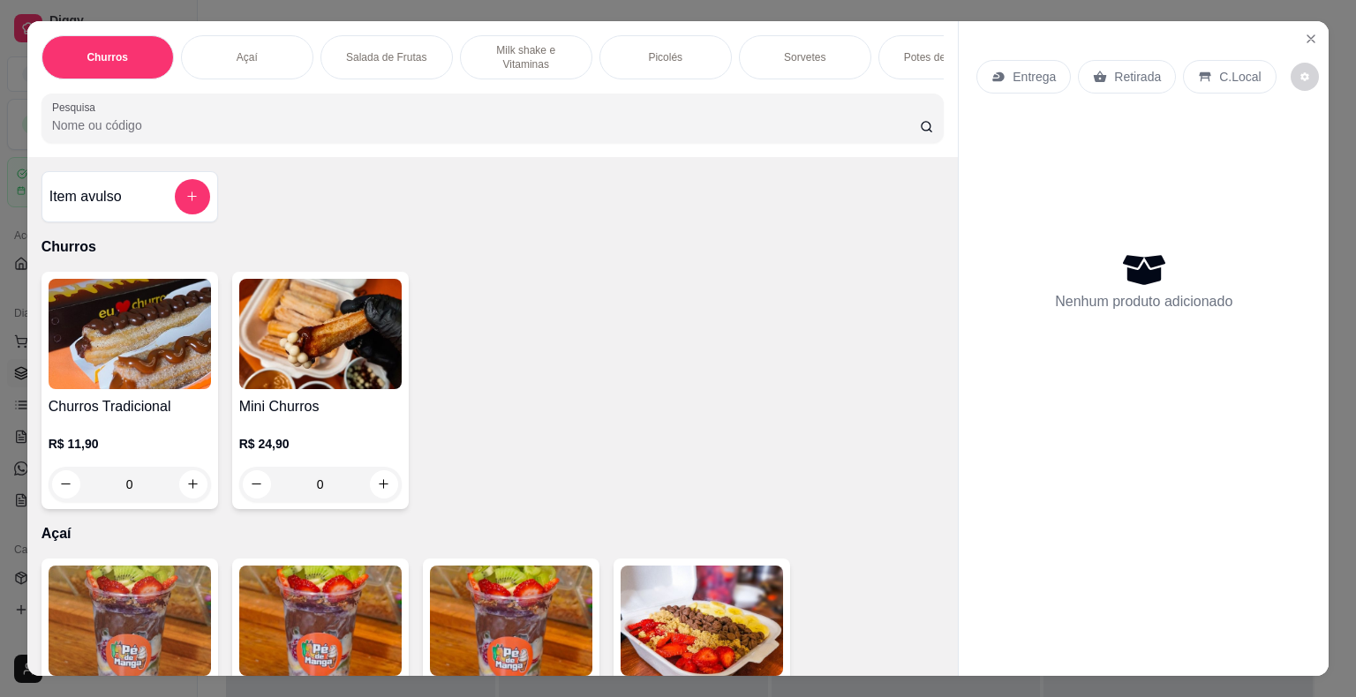
drag, startPoint x: 240, startPoint y: 48, endPoint x: 240, endPoint y: 61, distance: 13.2
click at [240, 50] on p "Açaí" at bounding box center [247, 57] width 21 height 14
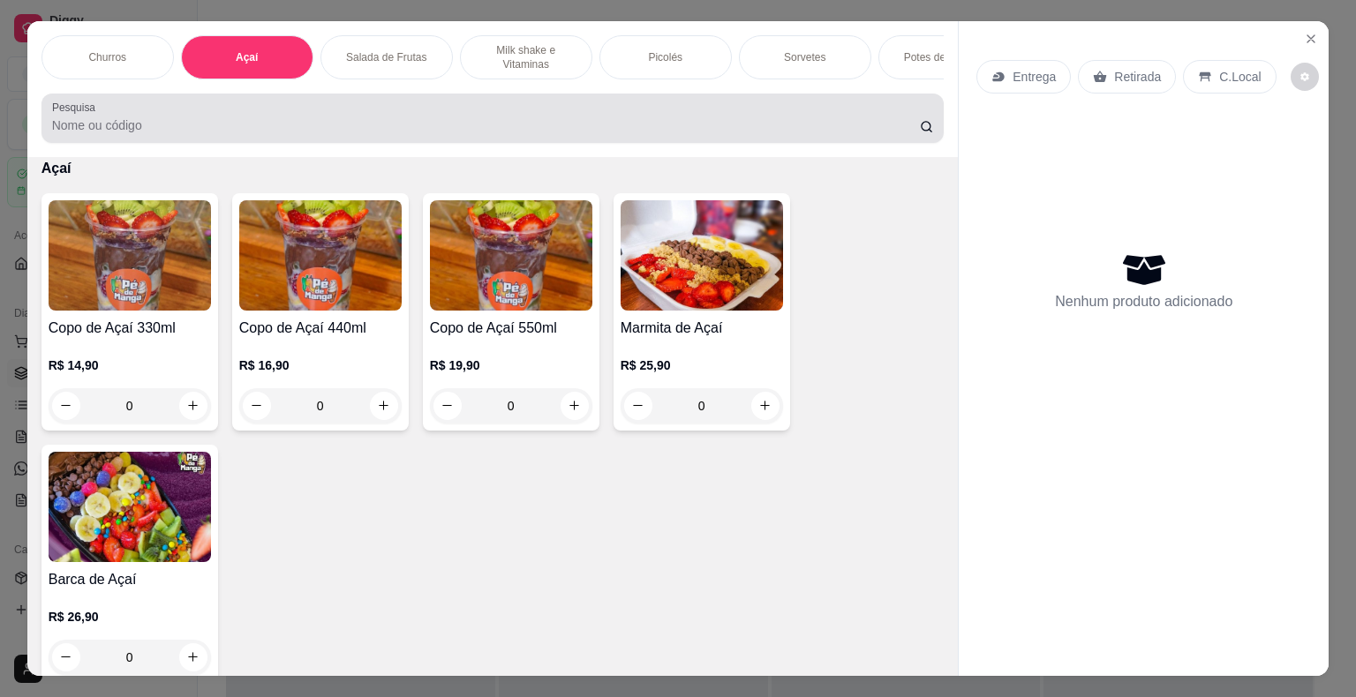
scroll to position [42, 0]
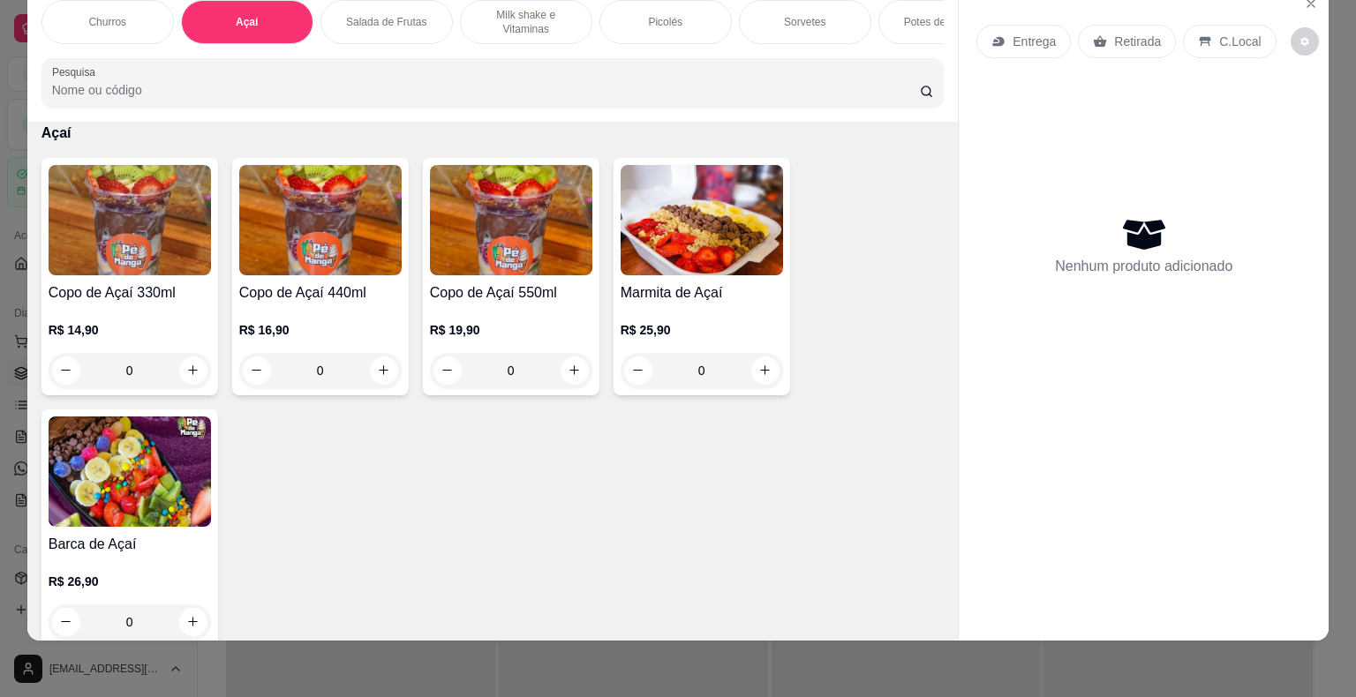
click at [192, 372] on div "0" at bounding box center [130, 370] width 162 height 35
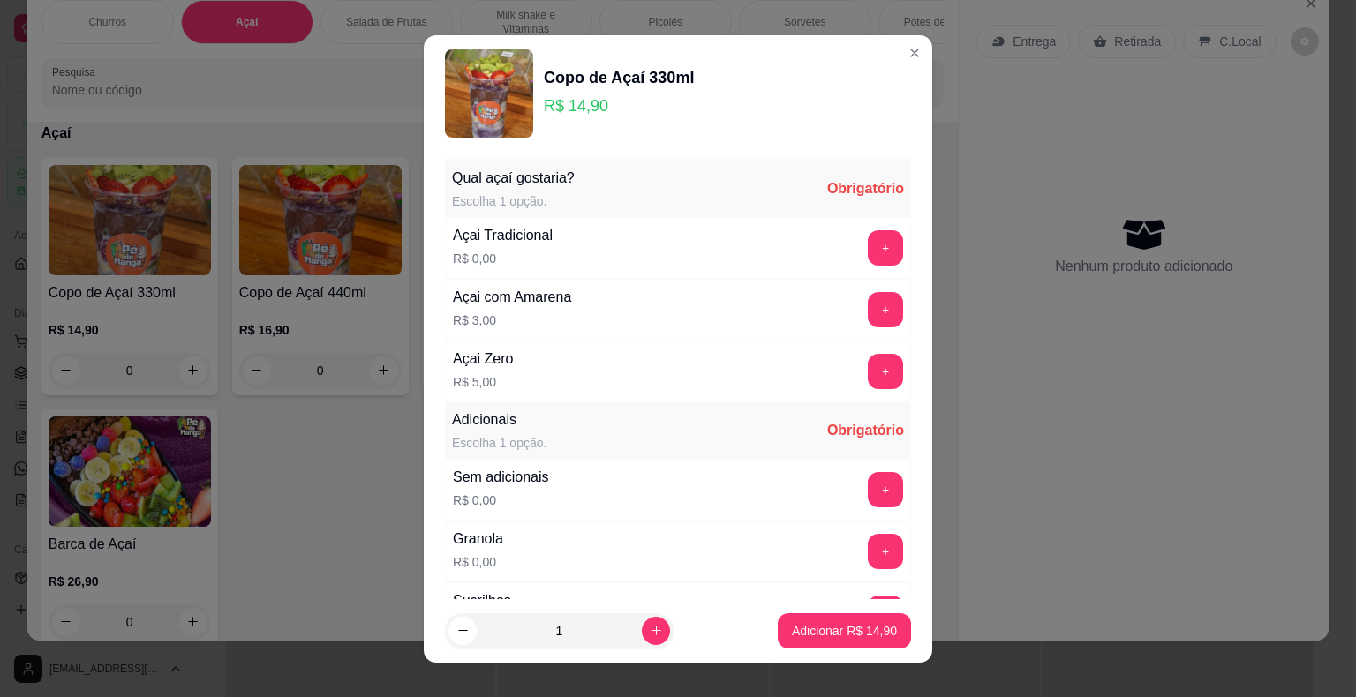
click at [837, 214] on div "Qual açaí gostaria? Escolha 1 opção. Obrigatório" at bounding box center [678, 189] width 466 height 56
click at [869, 256] on button "+" at bounding box center [886, 247] width 34 height 34
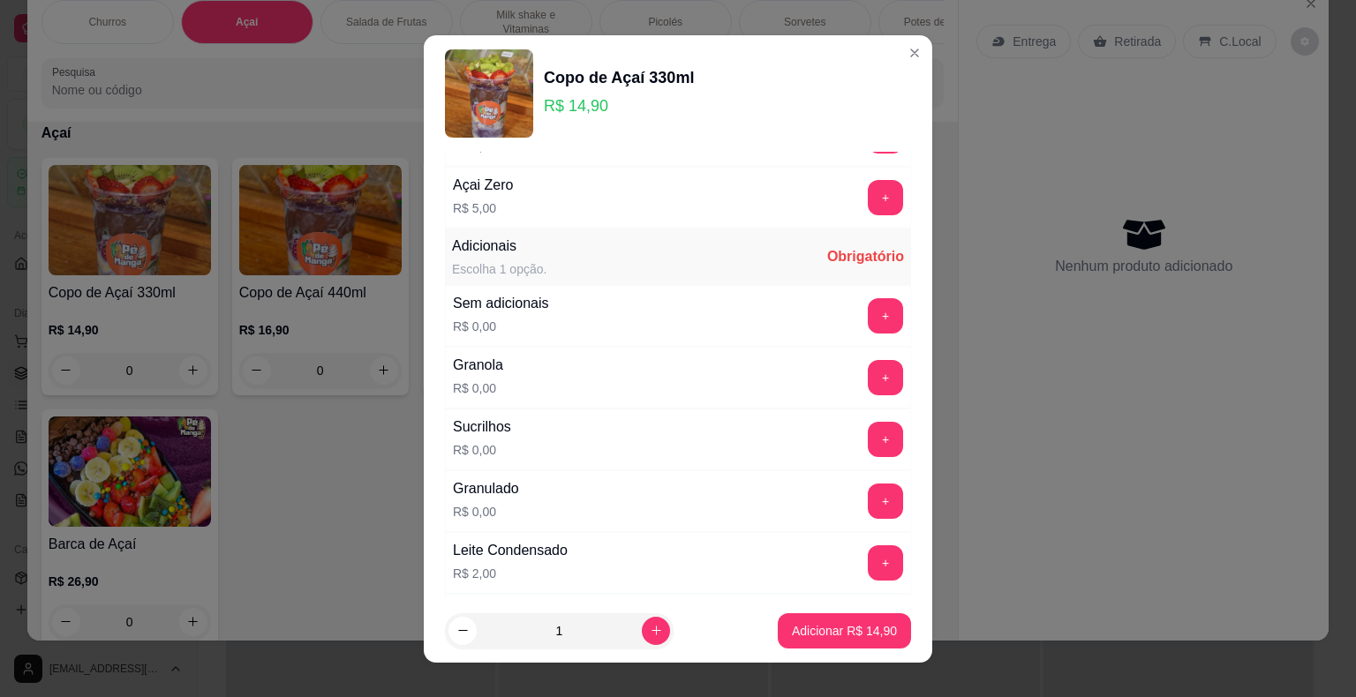
scroll to position [177, 0]
click at [869, 317] on button "+" at bounding box center [886, 313] width 34 height 34
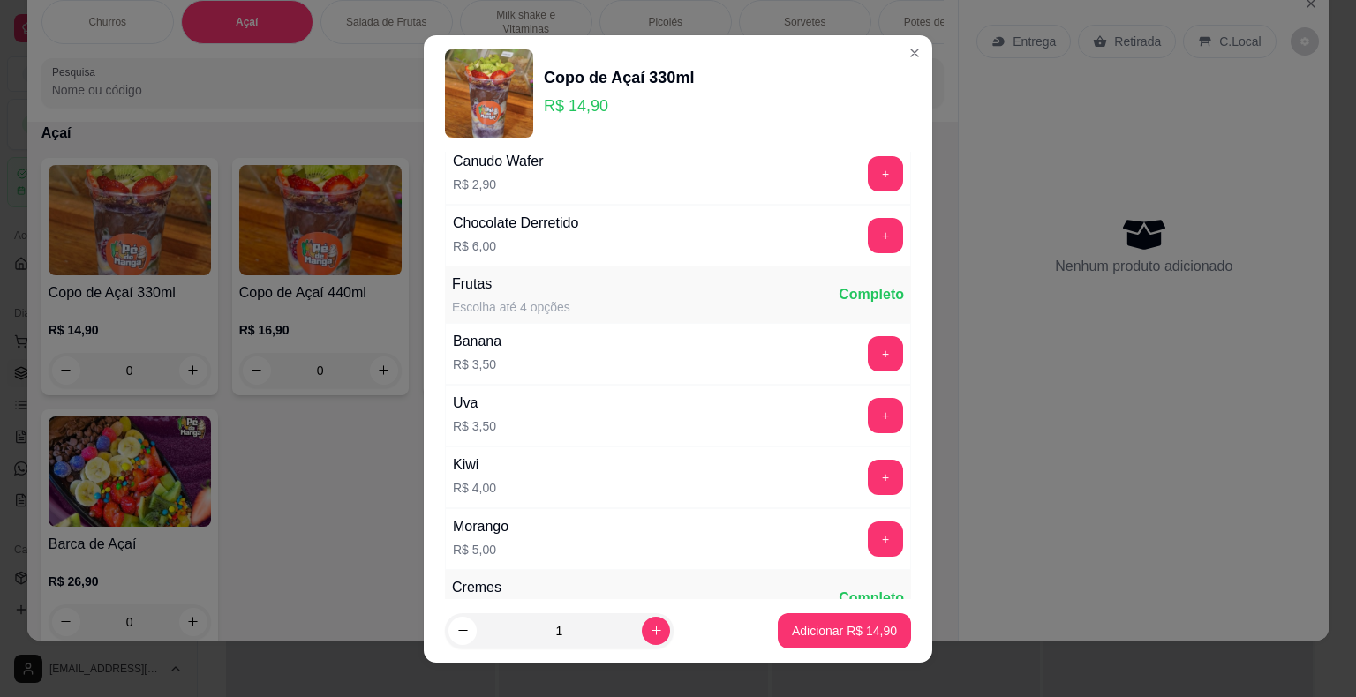
scroll to position [1324, 0]
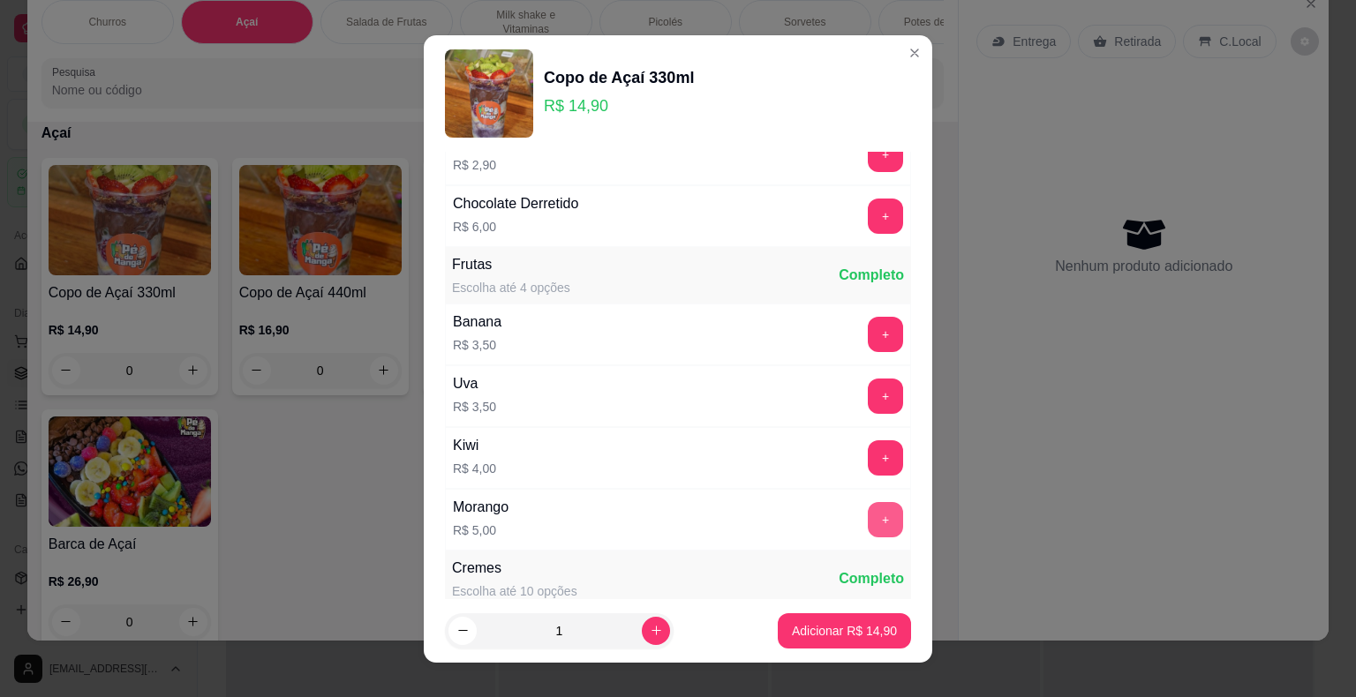
click at [868, 507] on button "+" at bounding box center [885, 519] width 35 height 35
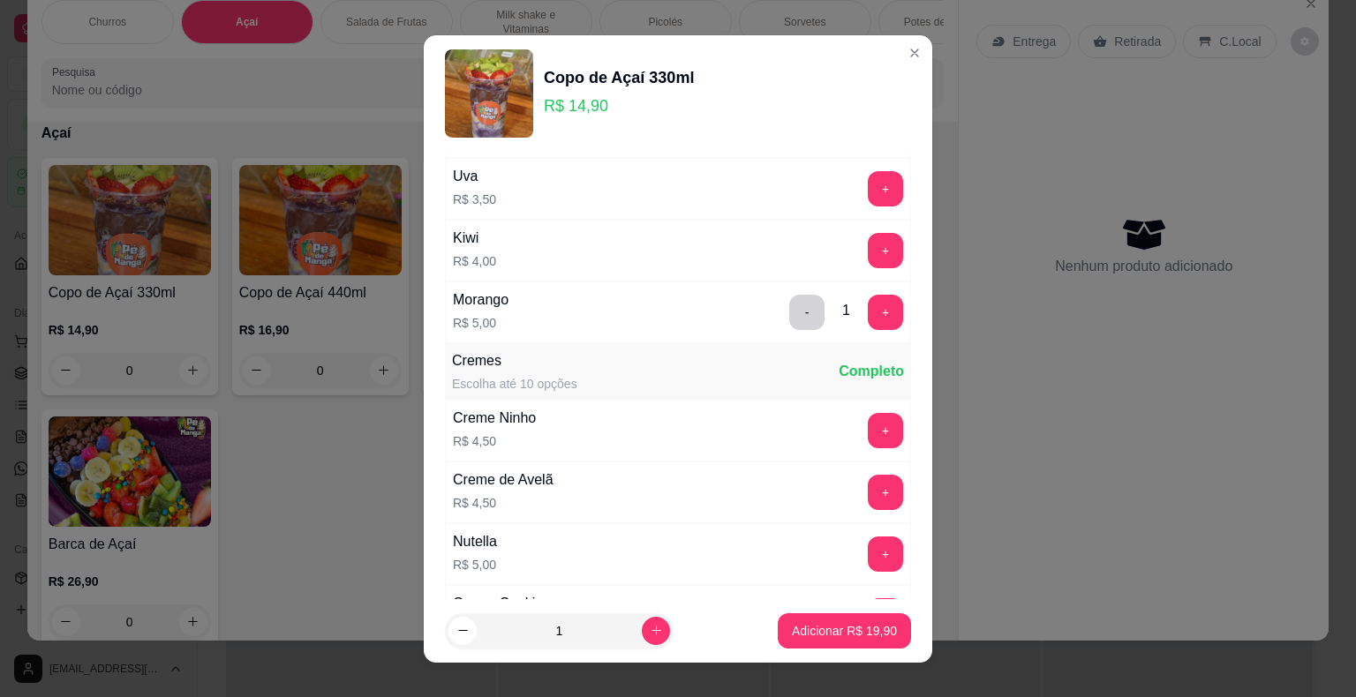
scroll to position [1589, 0]
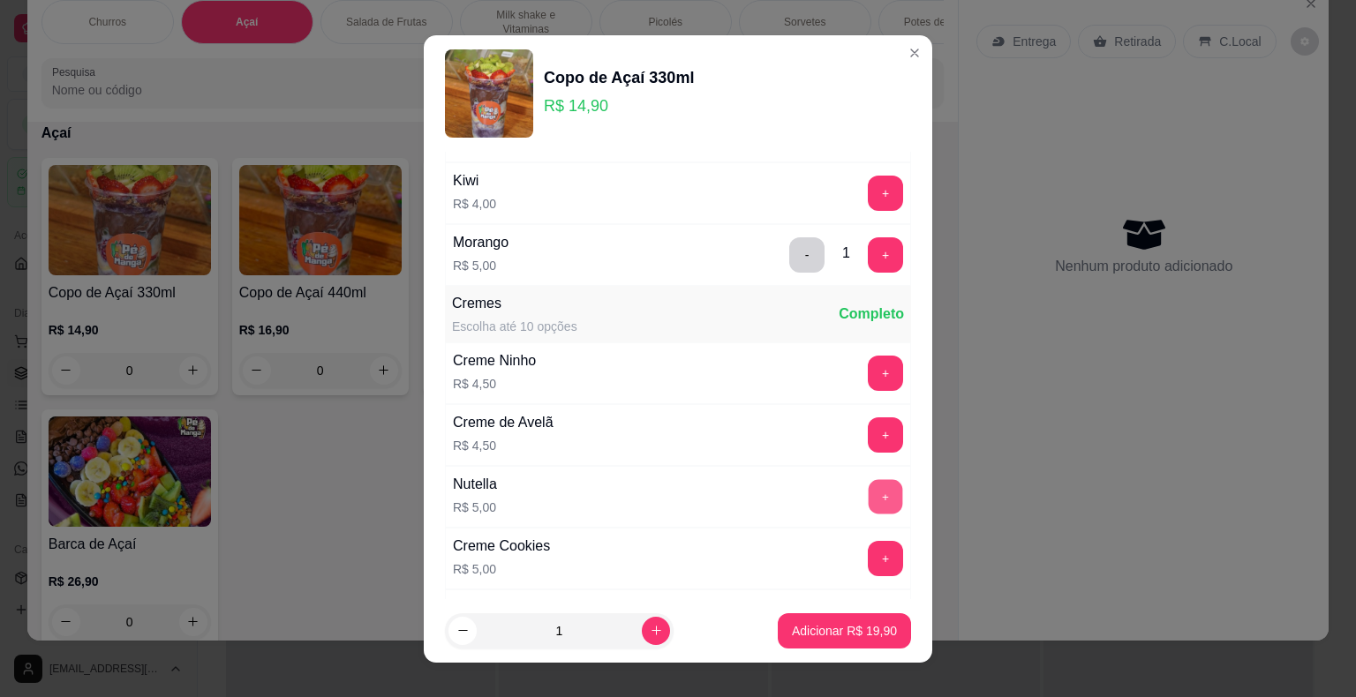
click at [869, 493] on button "+" at bounding box center [886, 496] width 34 height 34
click at [869, 634] on p "Adicionar R$ 24,90" at bounding box center [844, 631] width 105 height 18
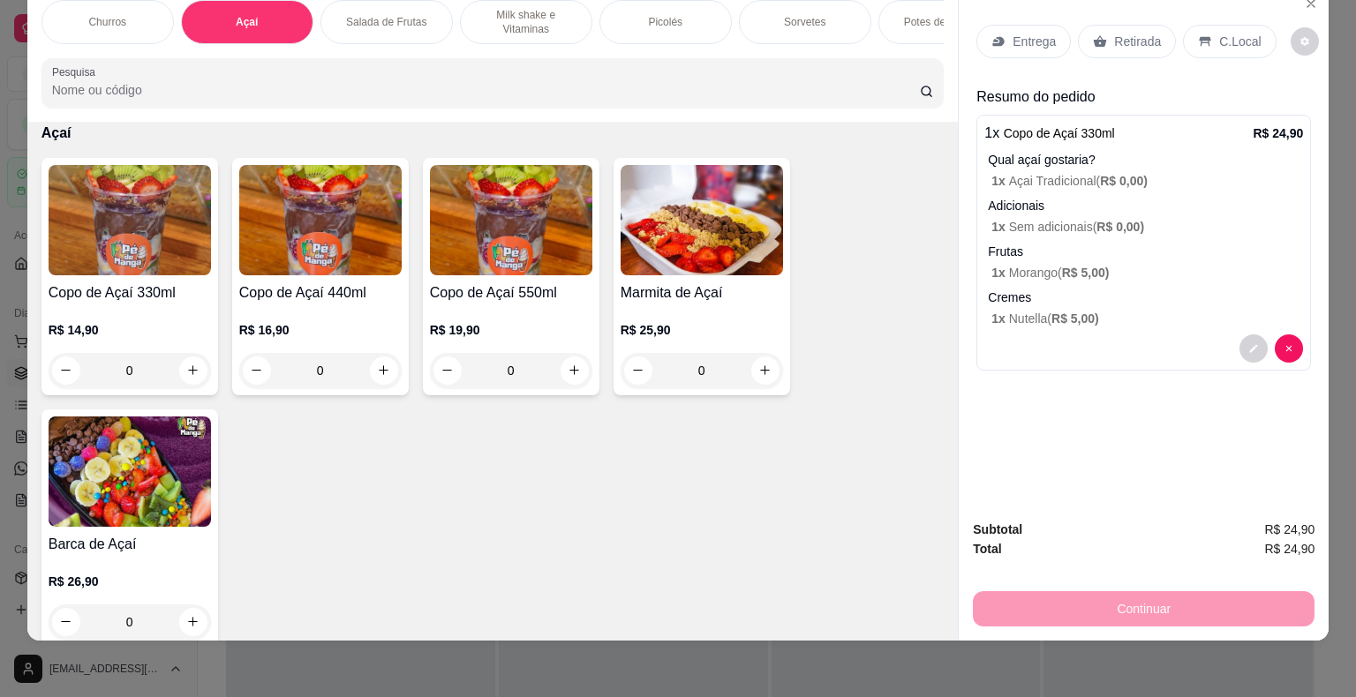
click at [1013, 33] on p "Entrega" at bounding box center [1034, 42] width 43 height 18
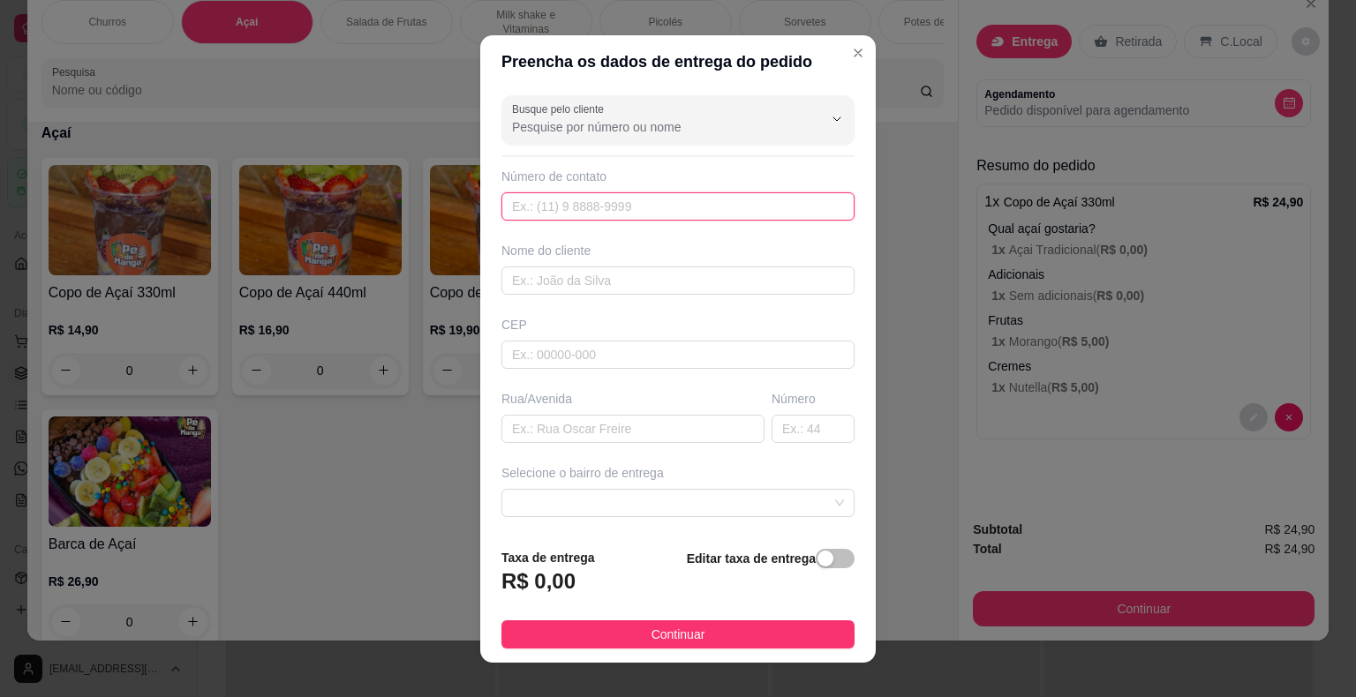
click at [626, 208] on input "text" at bounding box center [677, 206] width 353 height 28
type input "[PHONE_NUMBER]"
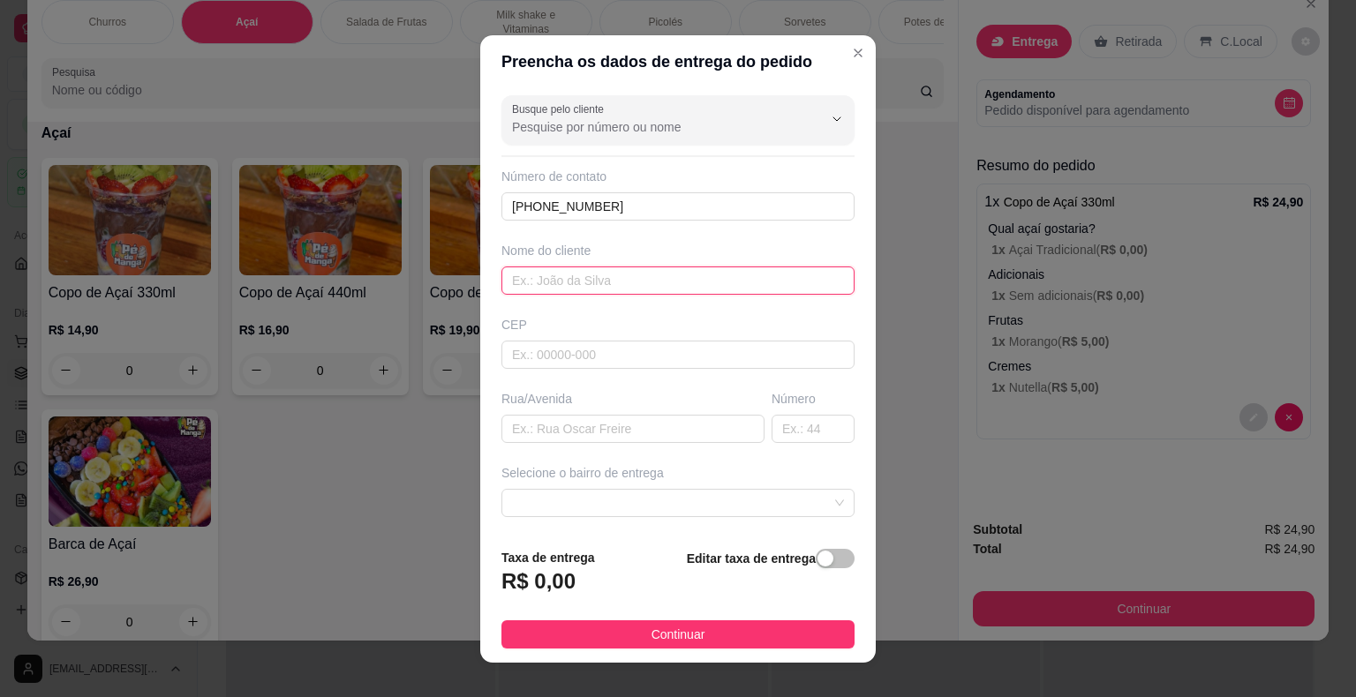
click at [590, 278] on input "text" at bounding box center [677, 281] width 353 height 28
type input "[PERSON_NAME]"
click at [603, 425] on input "text" at bounding box center [632, 429] width 263 height 28
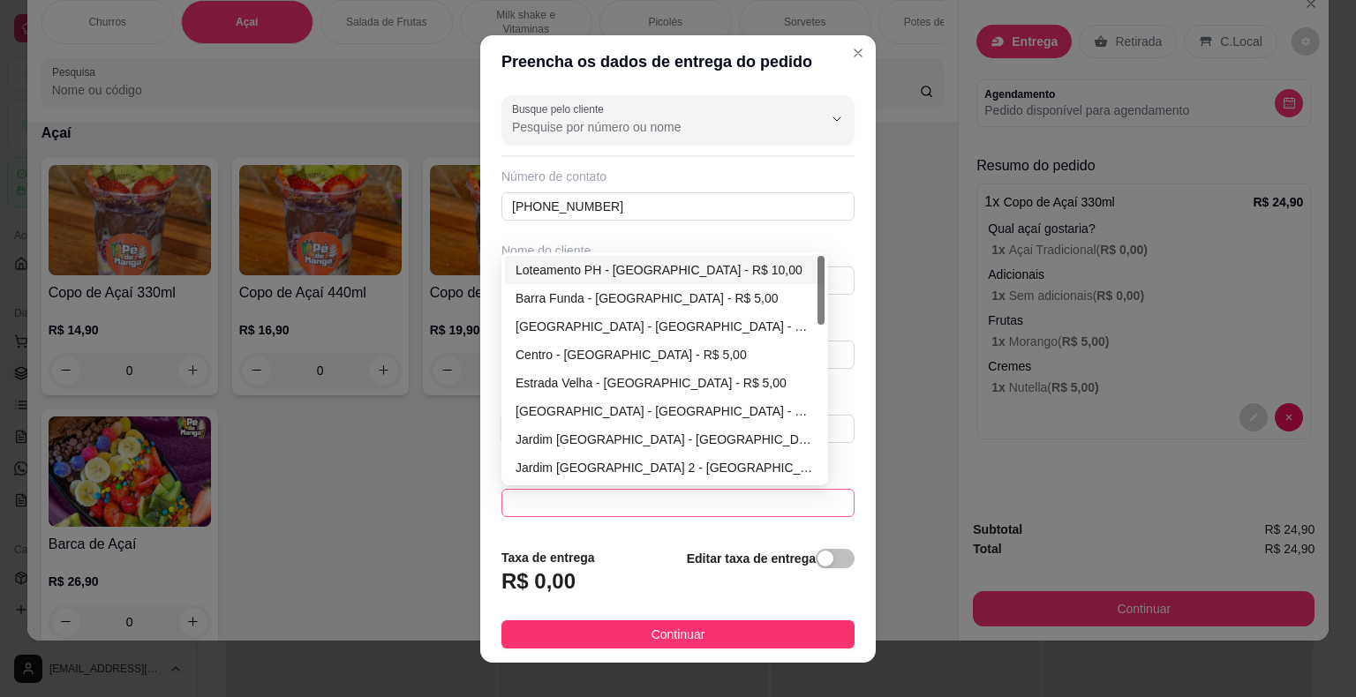
click at [647, 495] on span at bounding box center [678, 503] width 332 height 26
type input "[PERSON_NAME]"
click at [547, 351] on div "Centro - [GEOGRAPHIC_DATA] - R$ 5,00" at bounding box center [665, 354] width 298 height 19
type input "Itaberá"
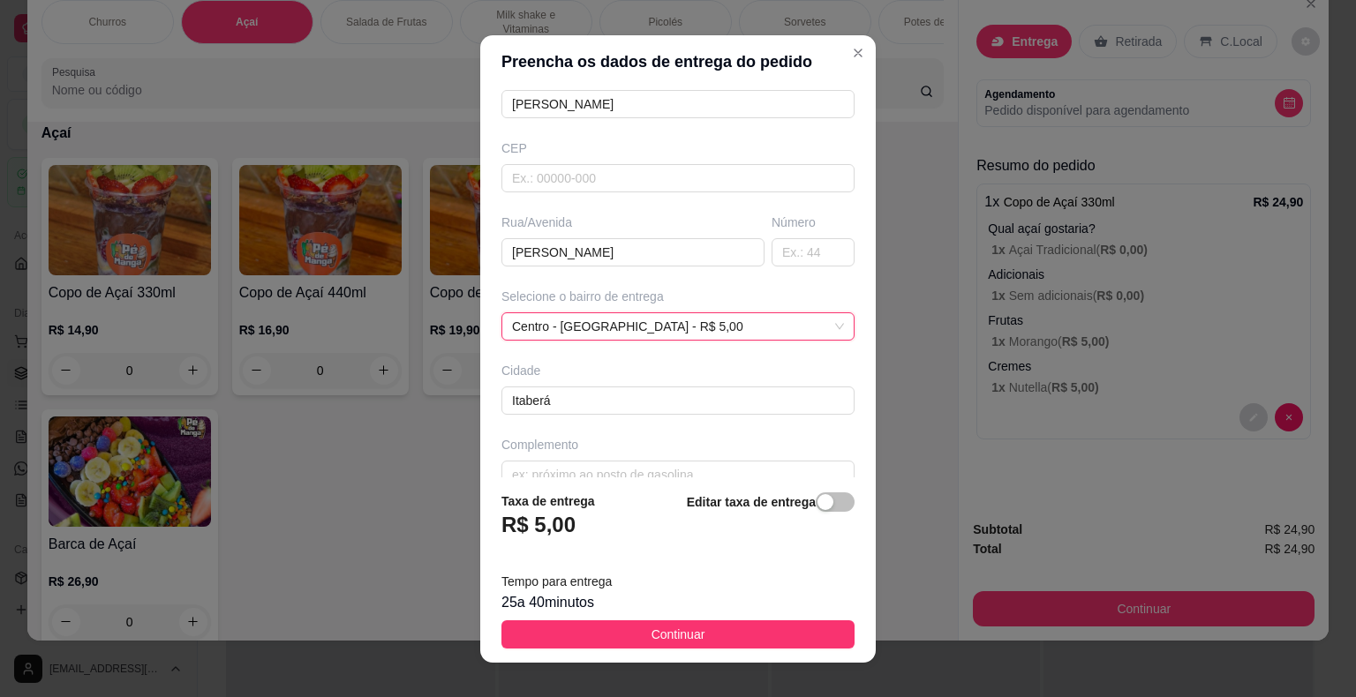
scroll to position [21, 0]
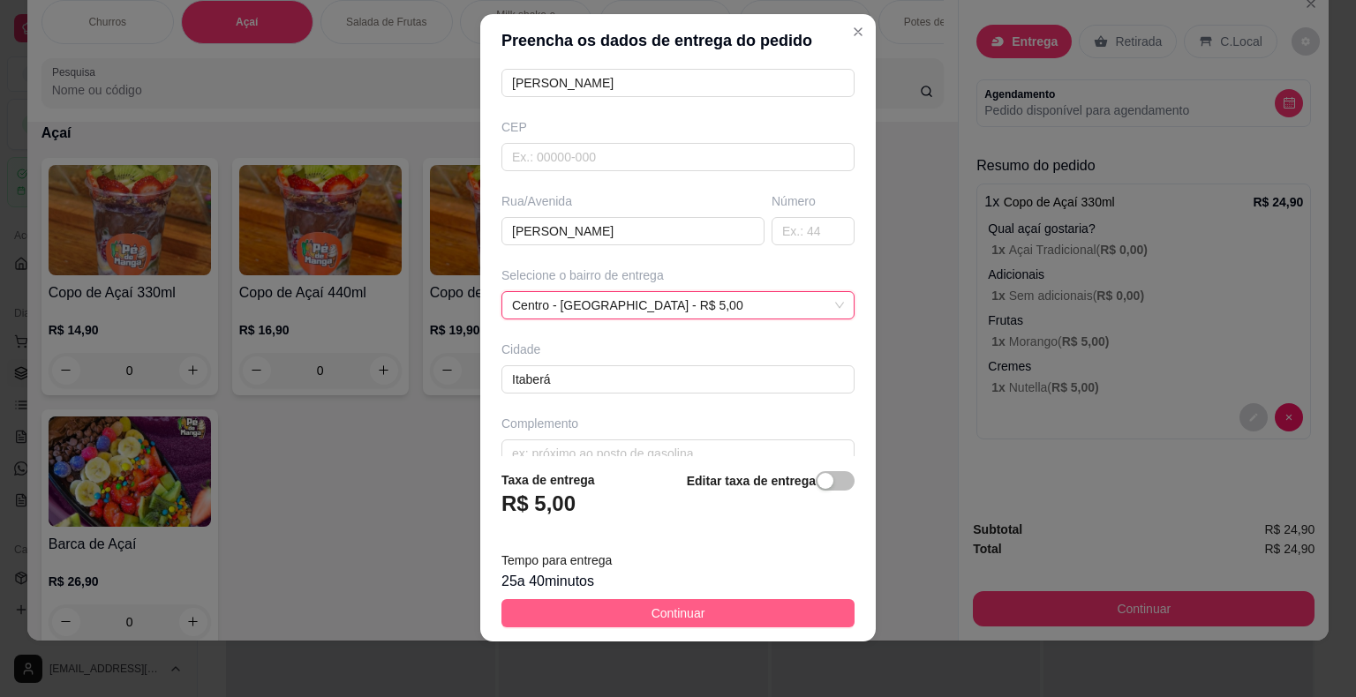
click at [653, 606] on span "Continuar" at bounding box center [678, 613] width 54 height 19
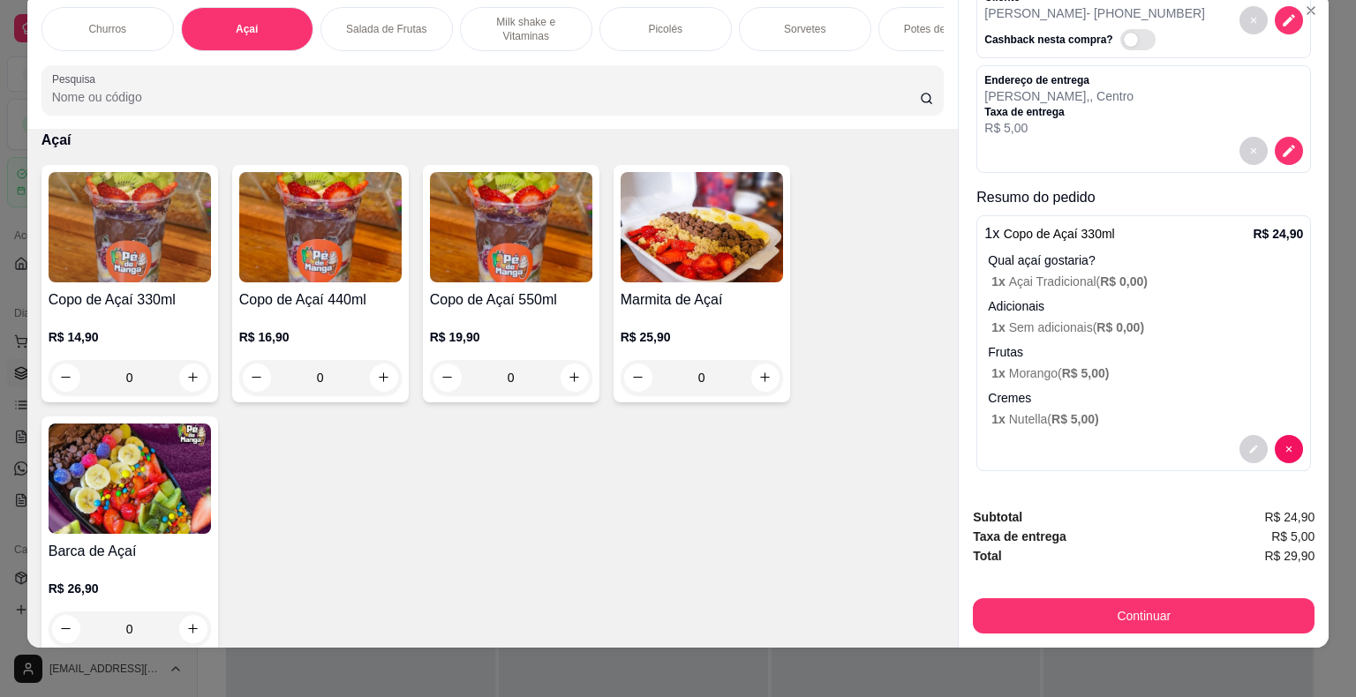
scroll to position [42, 0]
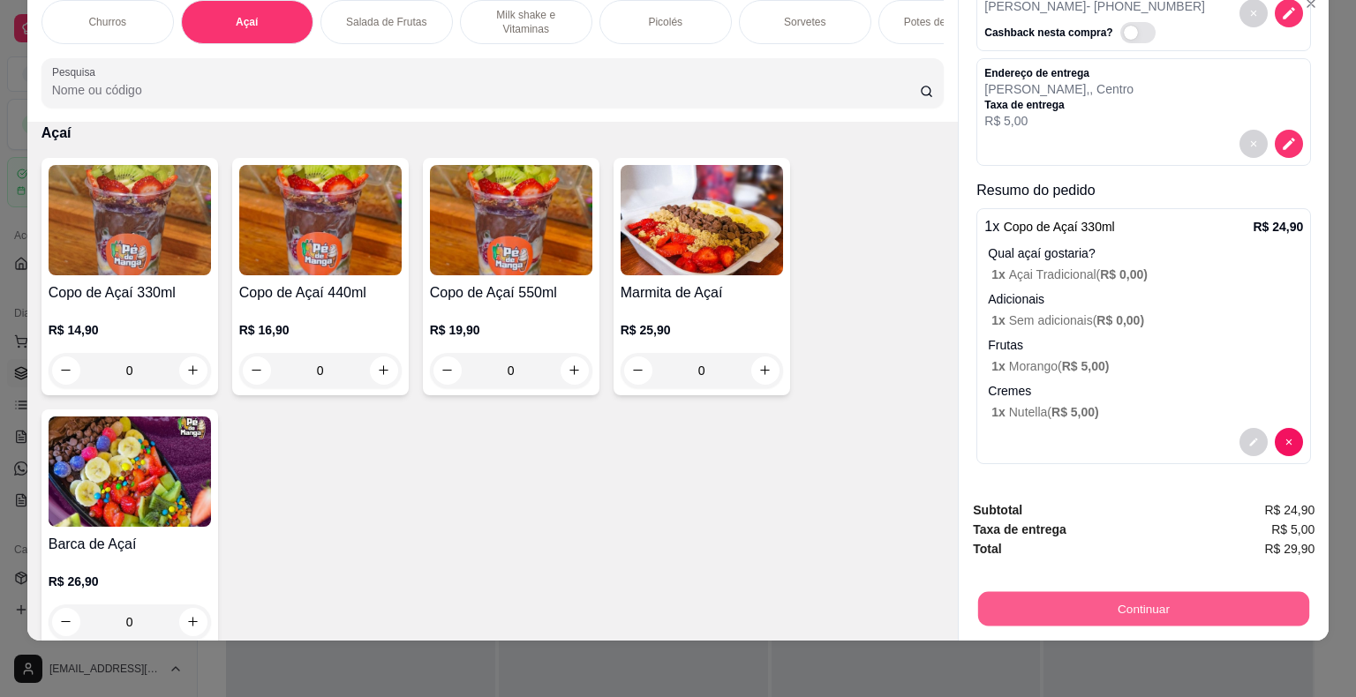
click at [1097, 592] on button "Continuar" at bounding box center [1143, 609] width 331 height 34
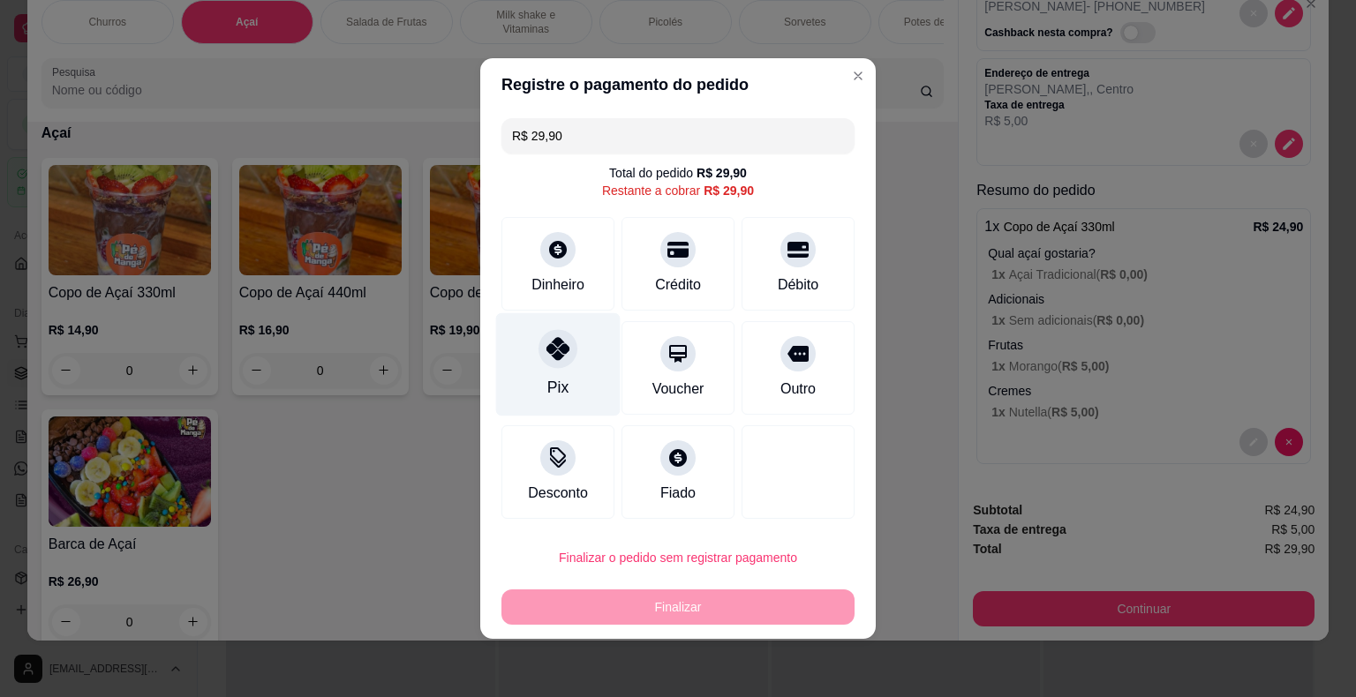
click at [558, 374] on div "Pix" at bounding box center [558, 364] width 124 height 103
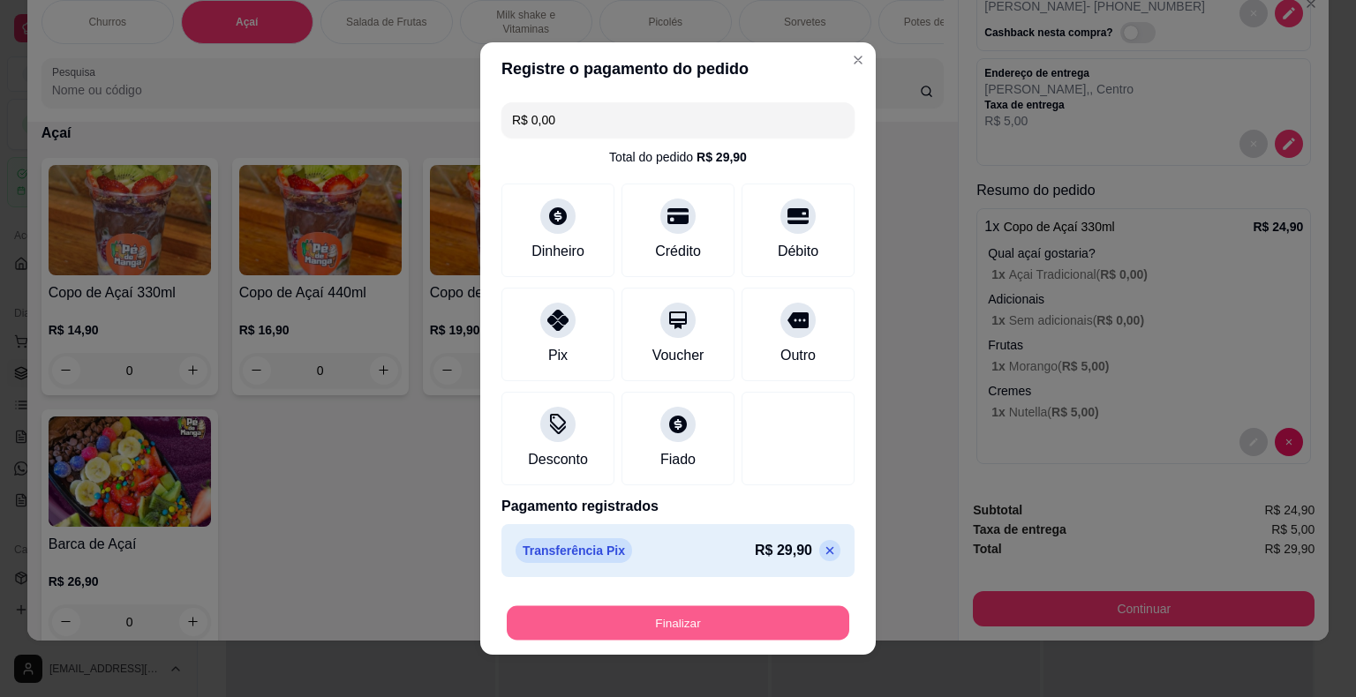
click at [660, 631] on button "Finalizar" at bounding box center [678, 623] width 343 height 34
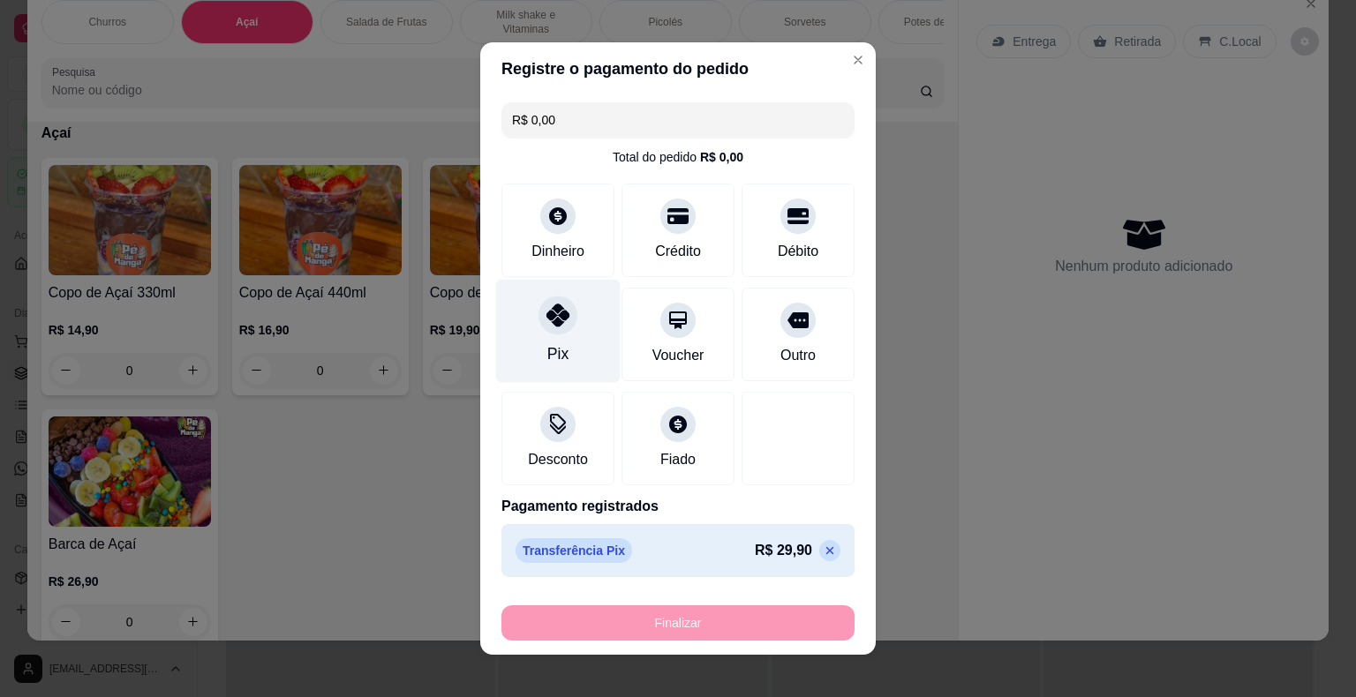
type input "-R$ 29,90"
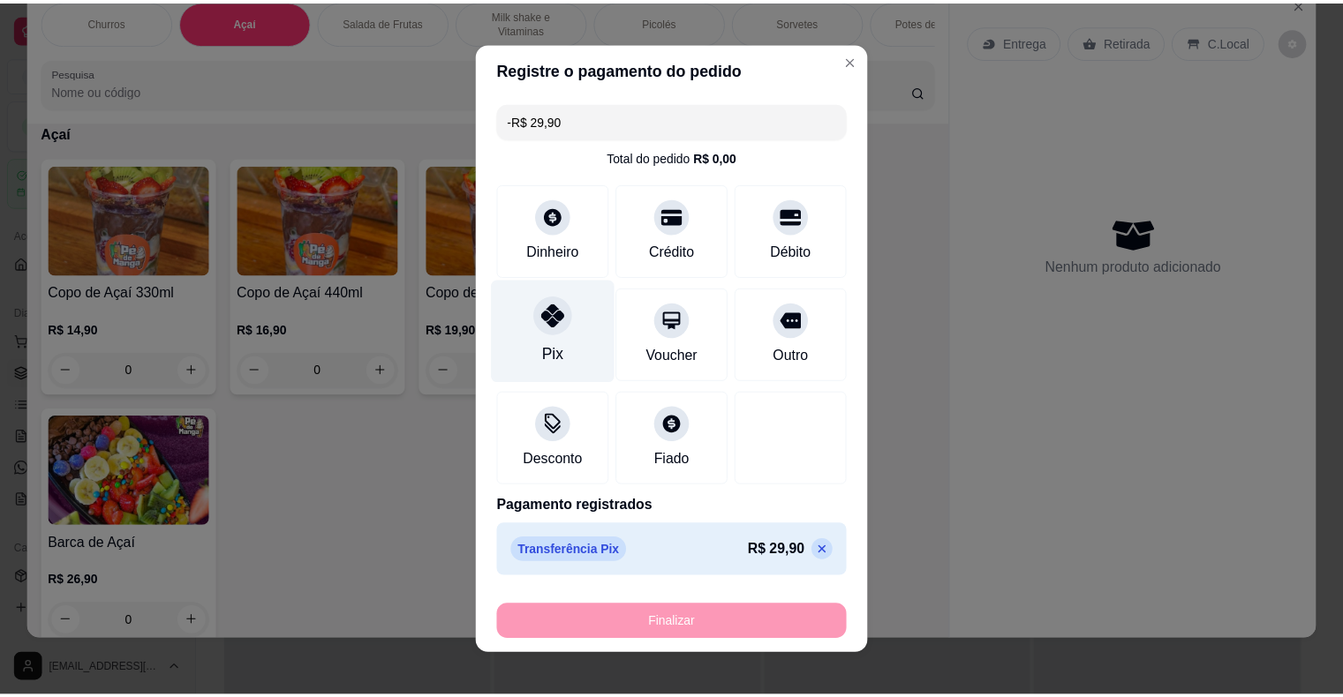
scroll to position [0, 0]
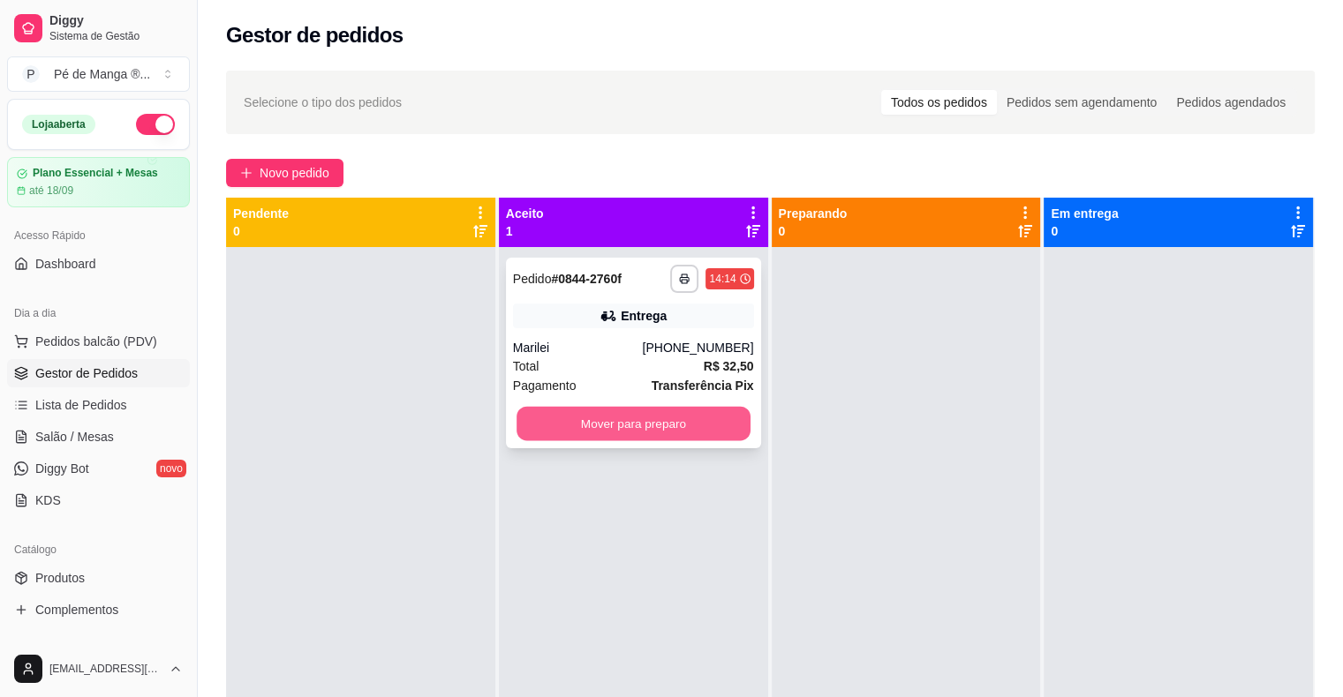
click at [605, 416] on button "Mover para preparo" at bounding box center [633, 424] width 234 height 34
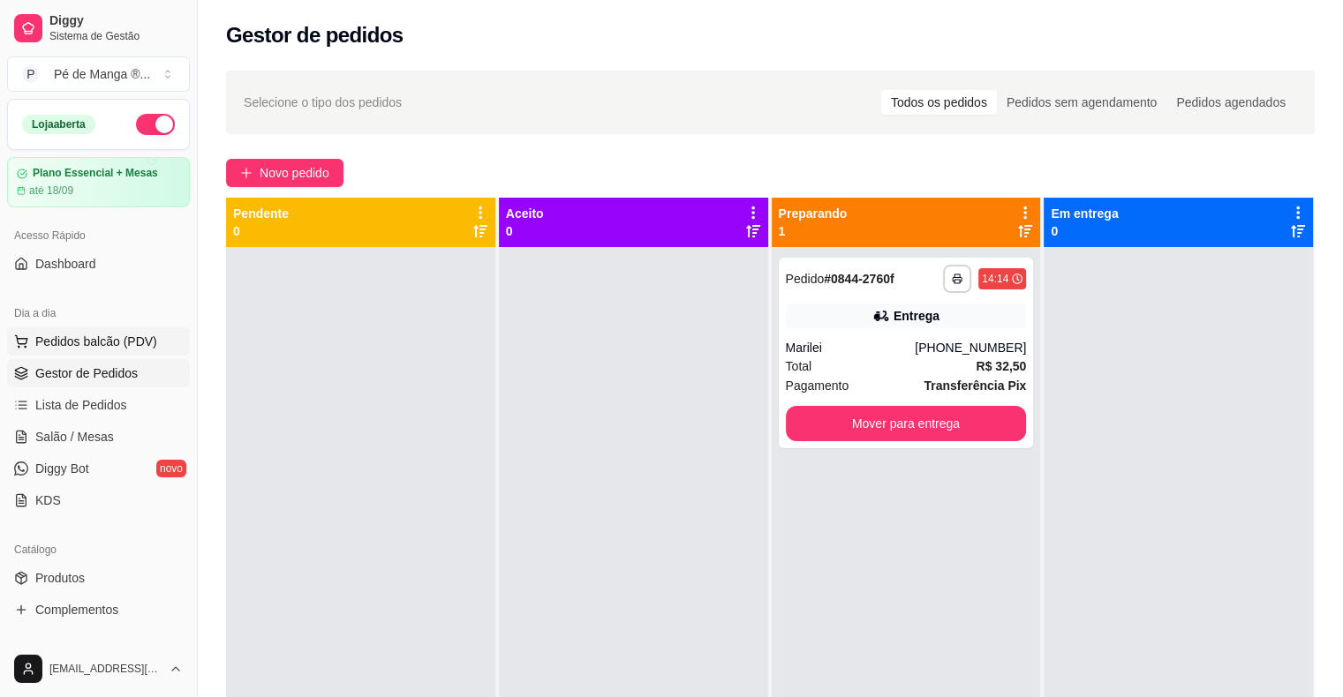
click at [80, 346] on span "Pedidos balcão (PDV)" at bounding box center [96, 342] width 122 height 18
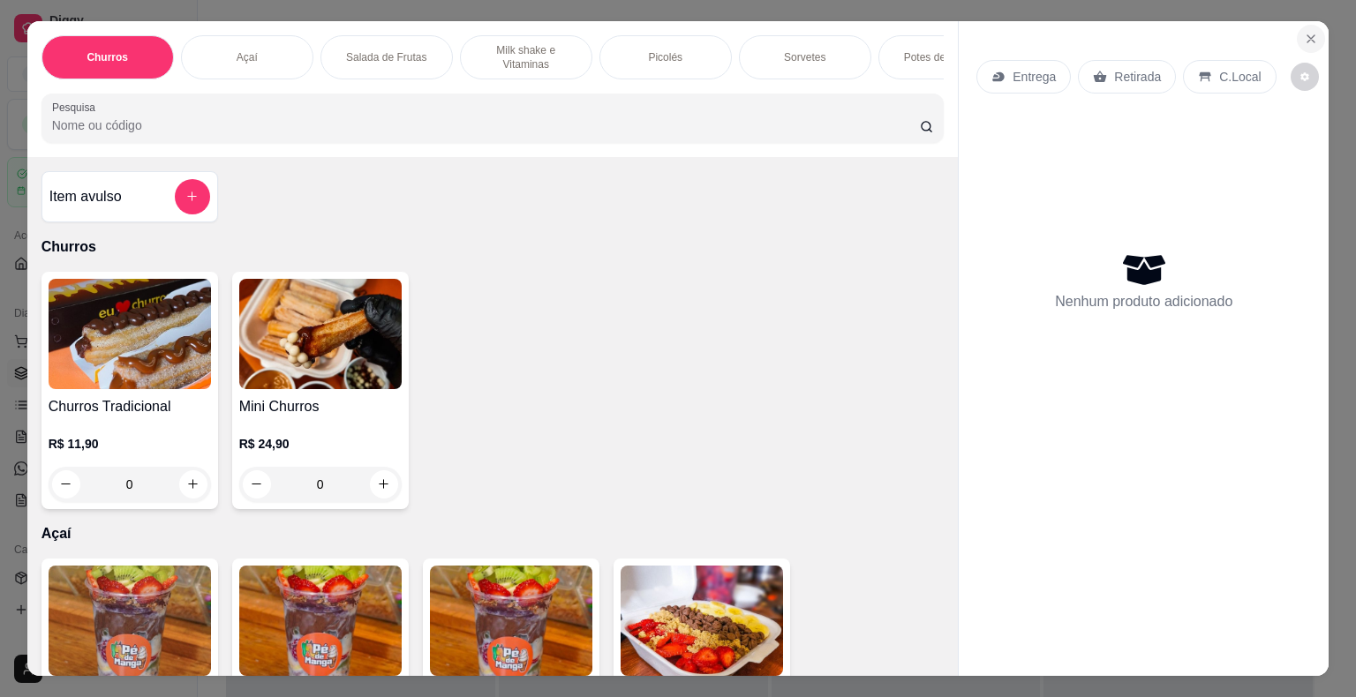
click at [1312, 32] on button "Close" at bounding box center [1311, 39] width 28 height 28
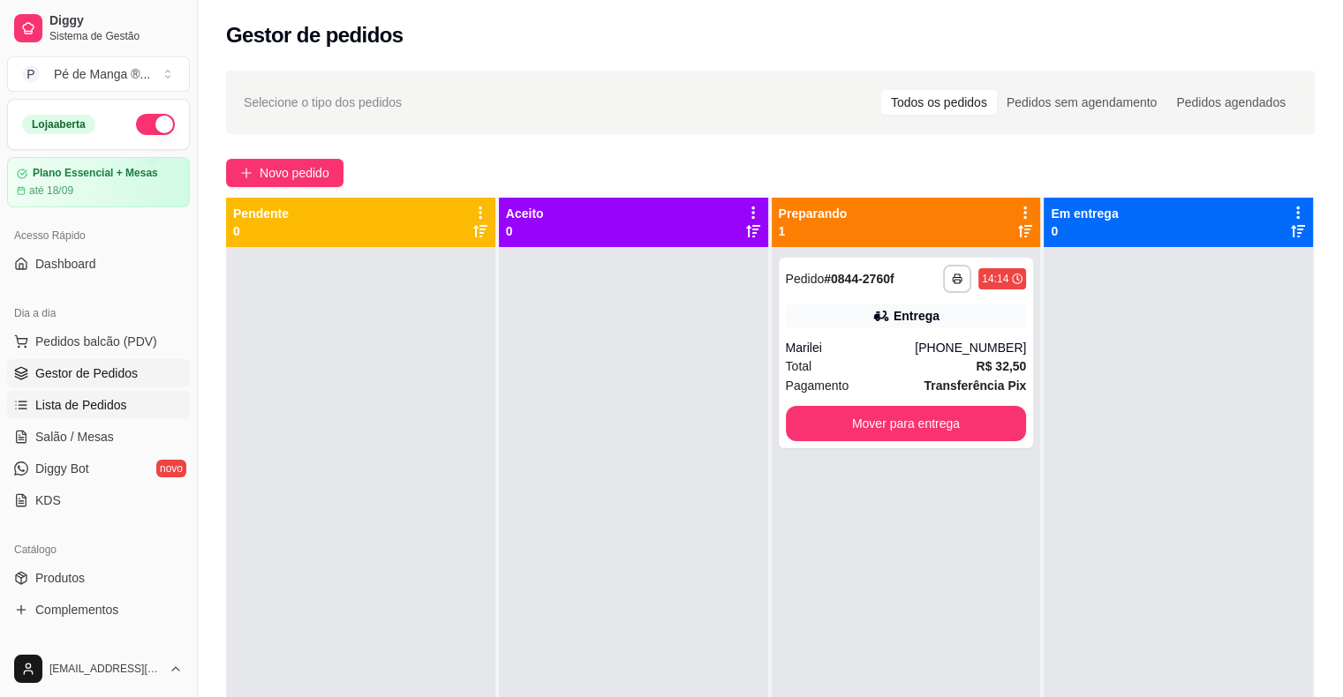
click at [117, 401] on span "Lista de Pedidos" at bounding box center [81, 405] width 92 height 18
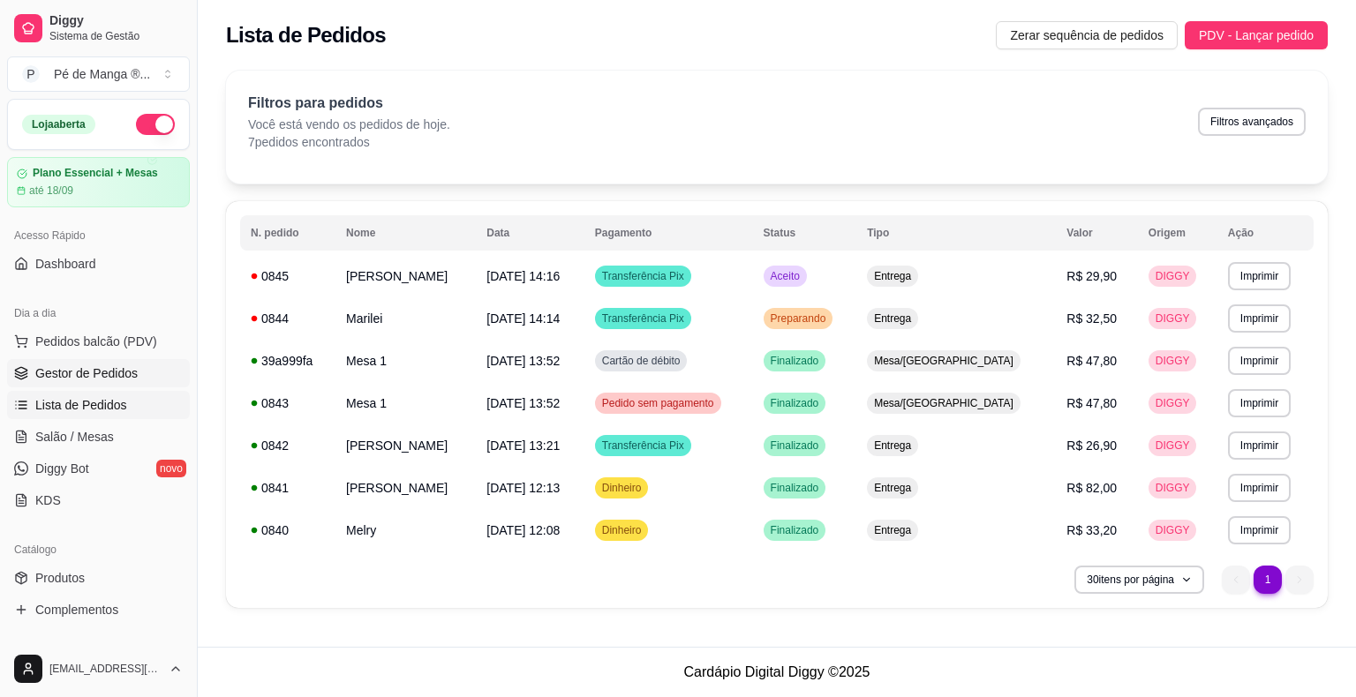
click at [112, 377] on span "Gestor de Pedidos" at bounding box center [86, 374] width 102 height 18
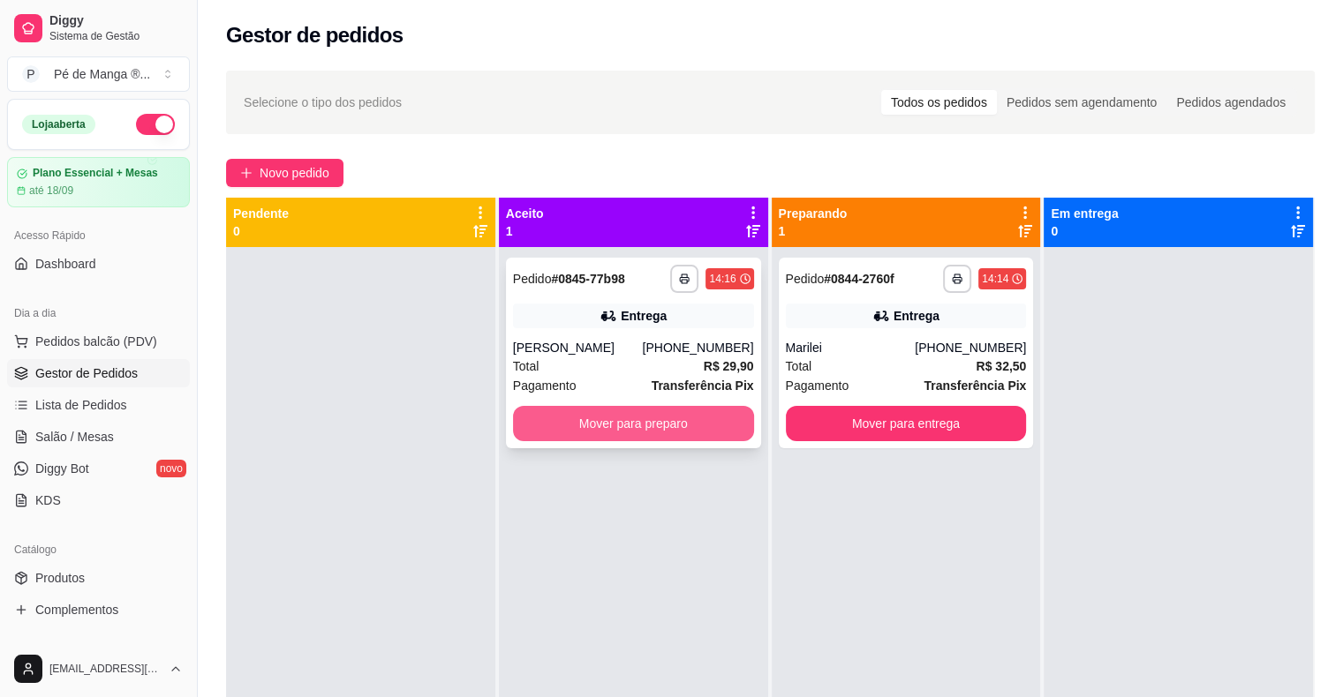
click at [630, 422] on button "Mover para preparo" at bounding box center [633, 423] width 241 height 35
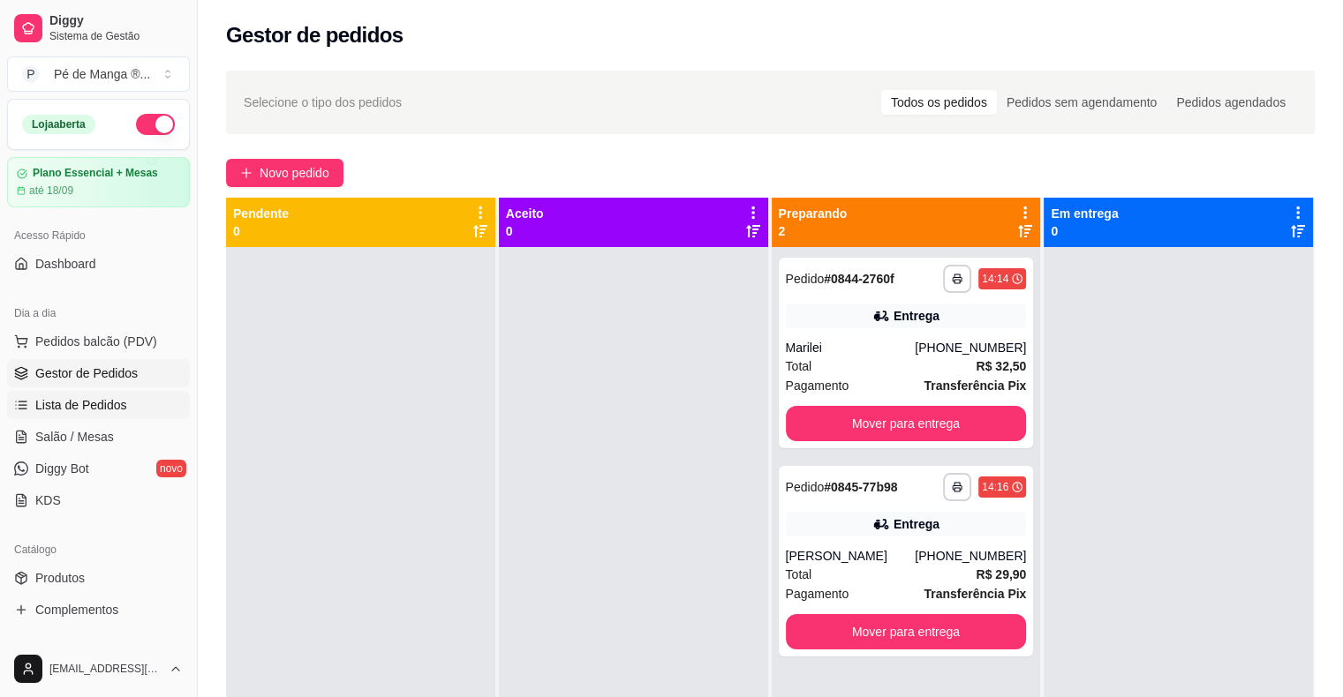
click at [148, 403] on link "Lista de Pedidos" at bounding box center [98, 405] width 183 height 28
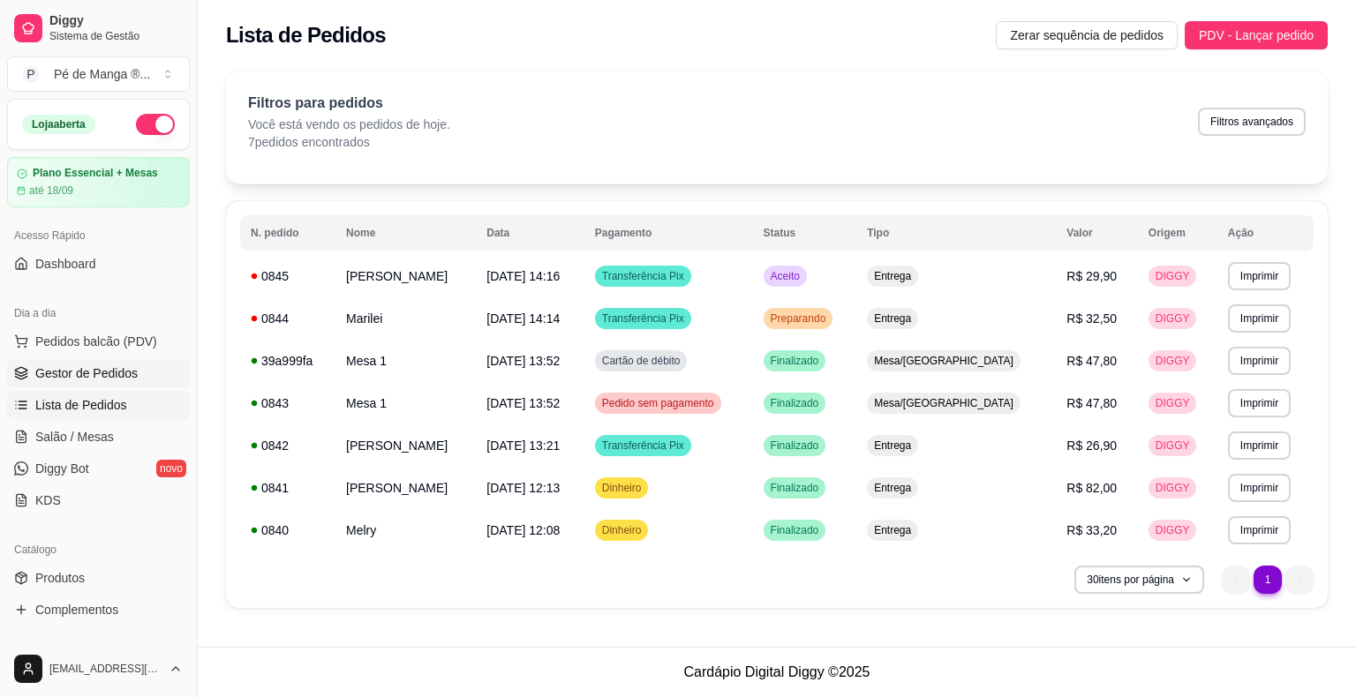
click at [124, 379] on span "Gestor de Pedidos" at bounding box center [86, 374] width 102 height 18
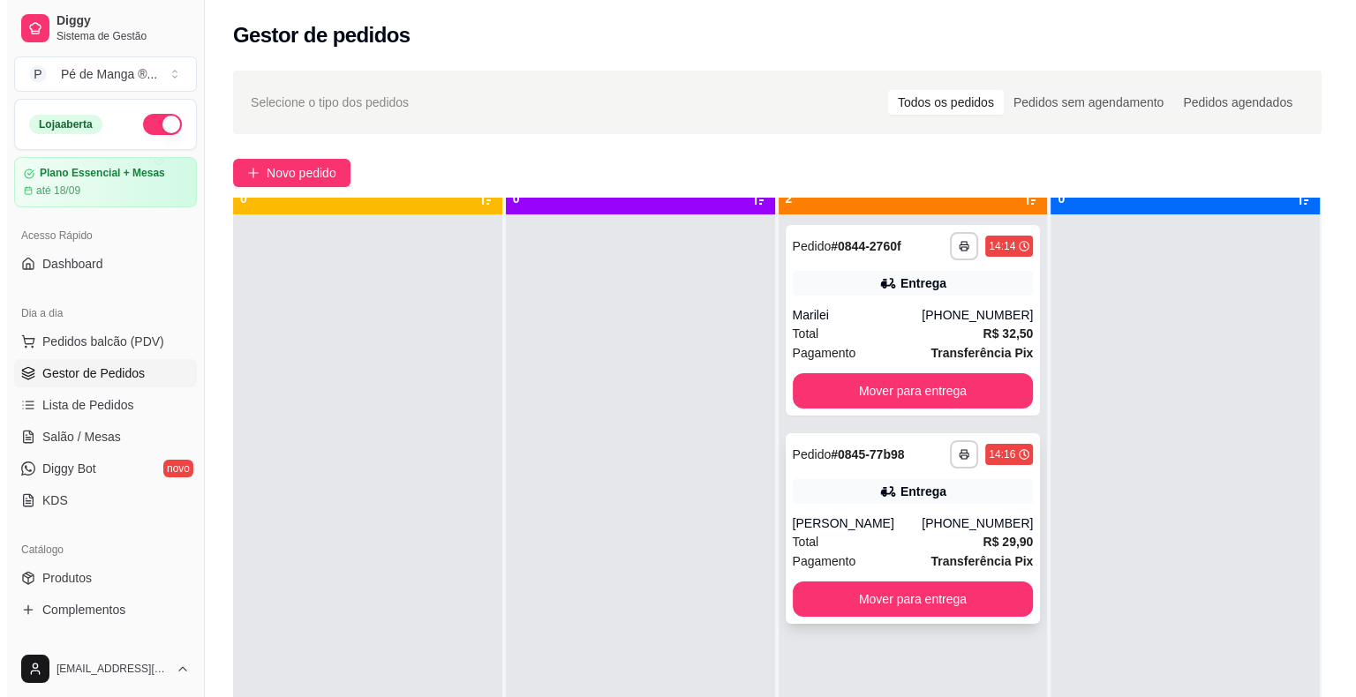
scroll to position [49, 0]
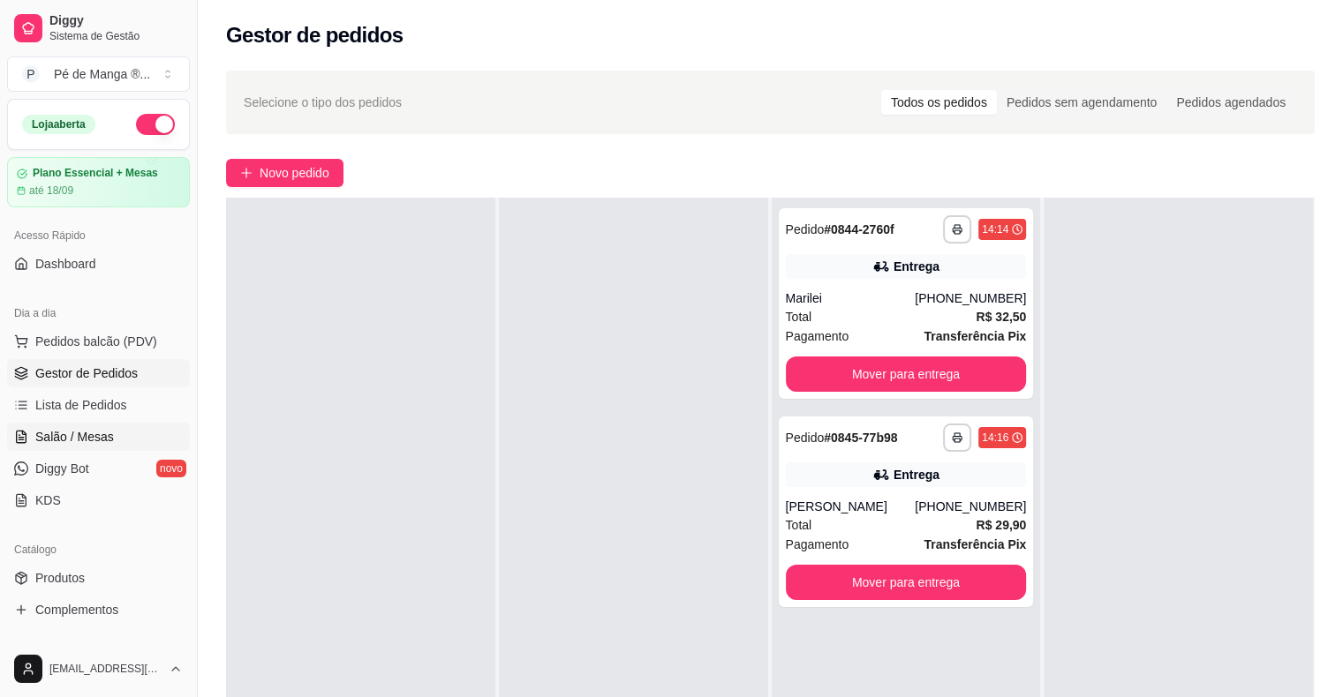
click at [96, 442] on span "Salão / Mesas" at bounding box center [74, 437] width 79 height 18
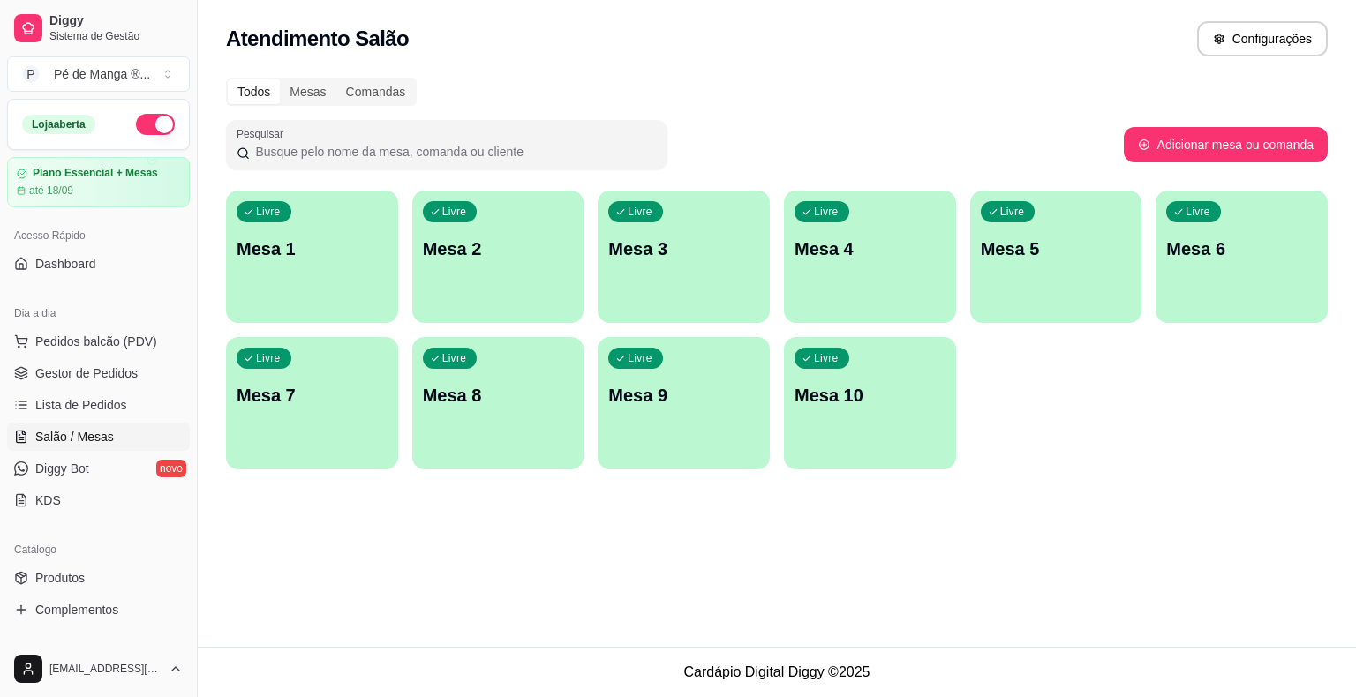
click at [258, 247] on p "Mesa 1" at bounding box center [312, 249] width 151 height 25
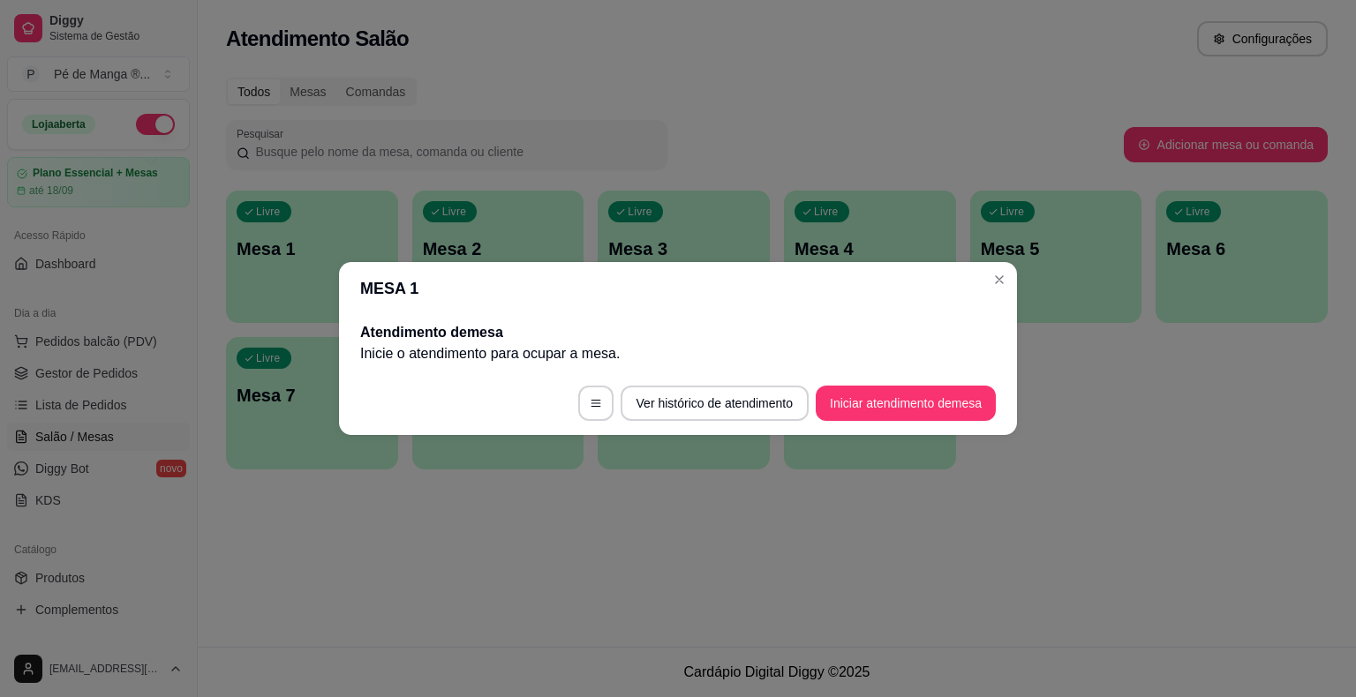
click at [853, 414] on button "Iniciar atendimento de mesa" at bounding box center [906, 403] width 180 height 35
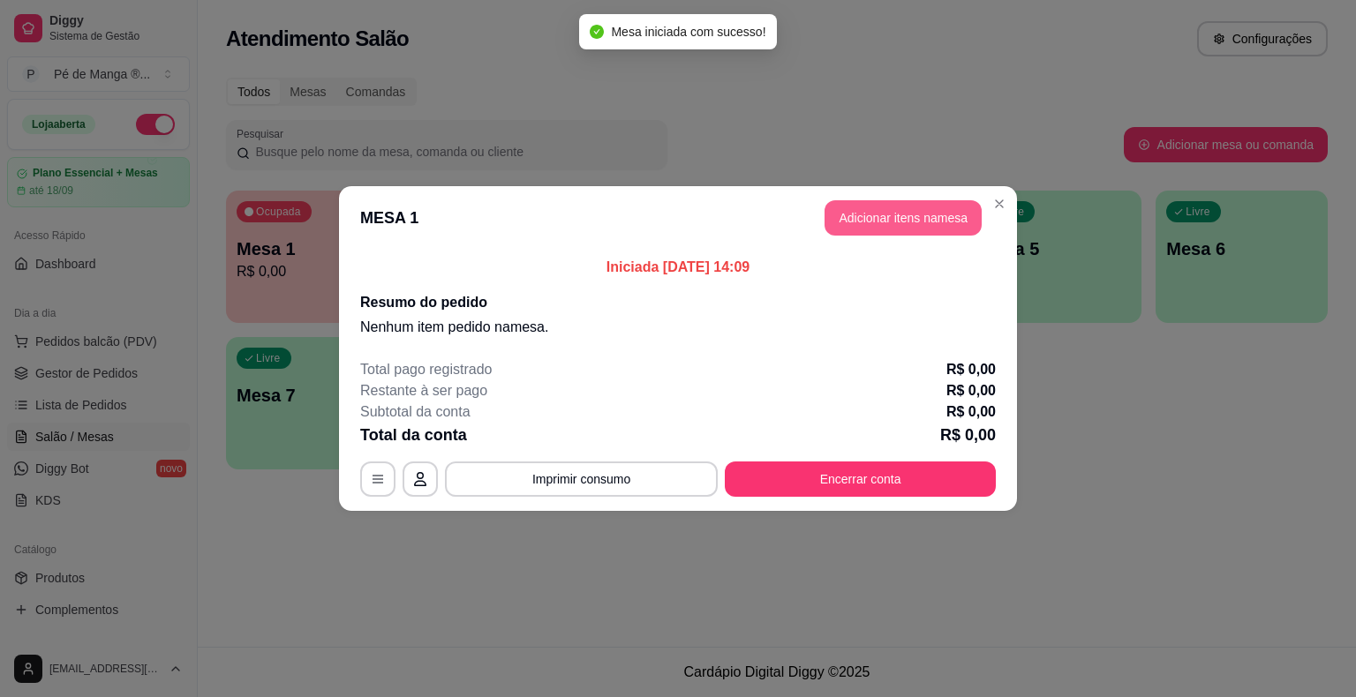
click at [892, 224] on button "Adicionar itens na mesa" at bounding box center [902, 217] width 157 height 35
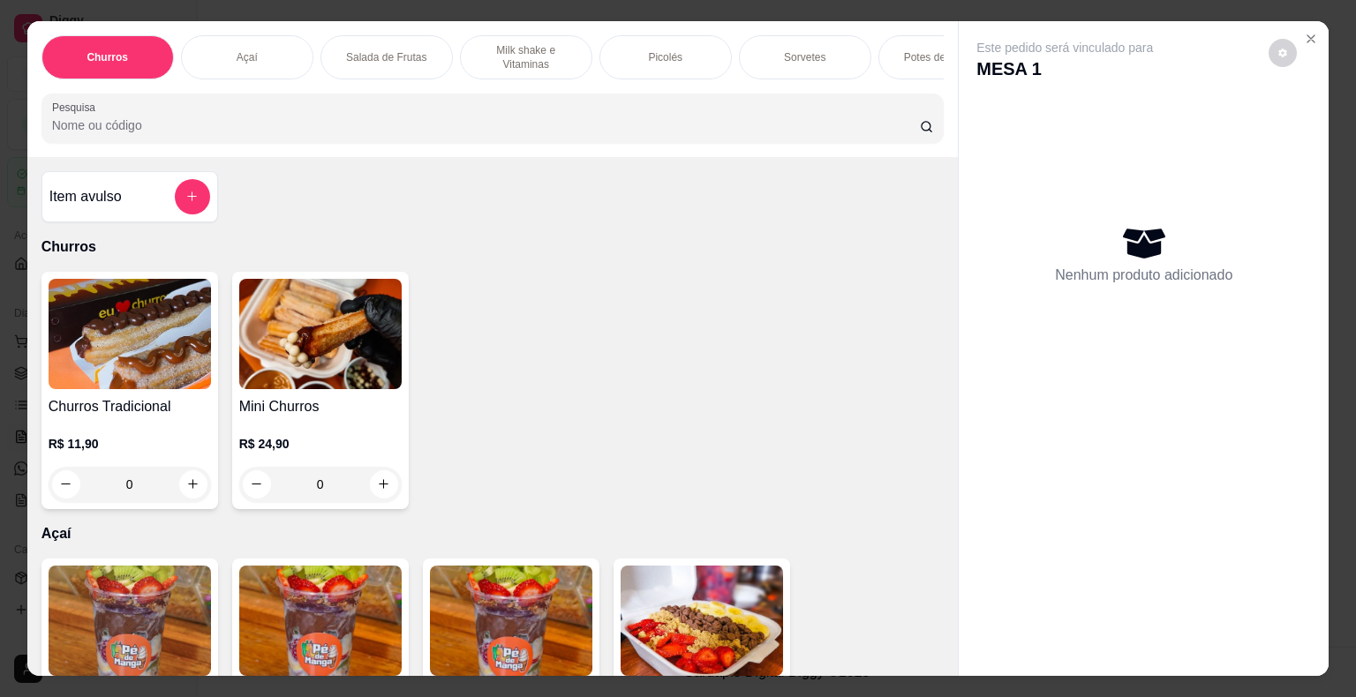
click at [632, 55] on div "Picolés" at bounding box center [665, 57] width 132 height 44
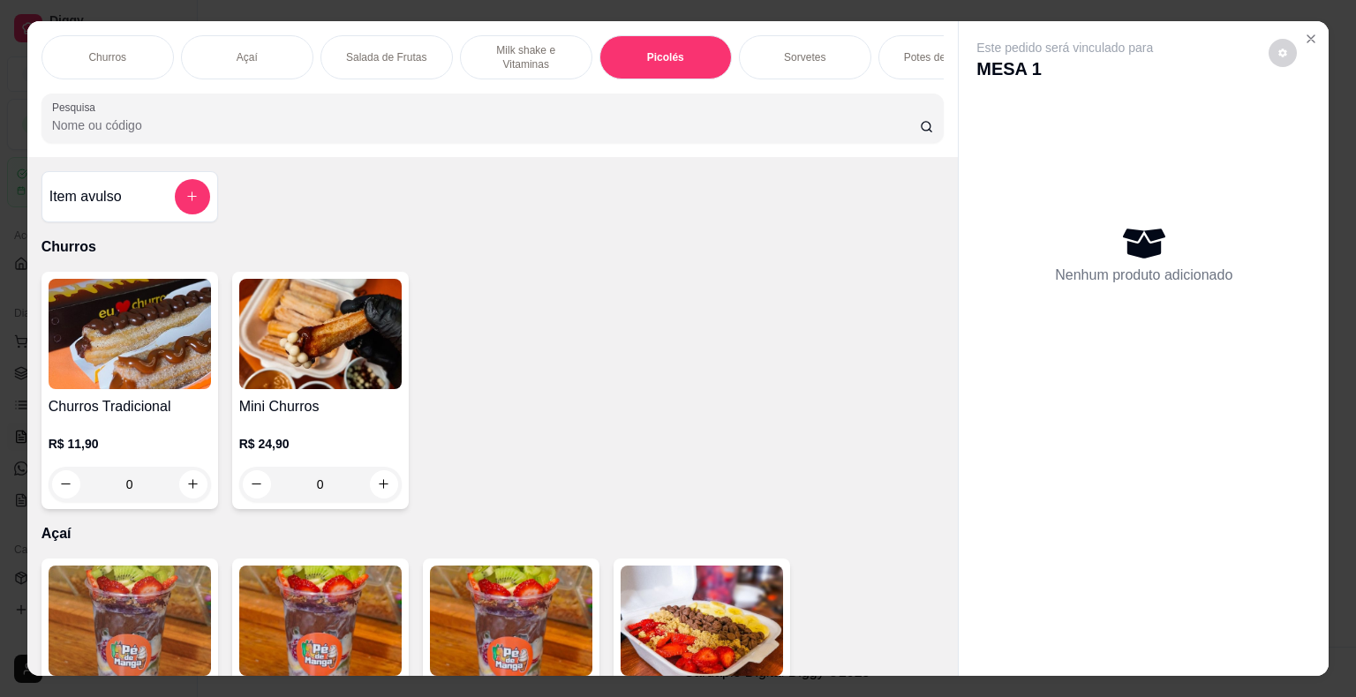
scroll to position [42, 0]
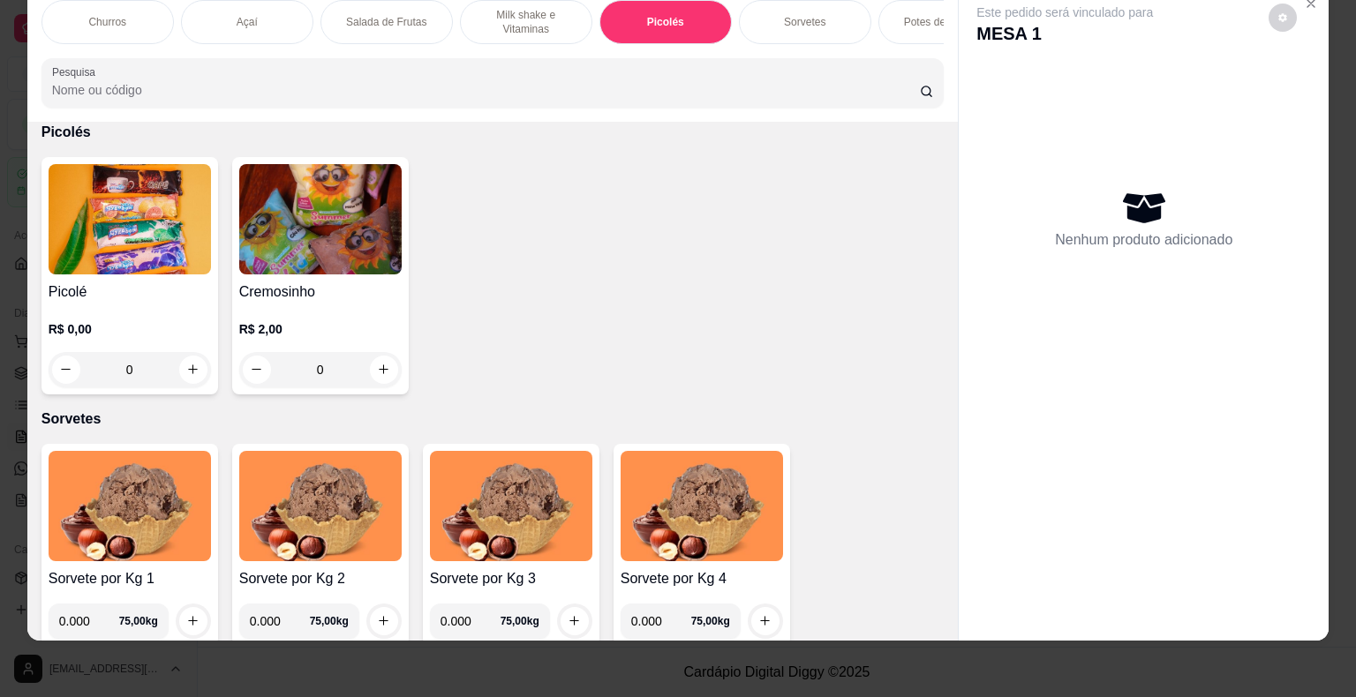
click at [137, 288] on h4 "Picolé" at bounding box center [130, 292] width 162 height 21
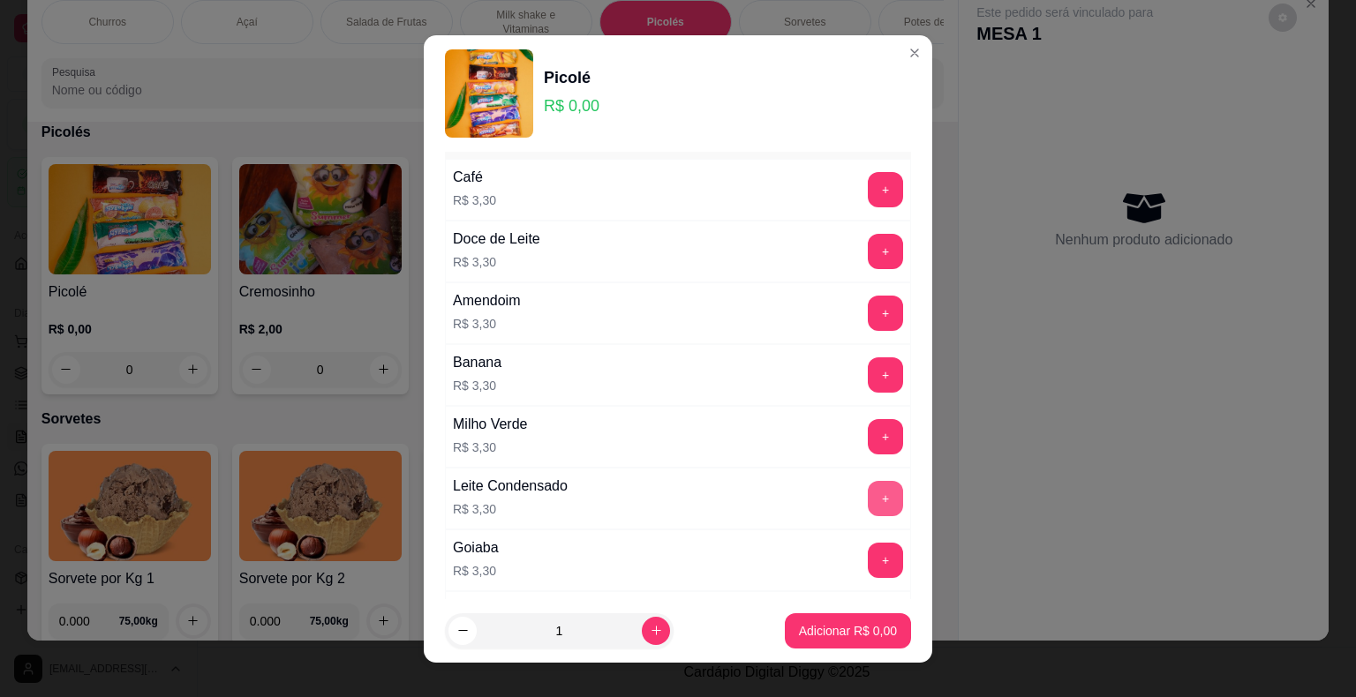
scroll to position [88, 0]
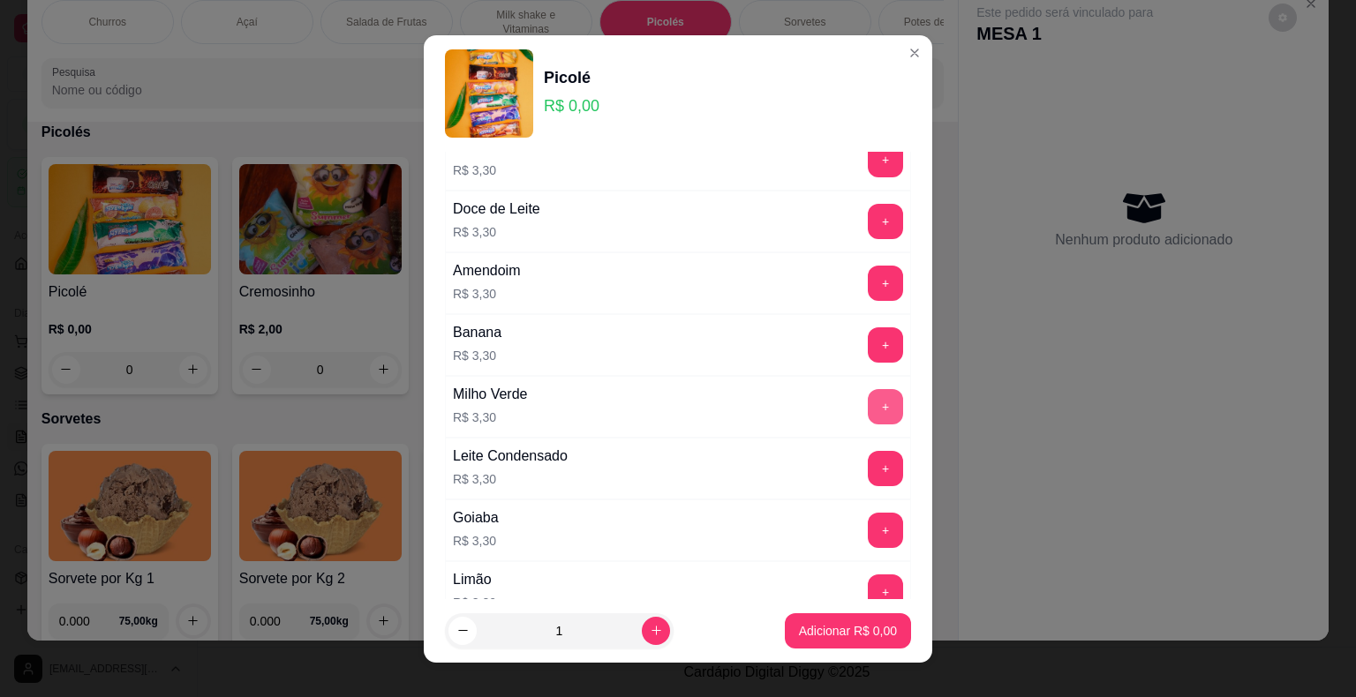
click at [868, 411] on button "+" at bounding box center [885, 406] width 35 height 35
click at [858, 629] on p "Adicionar R$ 3,30" at bounding box center [848, 631] width 98 height 18
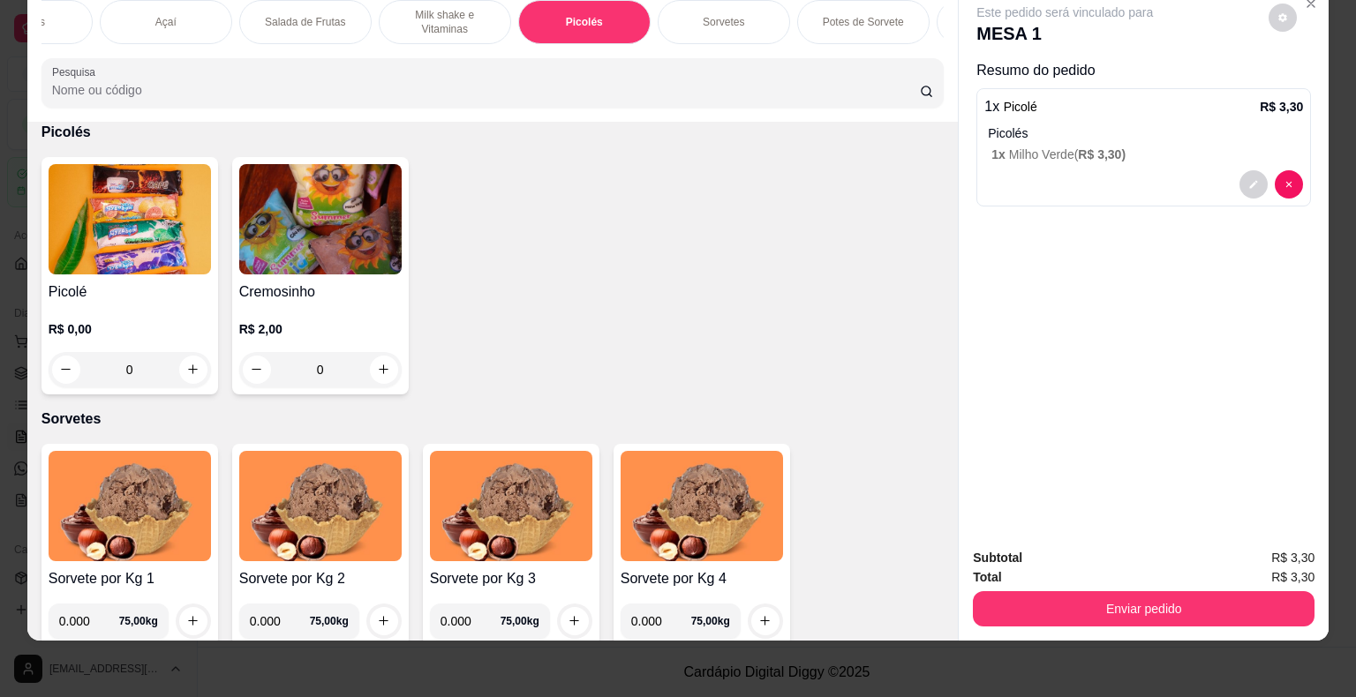
scroll to position [0, 206]
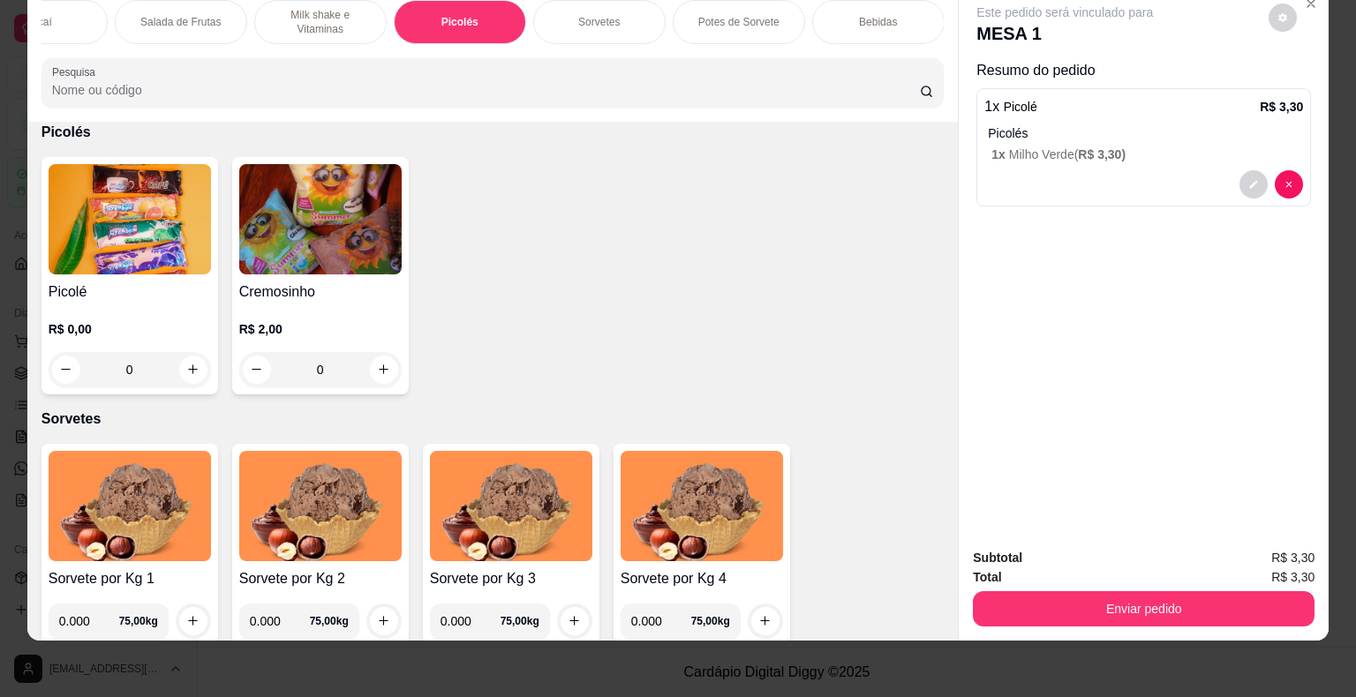
click at [882, 15] on p "Bebidas" at bounding box center [878, 22] width 38 height 14
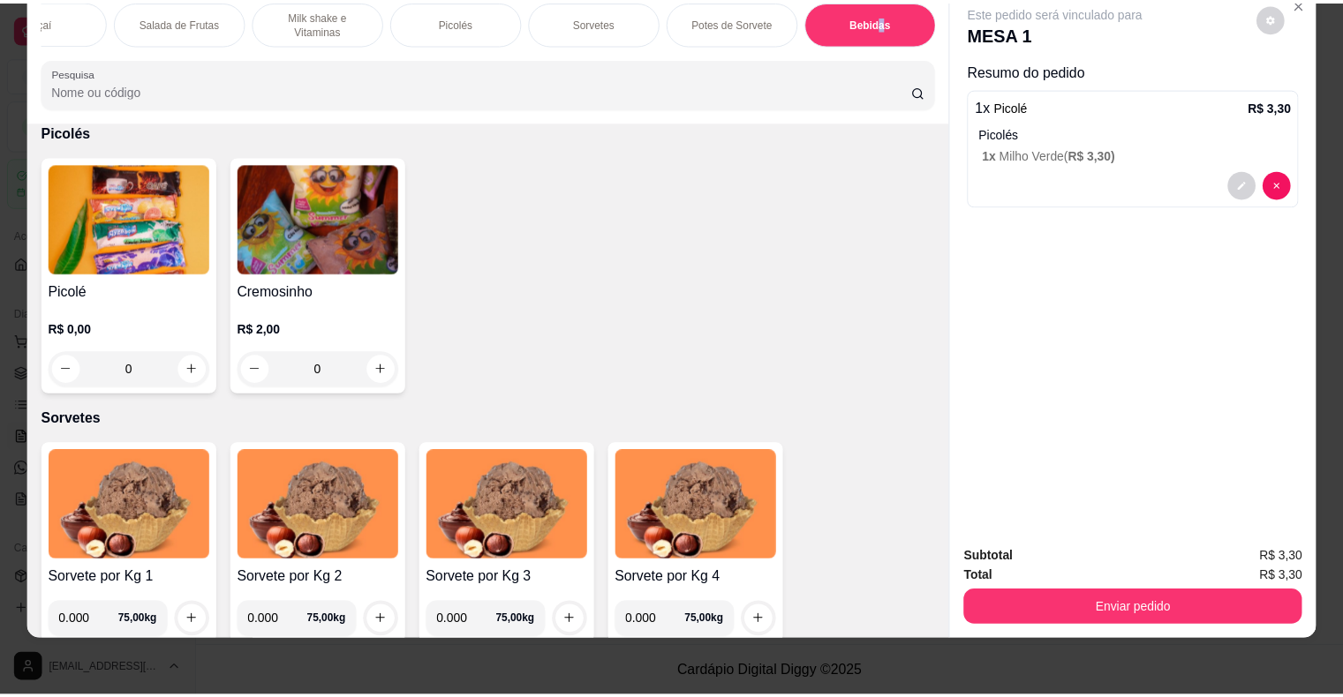
scroll to position [4890, 0]
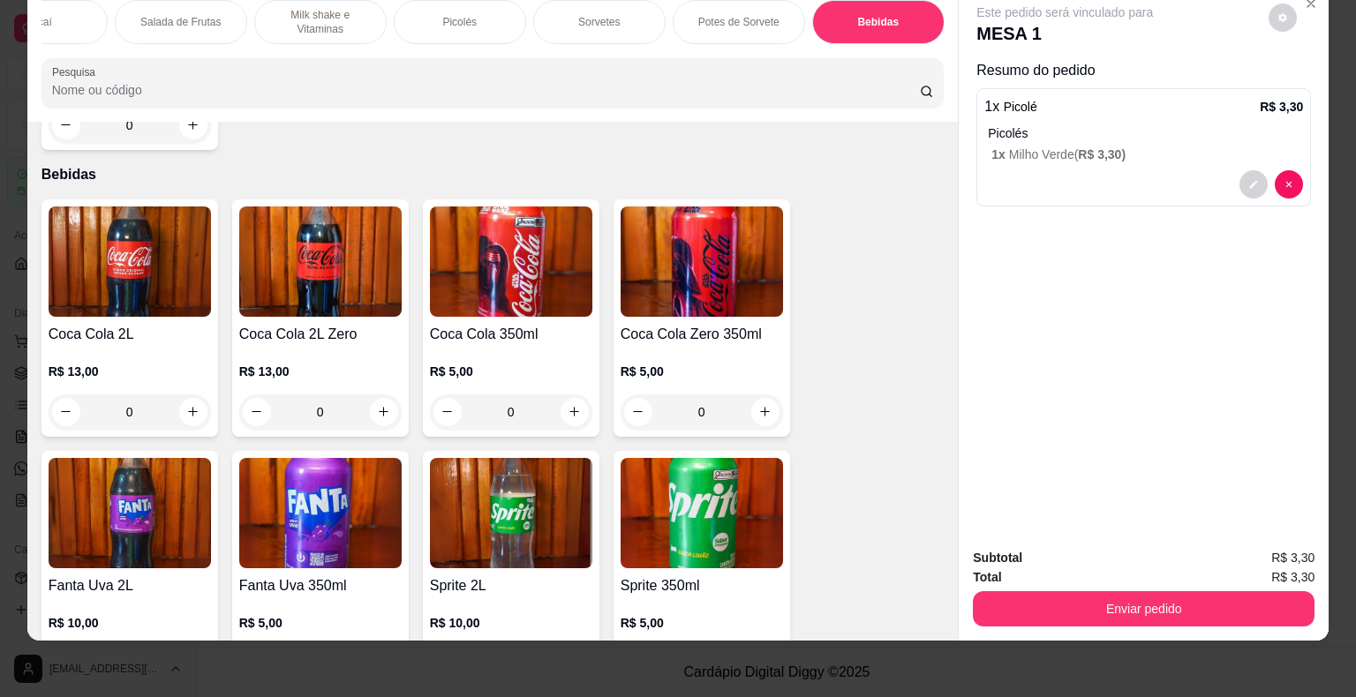
click at [561, 345] on div "R$ 5,00 0" at bounding box center [511, 387] width 162 height 85
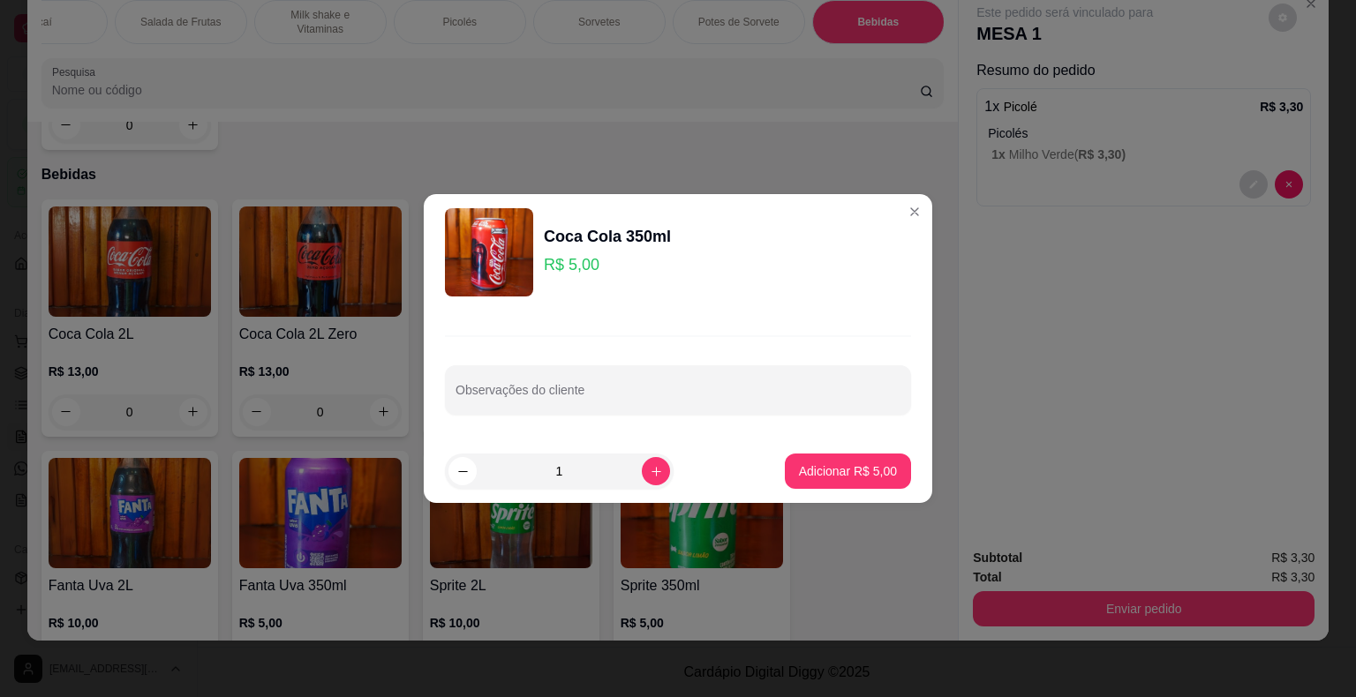
click at [869, 450] on footer "1 Adicionar R$ 5,00" at bounding box center [678, 472] width 508 height 64
click at [865, 463] on p "Adicionar R$ 5,00" at bounding box center [847, 471] width 95 height 17
type input "1"
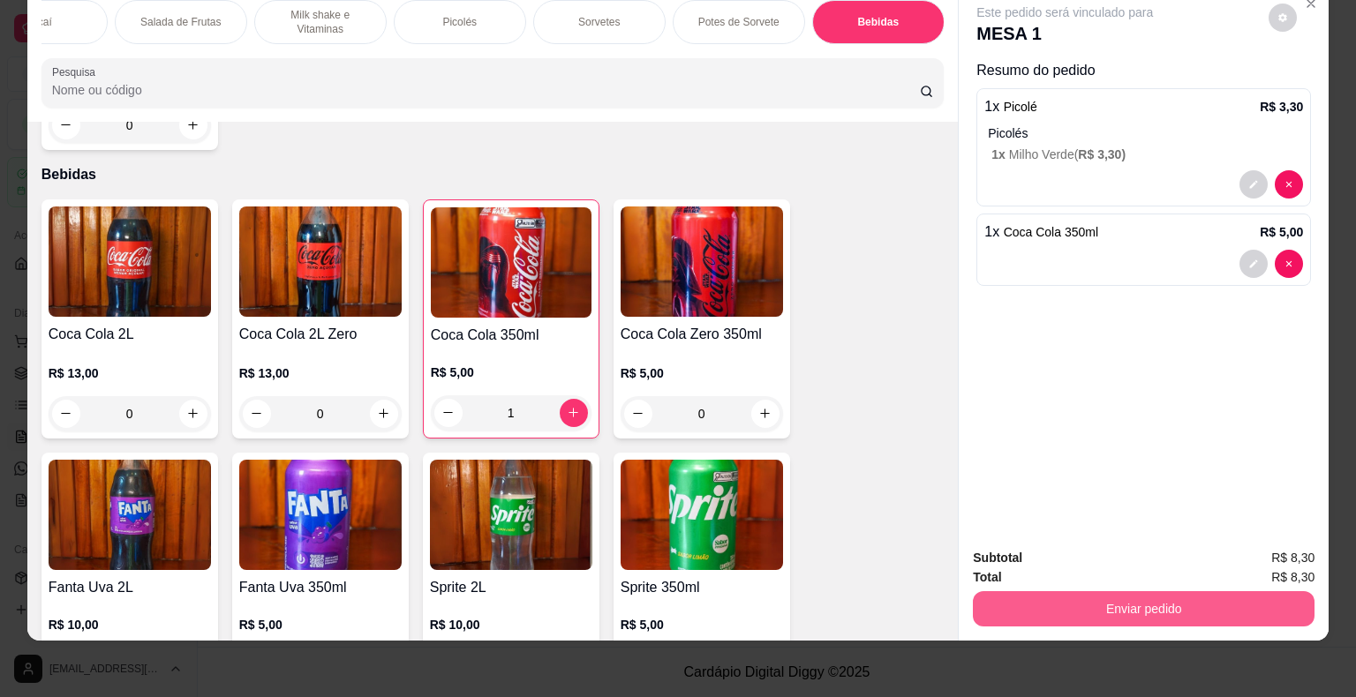
click at [1062, 599] on button "Enviar pedido" at bounding box center [1144, 608] width 342 height 35
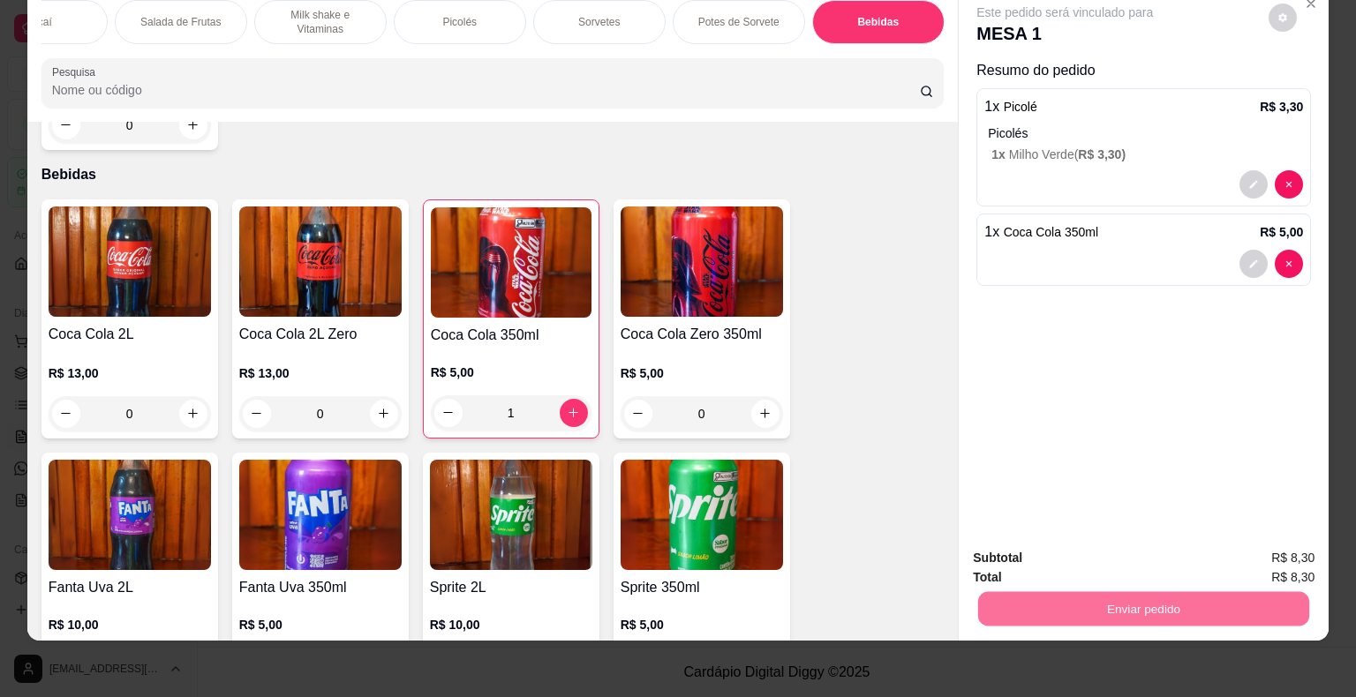
click at [1044, 561] on button "Não registrar e enviar pedido" at bounding box center [1085, 553] width 184 height 34
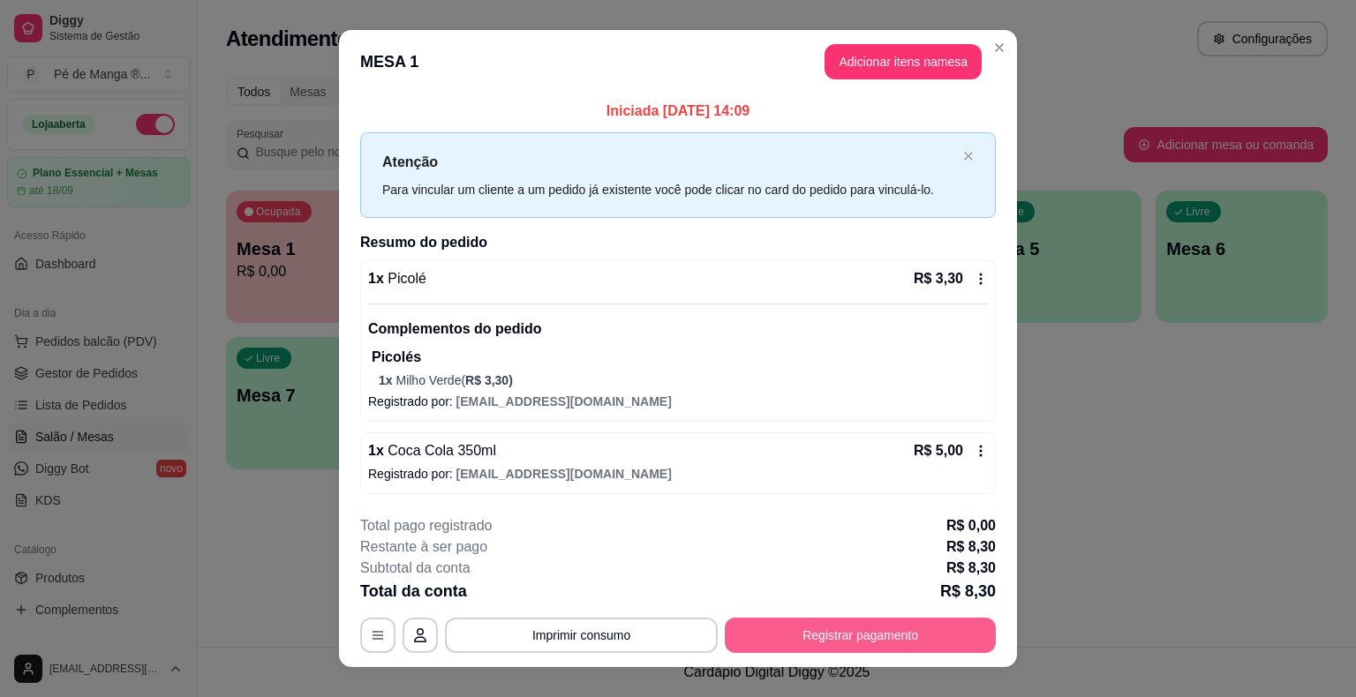
click at [821, 641] on button "Registrar pagamento" at bounding box center [860, 635] width 271 height 35
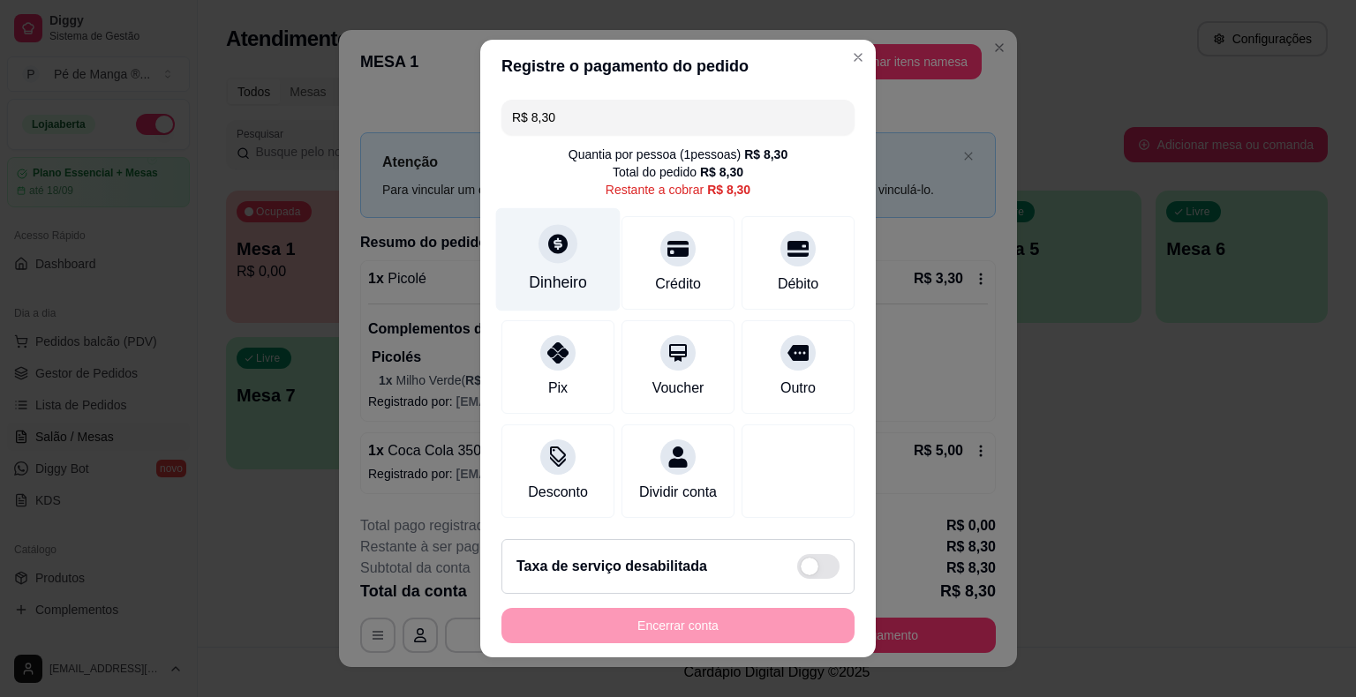
click at [558, 263] on div "Dinheiro" at bounding box center [558, 259] width 124 height 103
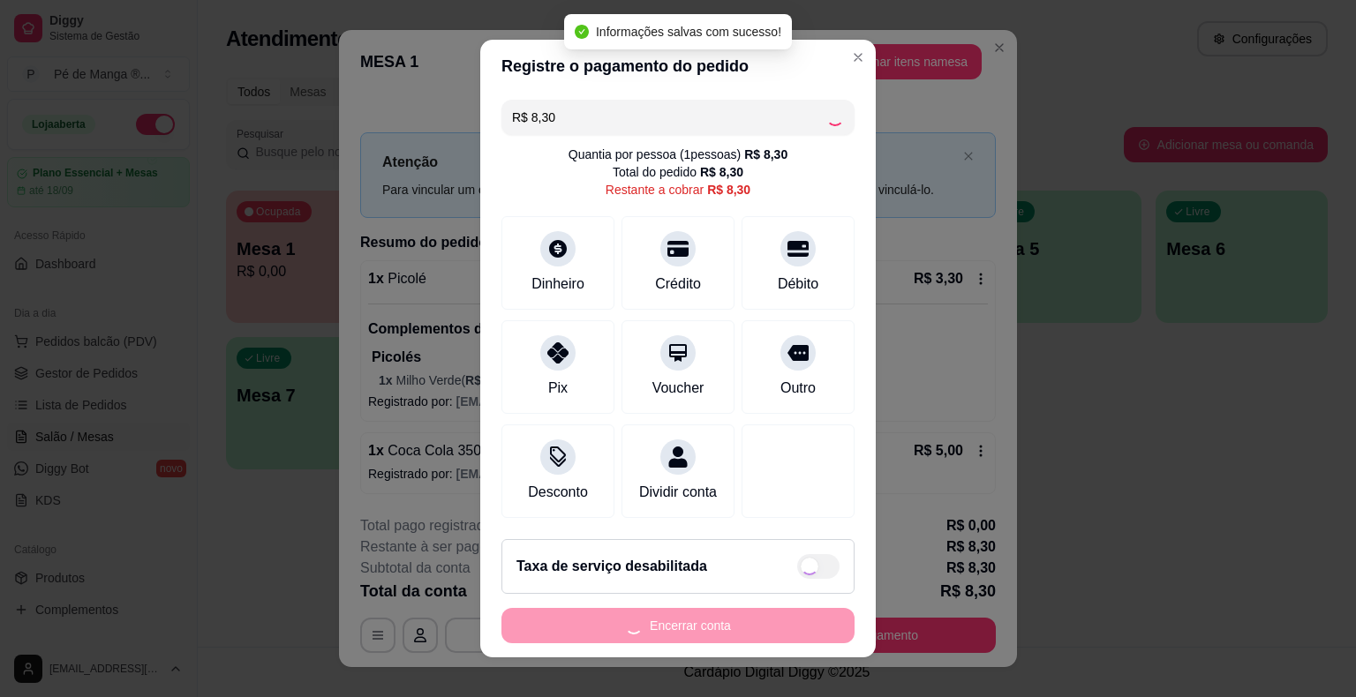
type input "R$ 0,00"
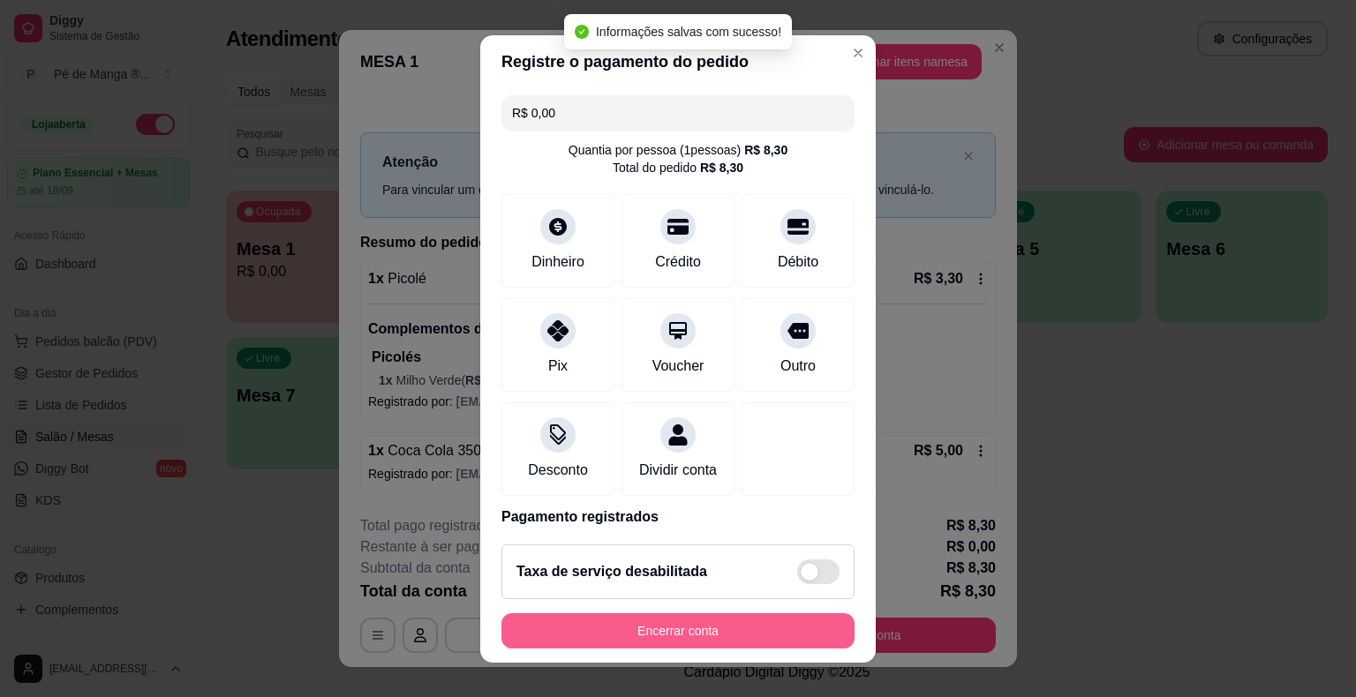
click at [741, 625] on button "Encerrar conta" at bounding box center [677, 631] width 353 height 35
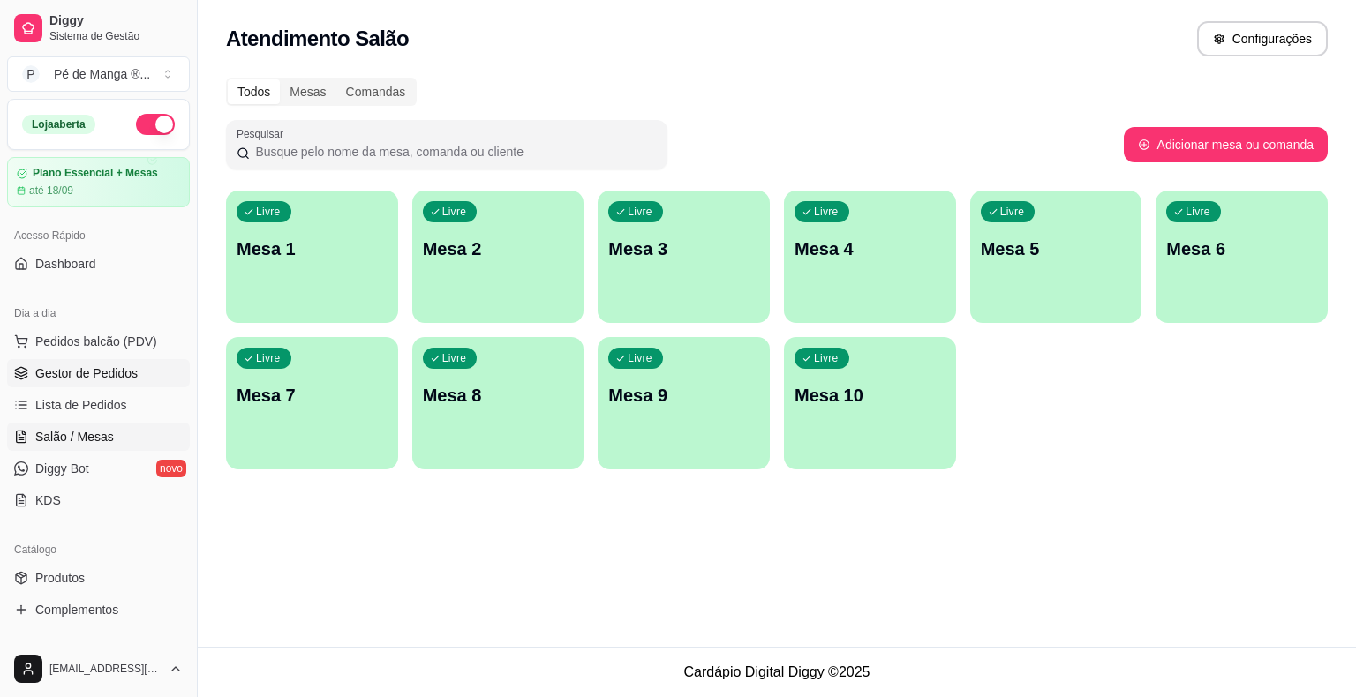
click at [79, 371] on span "Gestor de Pedidos" at bounding box center [86, 374] width 102 height 18
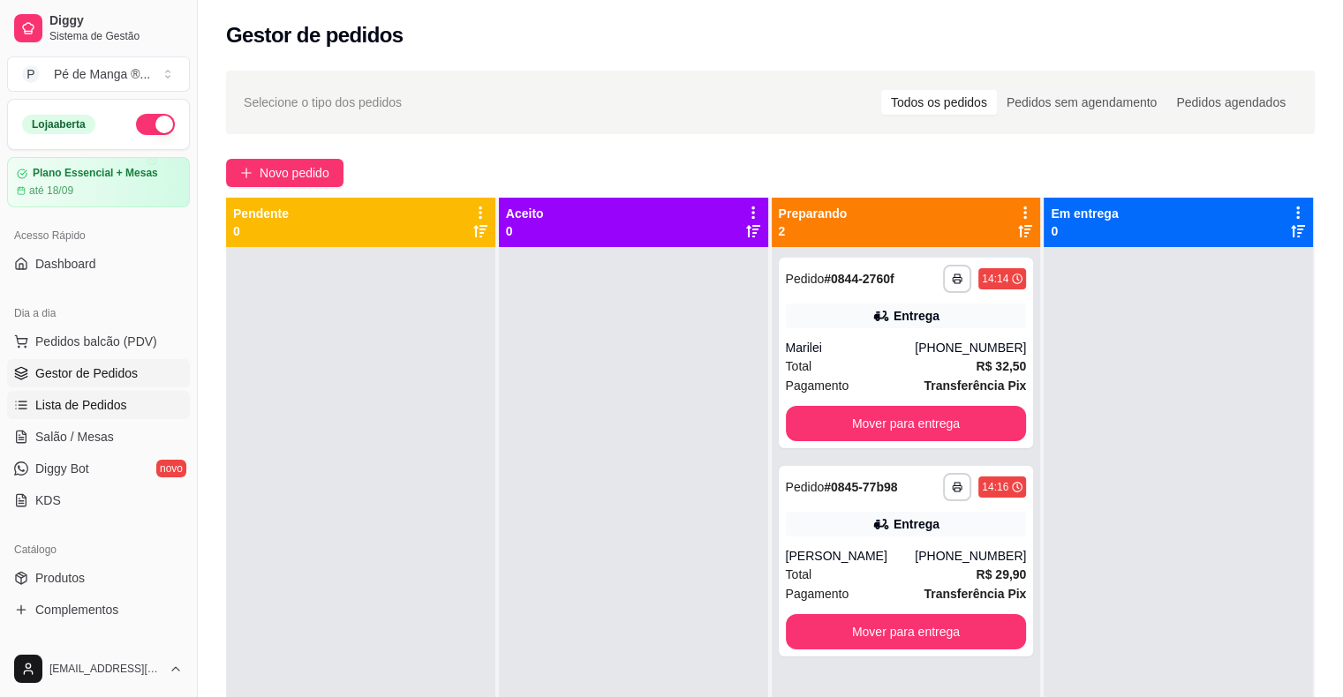
click at [153, 418] on link "Lista de Pedidos" at bounding box center [98, 405] width 183 height 28
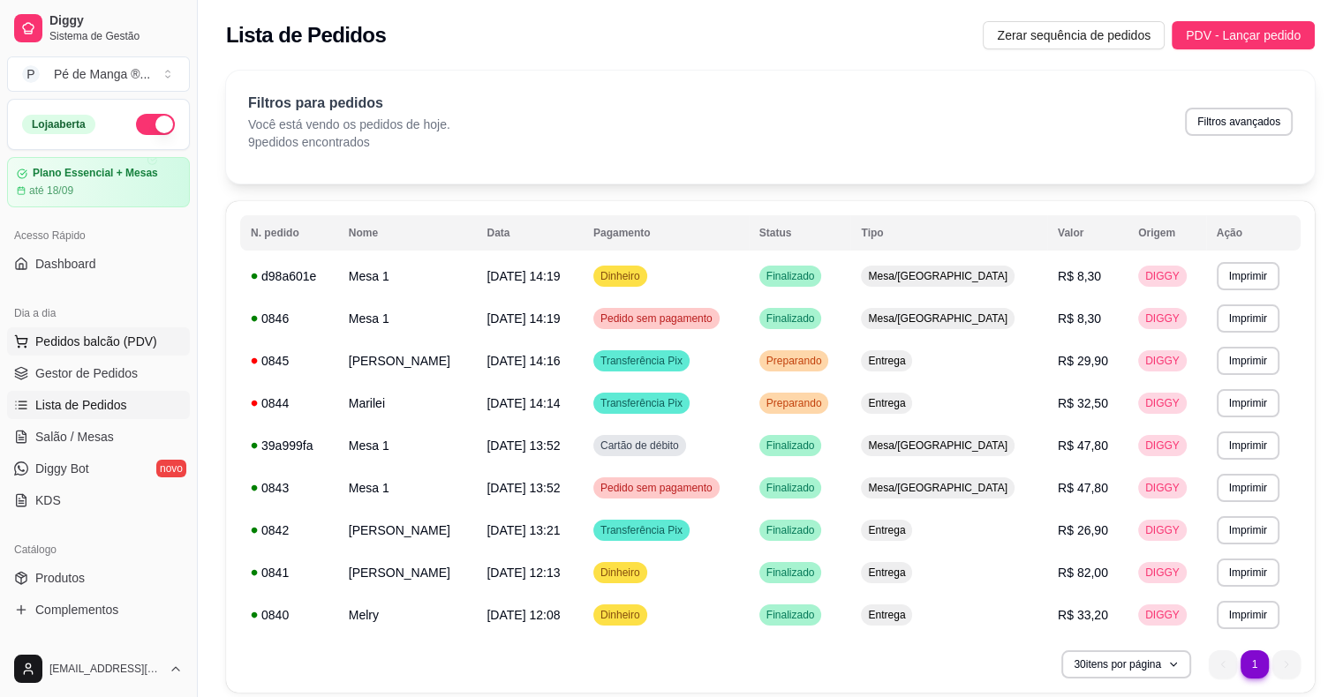
click at [113, 344] on span "Pedidos balcão (PDV)" at bounding box center [96, 342] width 122 height 18
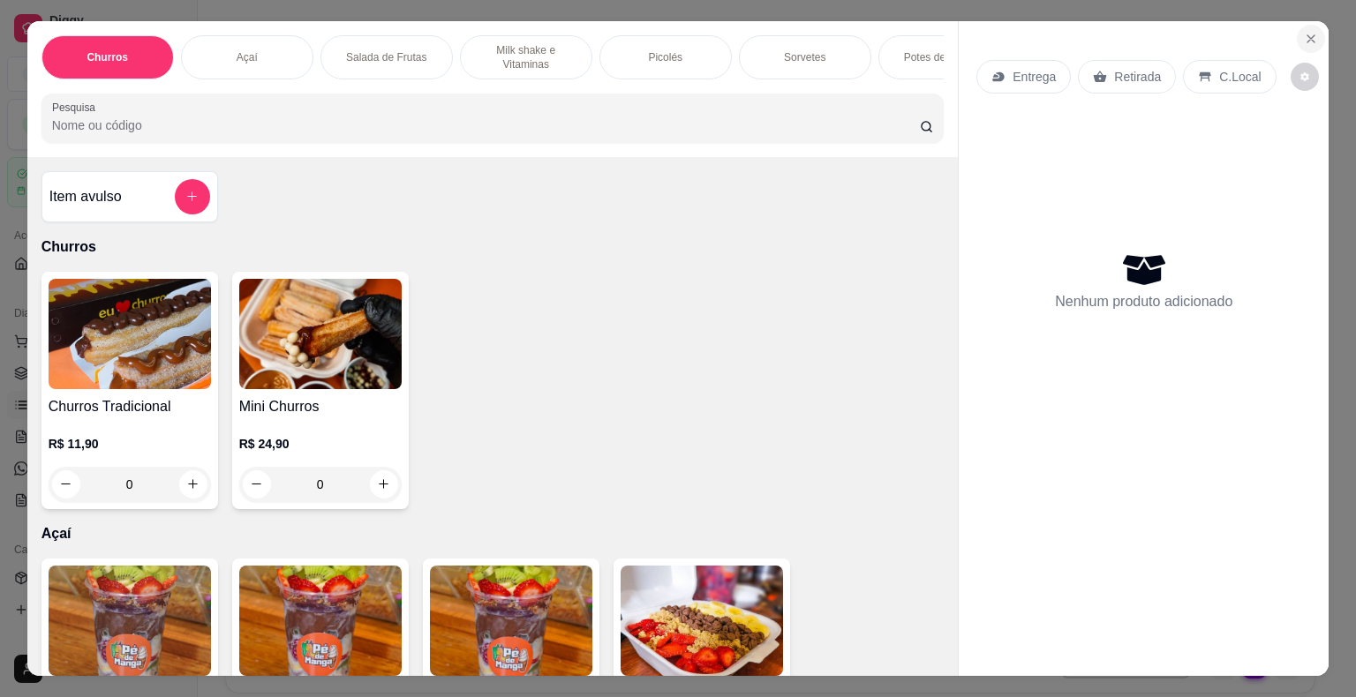
click at [1309, 32] on icon "Close" at bounding box center [1311, 39] width 14 height 14
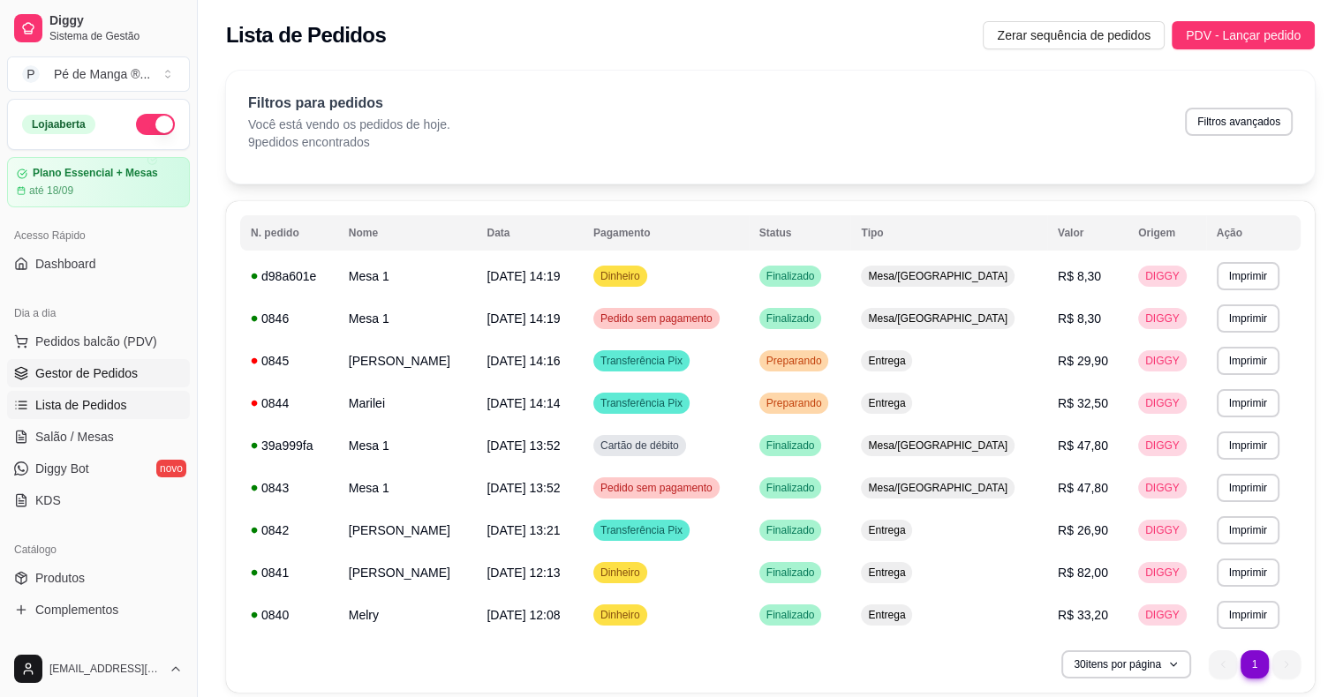
click at [134, 381] on link "Gestor de Pedidos" at bounding box center [98, 373] width 183 height 28
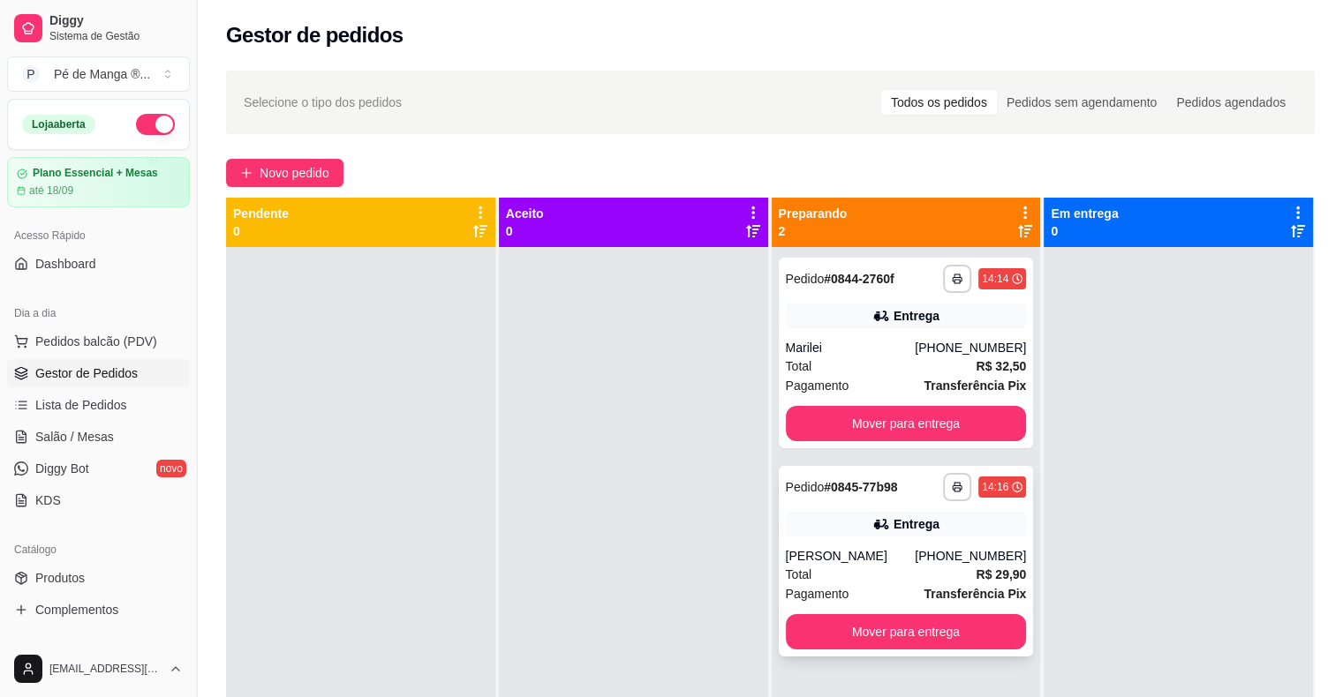
click at [941, 579] on div "Total R$ 29,90" at bounding box center [906, 574] width 241 height 19
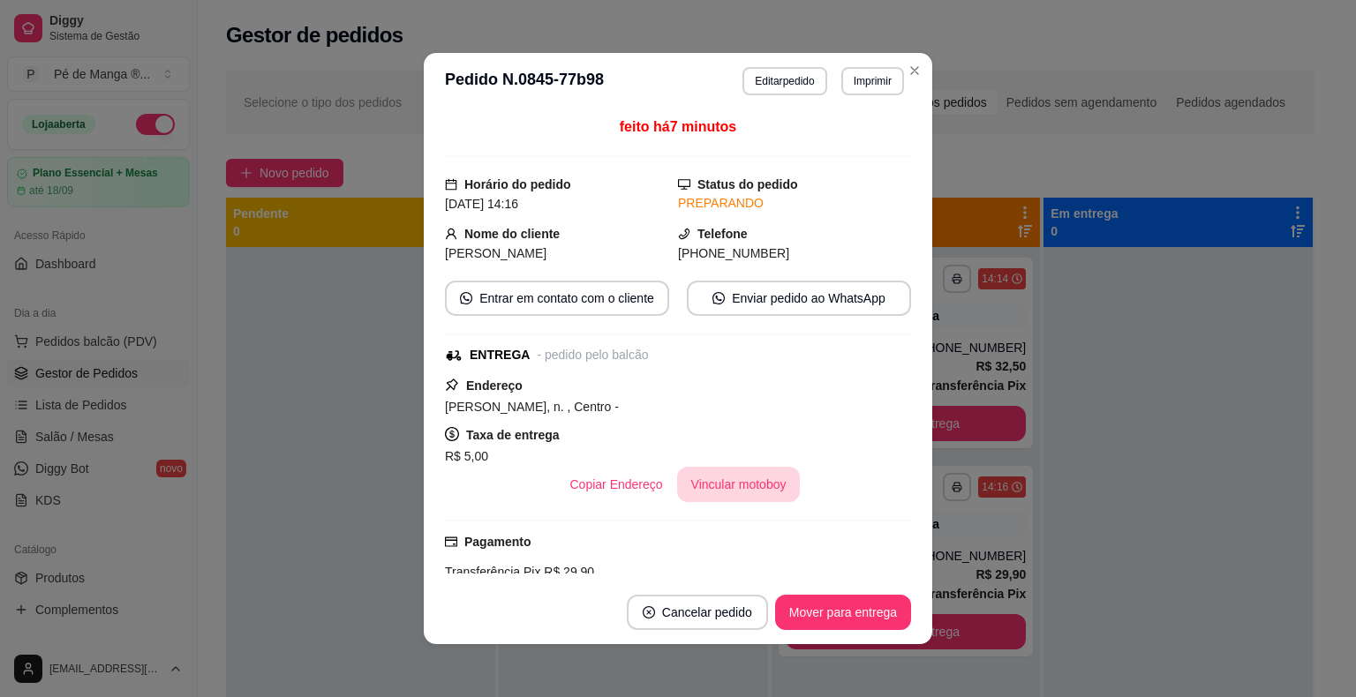
click at [743, 482] on button "Vincular motoboy" at bounding box center [739, 484] width 124 height 35
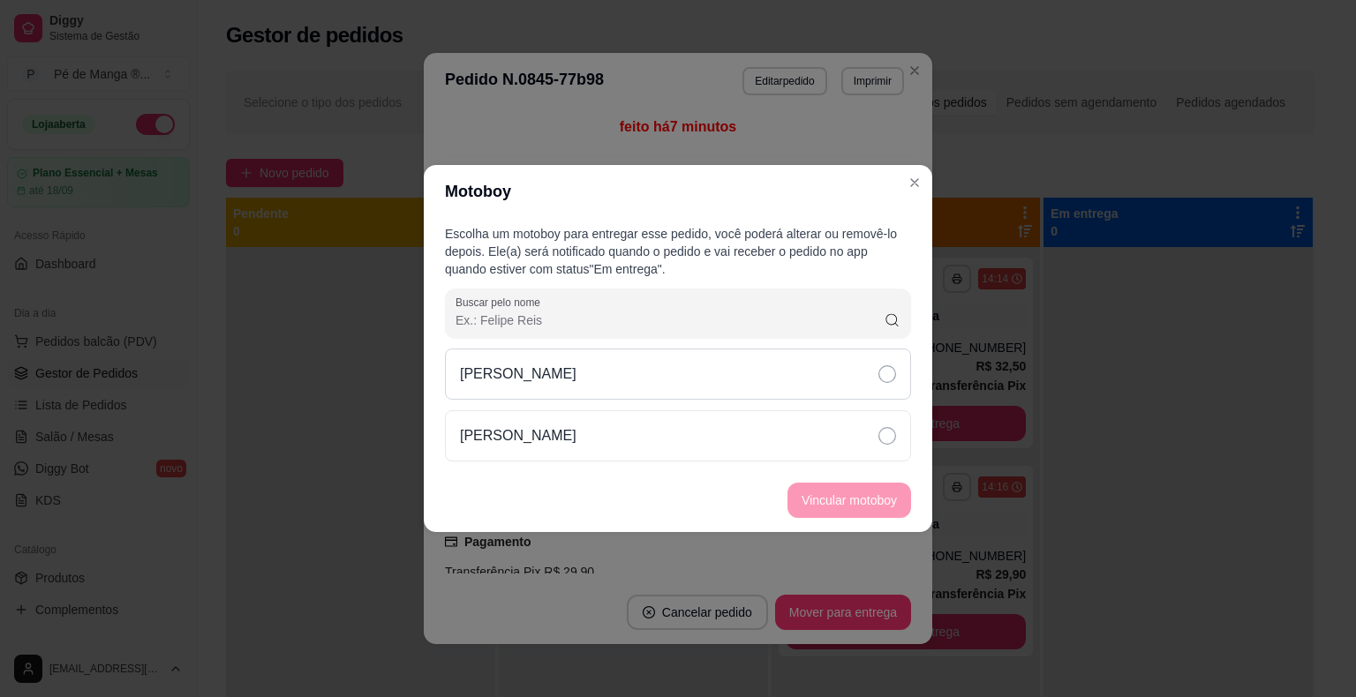
click at [879, 398] on div "[PERSON_NAME]" at bounding box center [678, 374] width 466 height 51
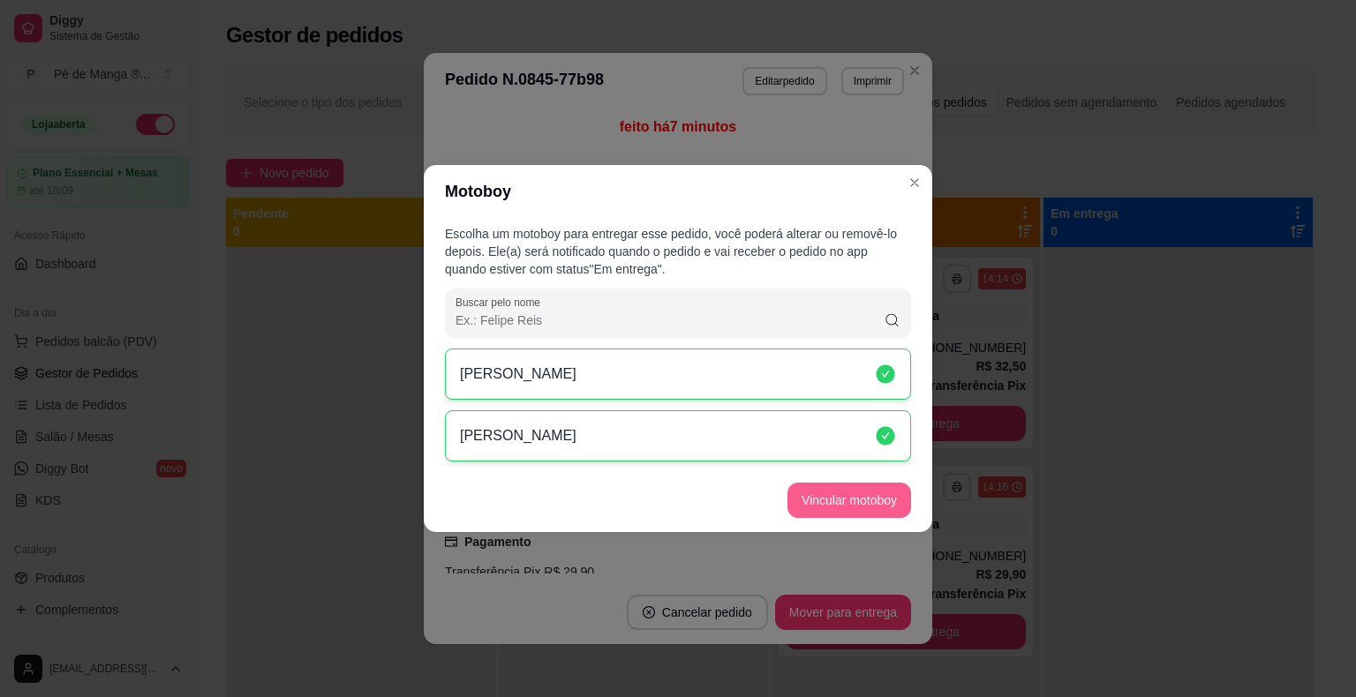
click at [856, 507] on button "Vincular motoboy" at bounding box center [849, 500] width 124 height 35
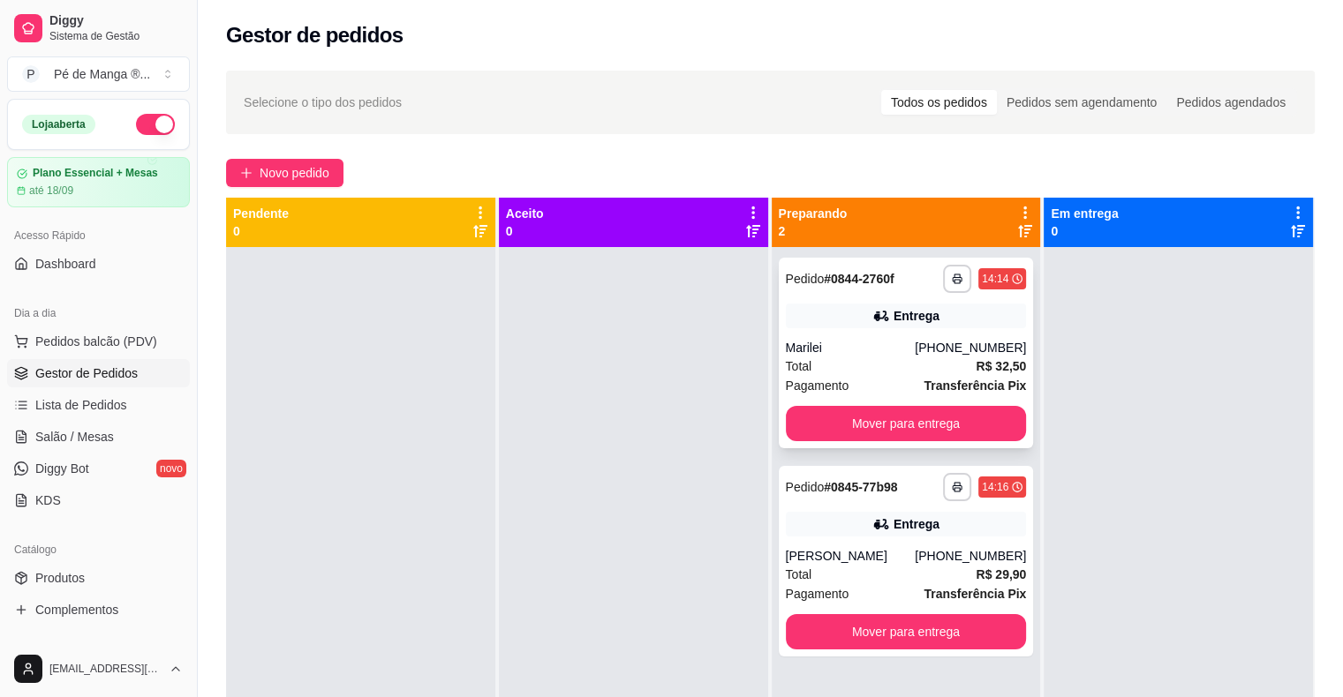
click at [945, 337] on div "**********" at bounding box center [906, 353] width 255 height 191
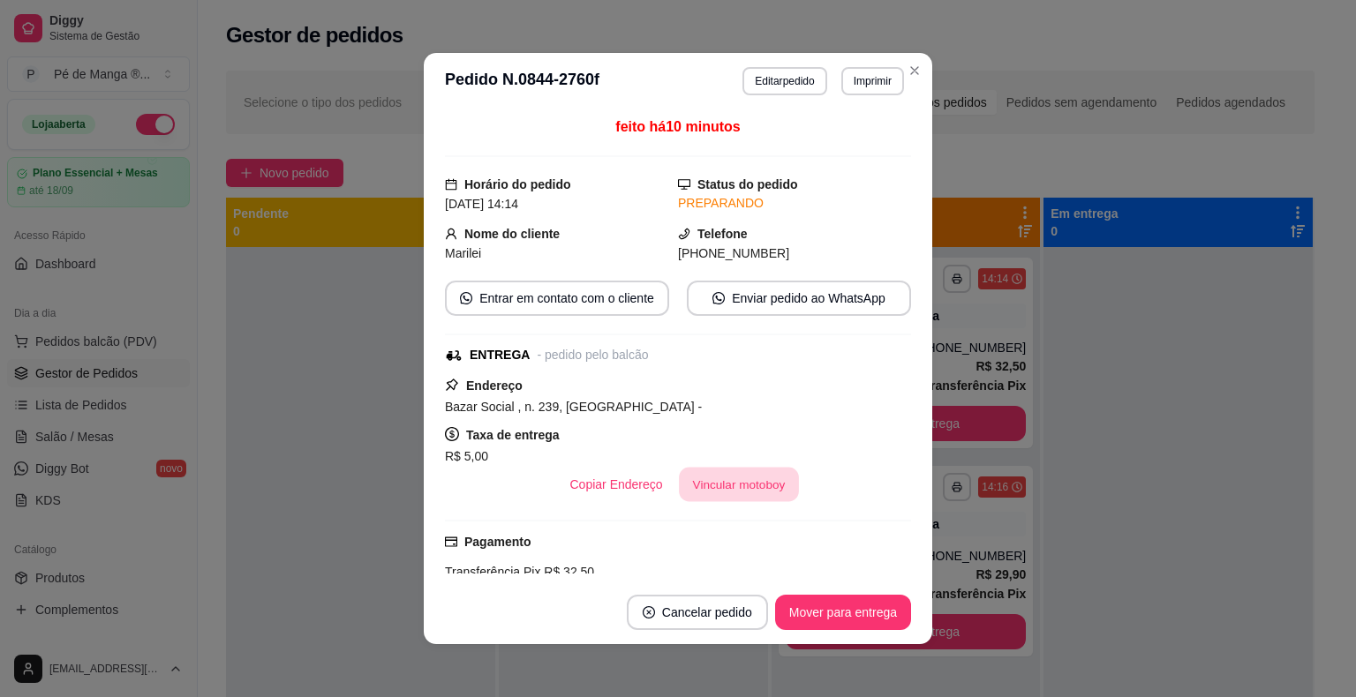
click at [744, 480] on button "Vincular motoboy" at bounding box center [739, 485] width 120 height 34
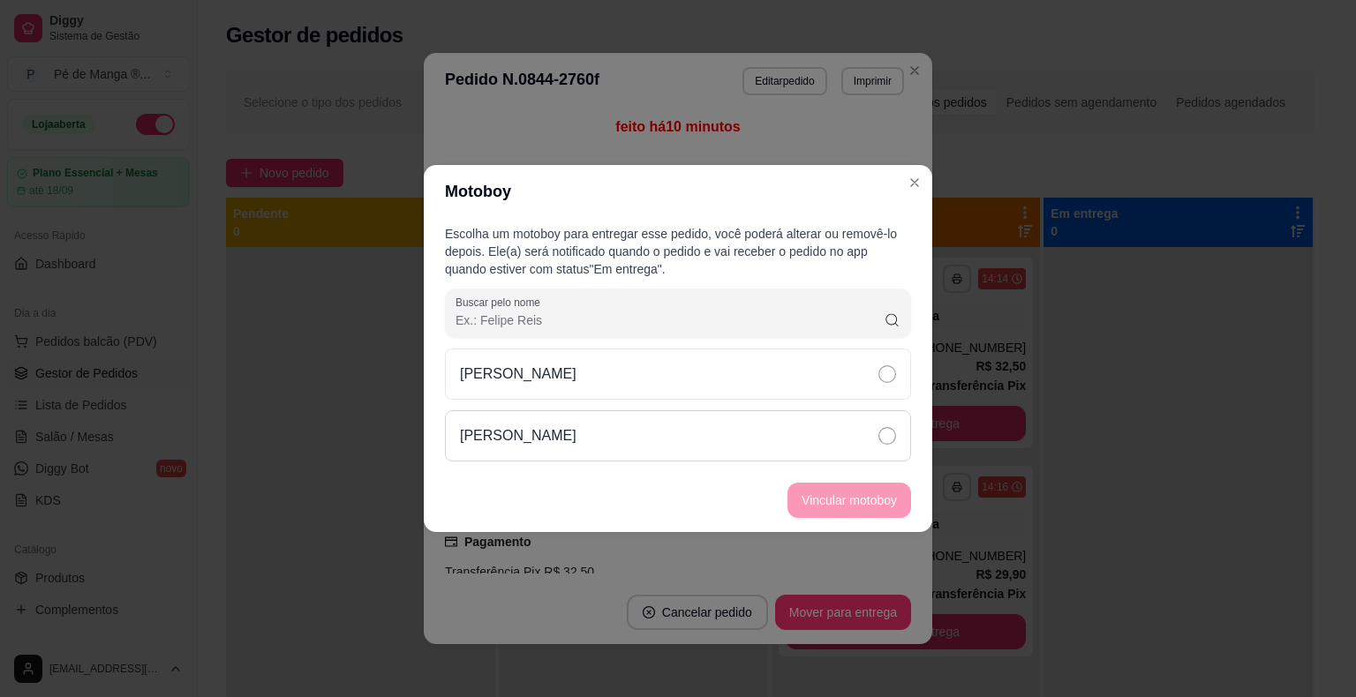
click at [847, 430] on div "[PERSON_NAME]" at bounding box center [678, 435] width 466 height 51
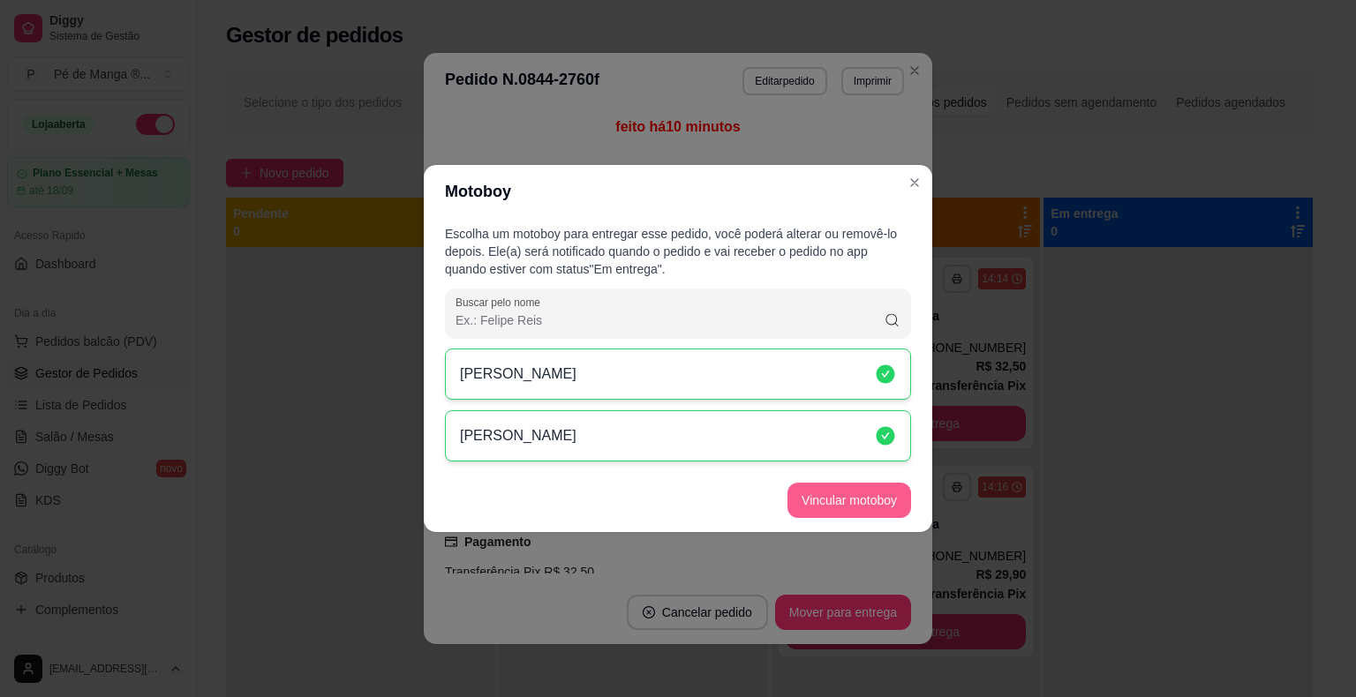
click at [847, 503] on button "Vincular motoboy" at bounding box center [849, 500] width 124 height 35
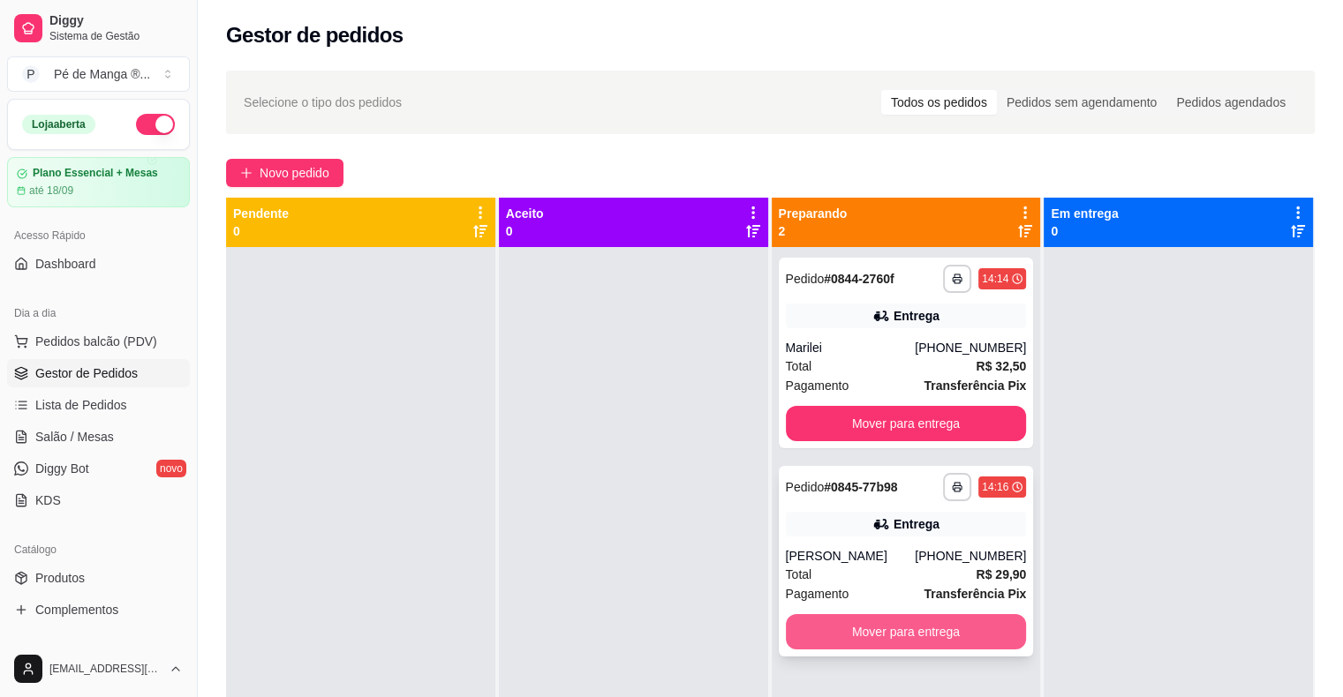
click at [931, 623] on button "Mover para entrega" at bounding box center [906, 631] width 241 height 35
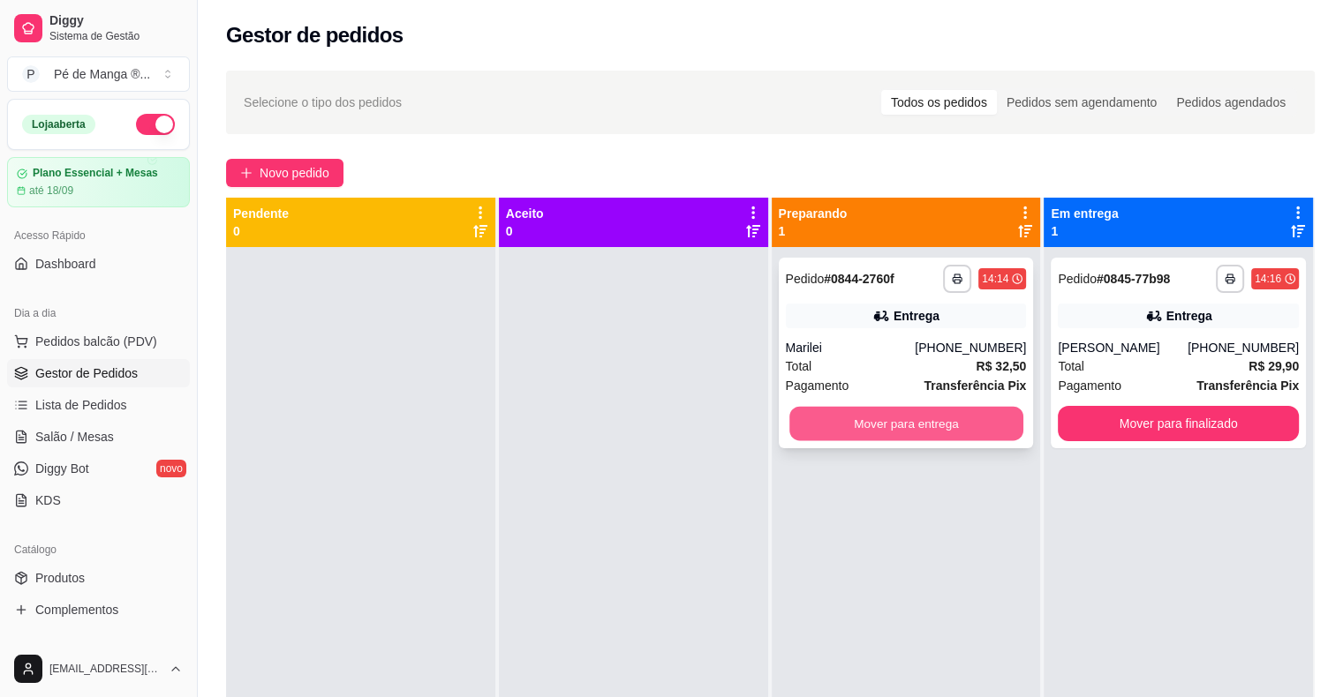
click at [893, 418] on button "Mover para entrega" at bounding box center [906, 424] width 234 height 34
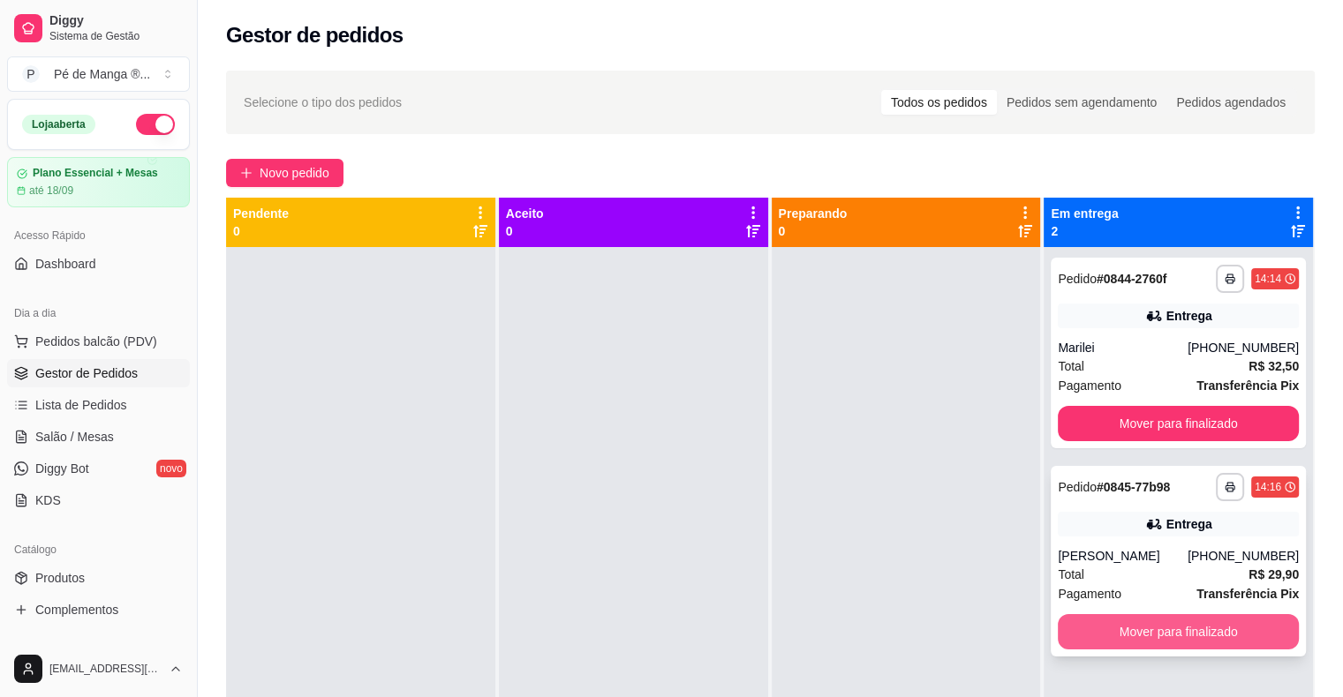
click at [1141, 633] on button "Mover para finalizado" at bounding box center [1178, 631] width 241 height 35
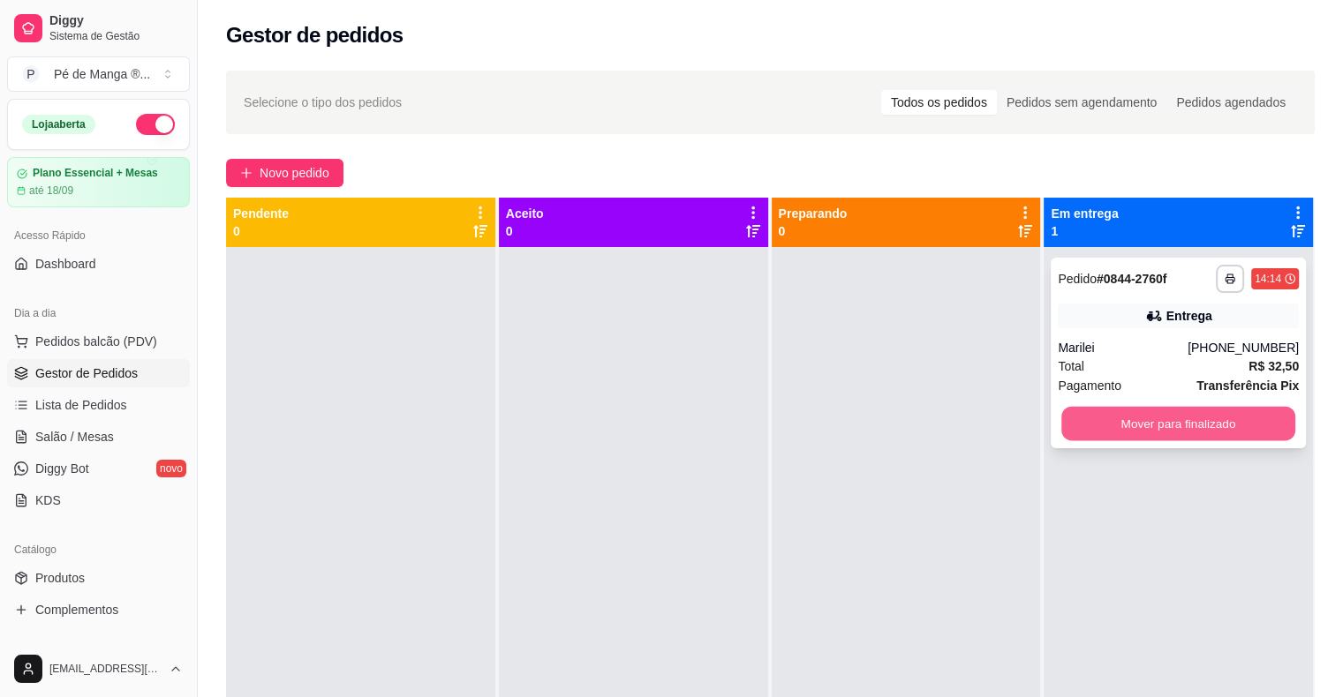
click at [1116, 418] on button "Mover para finalizado" at bounding box center [1178, 424] width 234 height 34
